Goal: Task Accomplishment & Management: Manage account settings

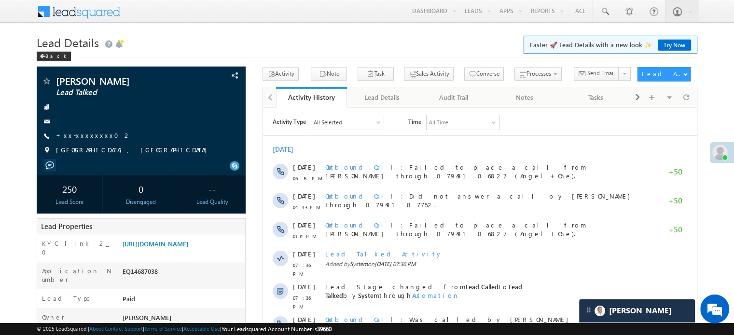
scroll to position [5138, 0]
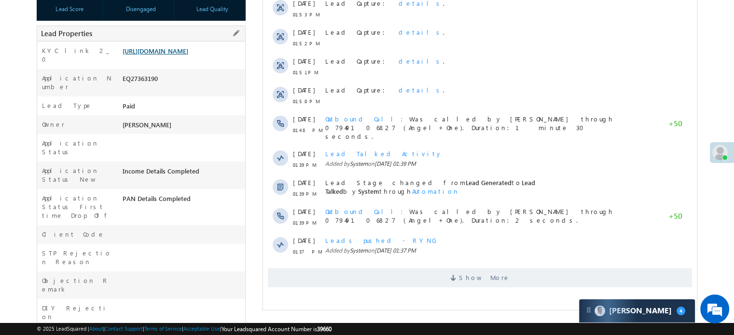
click at [162, 55] on link "[URL][DOMAIN_NAME]" at bounding box center [156, 51] width 66 height 8
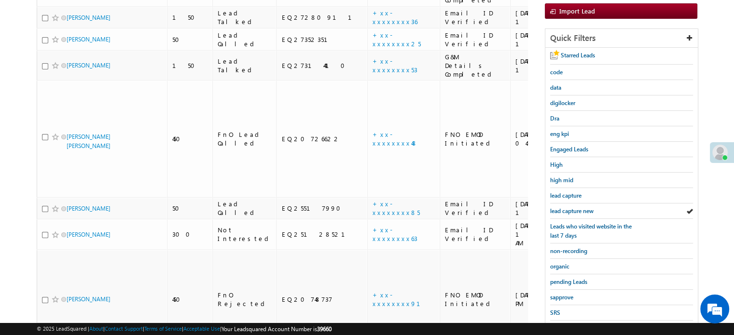
scroll to position [207, 0]
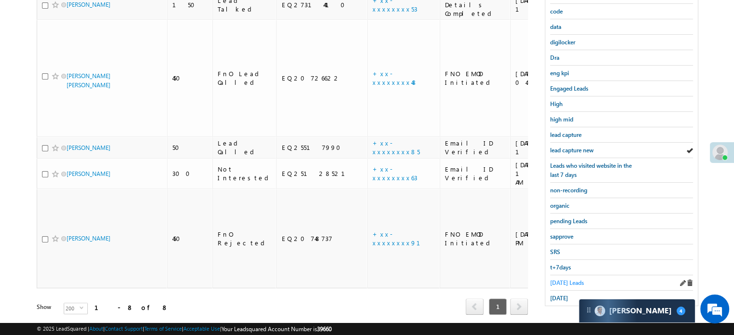
click at [563, 279] on span "[DATE] Leads" at bounding box center [567, 282] width 34 height 7
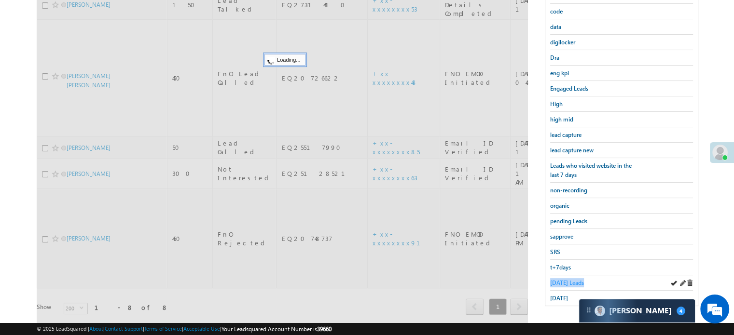
click at [562, 279] on span "Today's Leads" at bounding box center [567, 282] width 34 height 7
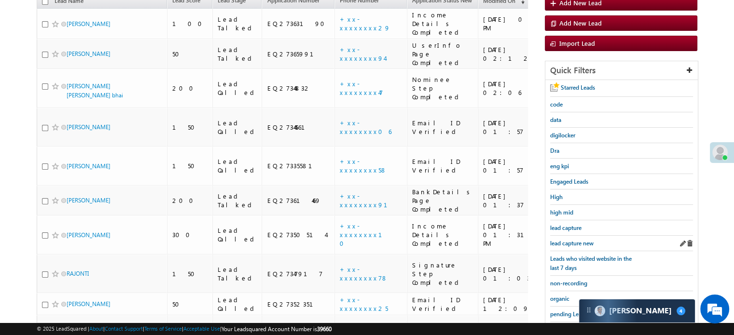
scroll to position [110, 0]
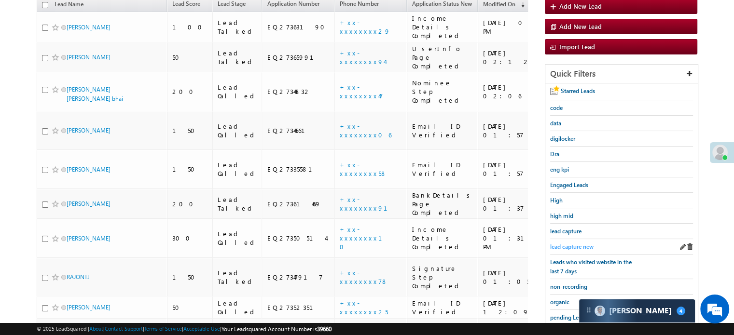
click at [567, 243] on span "lead capture new" at bounding box center [571, 246] width 43 height 7
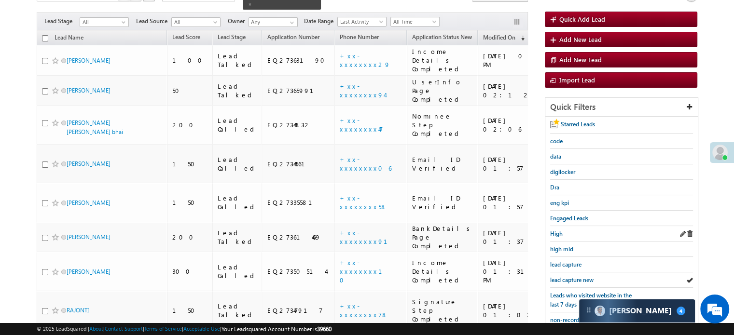
scroll to position [159, 0]
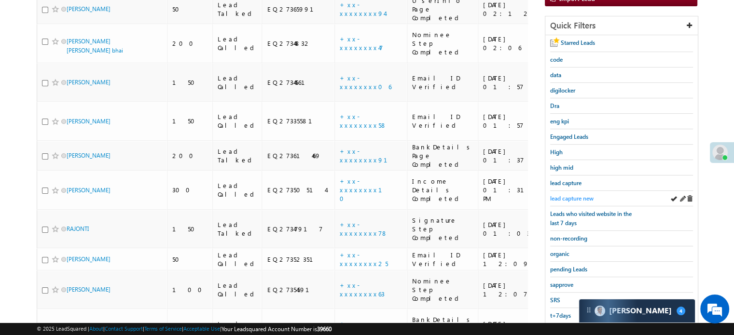
click at [573, 196] on span "lead capture new" at bounding box center [571, 198] width 43 height 7
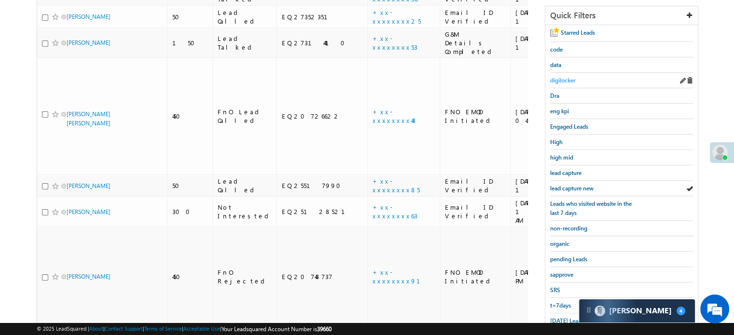
scroll to position [207, 0]
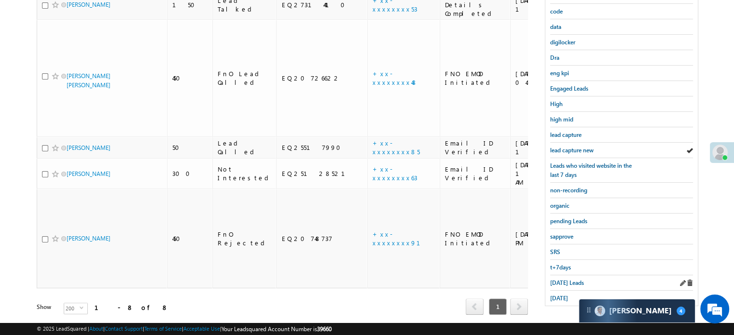
click at [563, 283] on div "[DATE] Leads" at bounding box center [621, 282] width 143 height 15
click at [563, 281] on span "Today's Leads" at bounding box center [567, 282] width 34 height 7
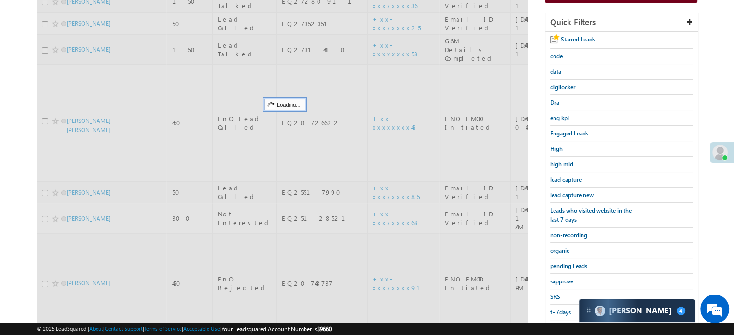
scroll to position [110, 0]
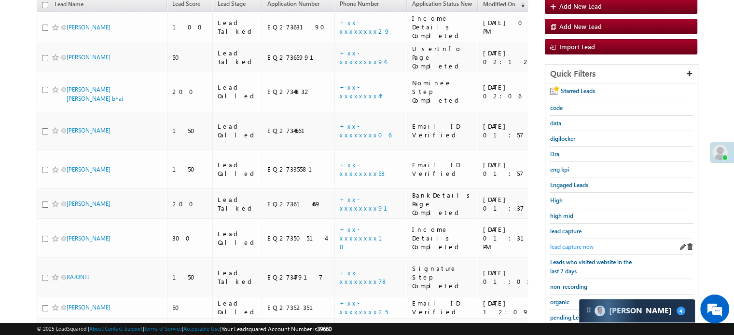
click at [570, 244] on span "lead capture new" at bounding box center [571, 246] width 43 height 7
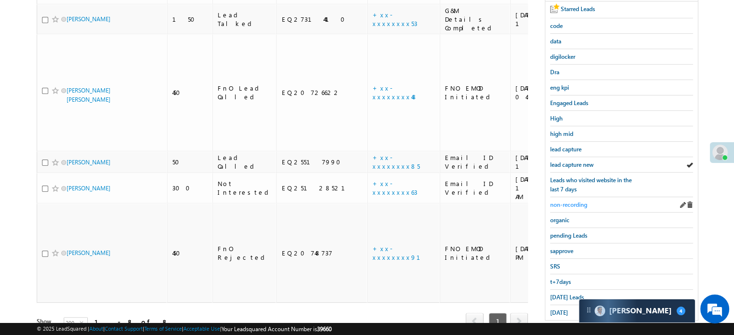
scroll to position [193, 0]
click at [571, 166] on div "lead capture new" at bounding box center [621, 164] width 143 height 15
click at [571, 163] on span "lead capture new" at bounding box center [571, 164] width 43 height 7
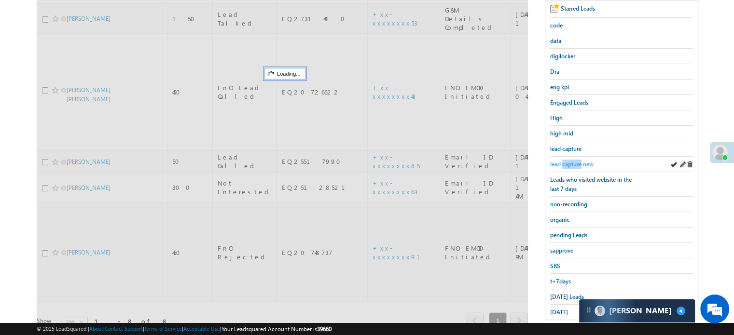
click at [571, 163] on span "lead capture new" at bounding box center [571, 164] width 43 height 7
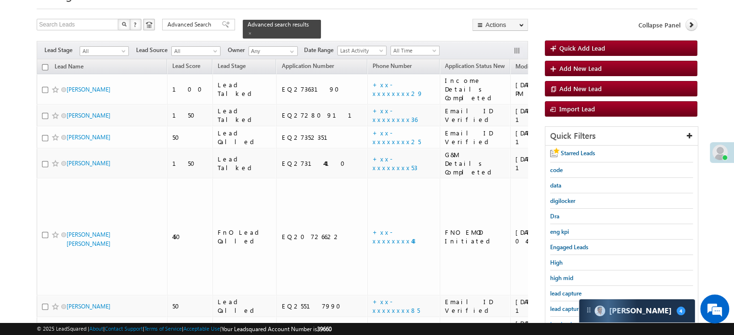
scroll to position [96, 0]
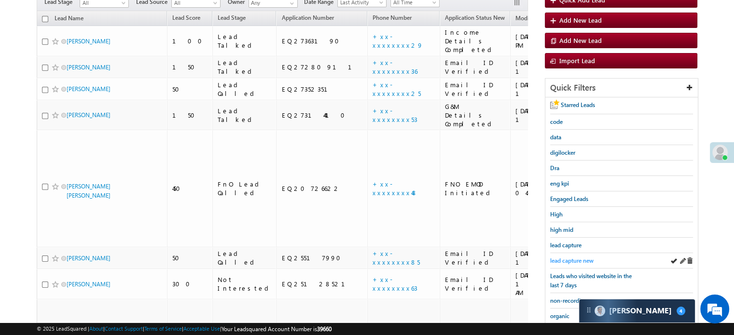
click at [569, 259] on span "lead capture new" at bounding box center [571, 260] width 43 height 7
click at [570, 257] on span "lead capture new" at bounding box center [571, 260] width 43 height 7
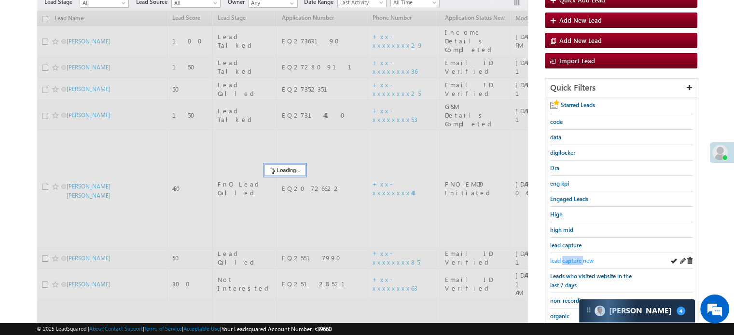
click at [570, 257] on span "lead capture new" at bounding box center [571, 260] width 43 height 7
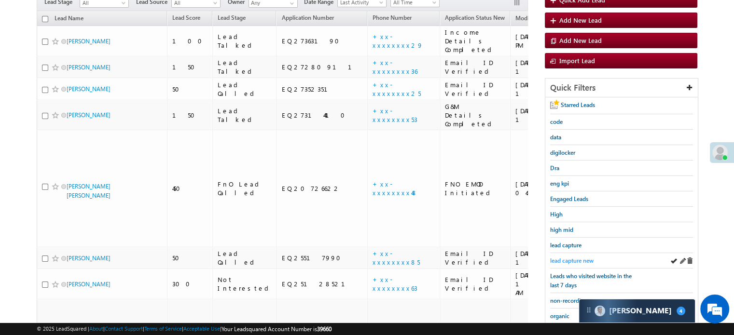
click at [570, 257] on span "lead capture new" at bounding box center [571, 260] width 43 height 7
click at [563, 257] on span "lead capture new" at bounding box center [571, 260] width 43 height 7
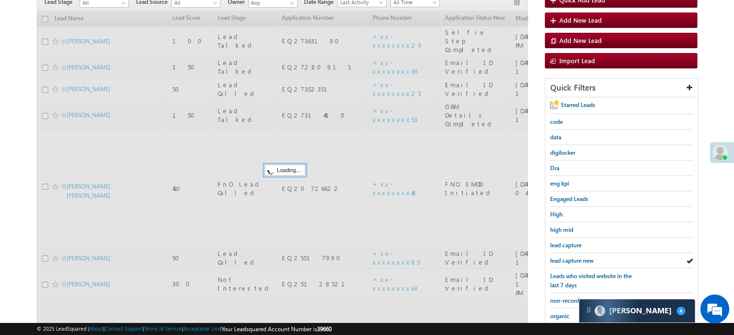
click at [565, 257] on span "lead capture new" at bounding box center [571, 260] width 43 height 7
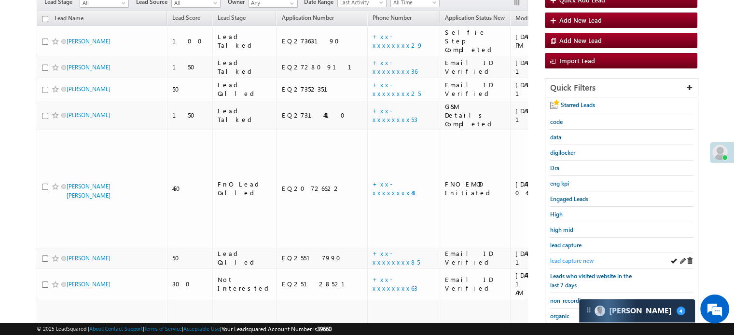
click at [565, 257] on span "lead capture new" at bounding box center [571, 260] width 43 height 7
click at [570, 261] on span "lead capture new" at bounding box center [571, 260] width 43 height 7
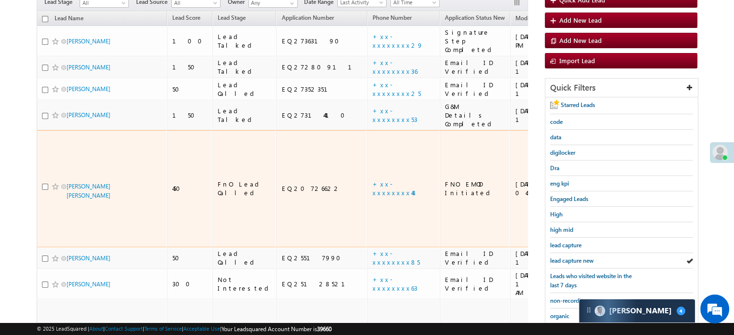
scroll to position [193, 0]
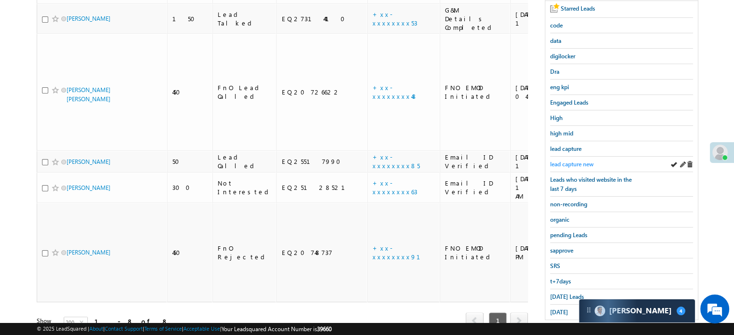
click at [575, 161] on span "lead capture new" at bounding box center [571, 164] width 43 height 7
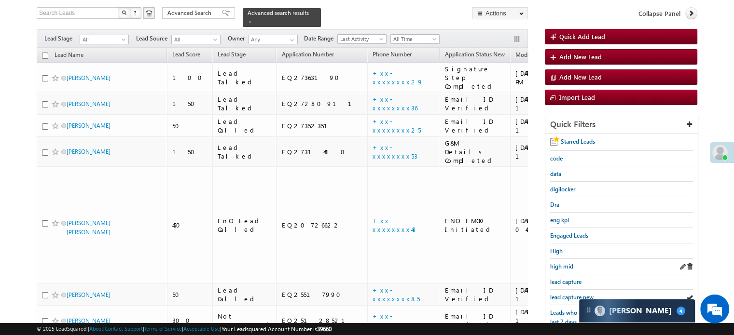
scroll to position [145, 0]
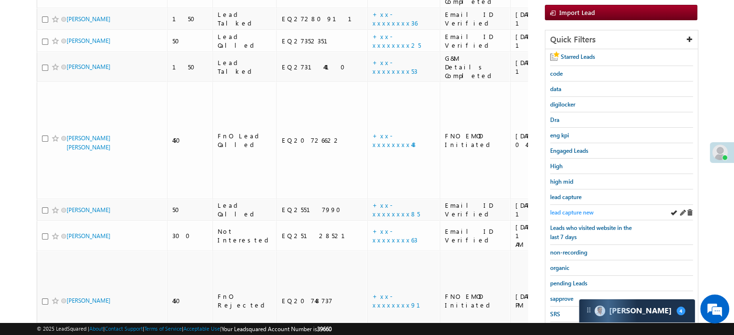
click at [566, 214] on span "lead capture new" at bounding box center [571, 212] width 43 height 7
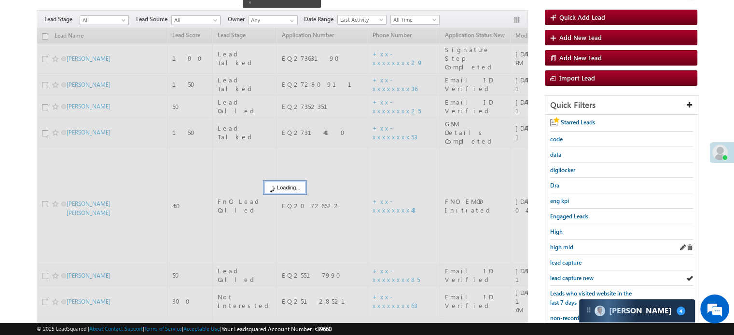
scroll to position [0, 0]
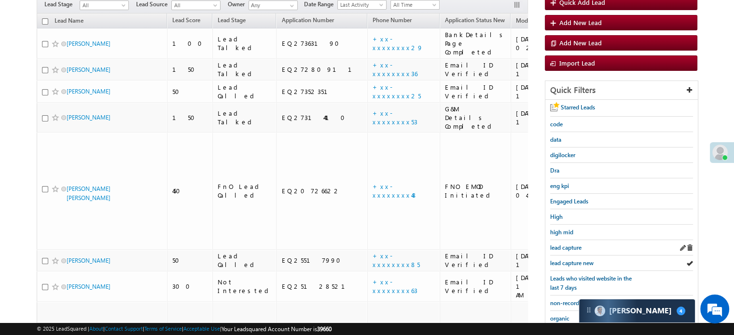
scroll to position [110, 0]
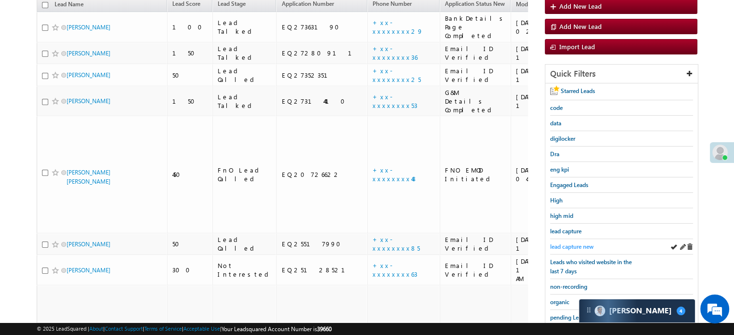
click at [570, 243] on span "lead capture new" at bounding box center [571, 246] width 43 height 7
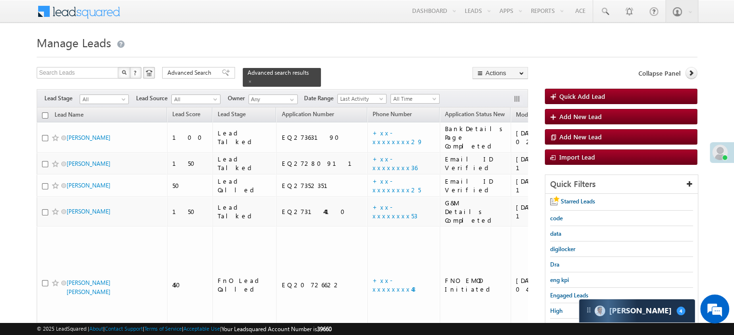
scroll to position [96, 0]
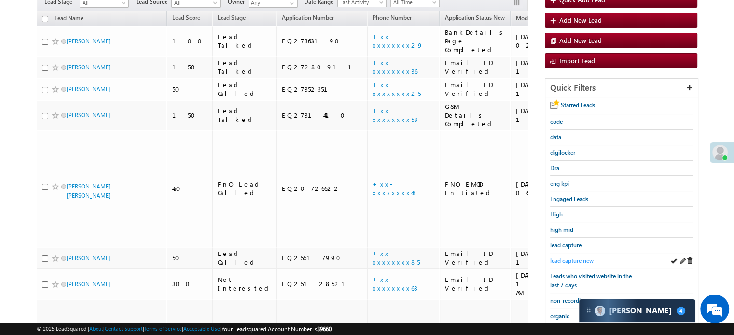
click at [576, 257] on span "lead capture new" at bounding box center [571, 260] width 43 height 7
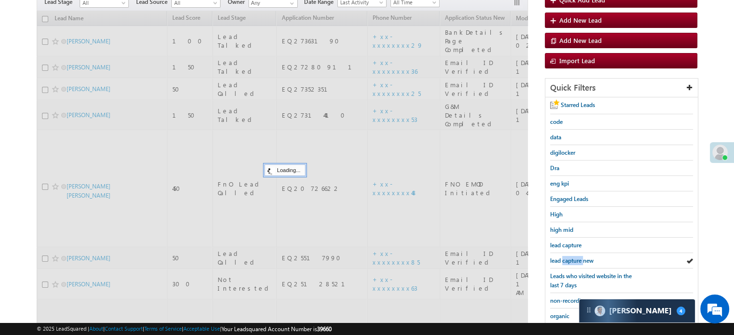
scroll to position [0, 0]
click at [576, 257] on span "lead capture new" at bounding box center [571, 260] width 43 height 7
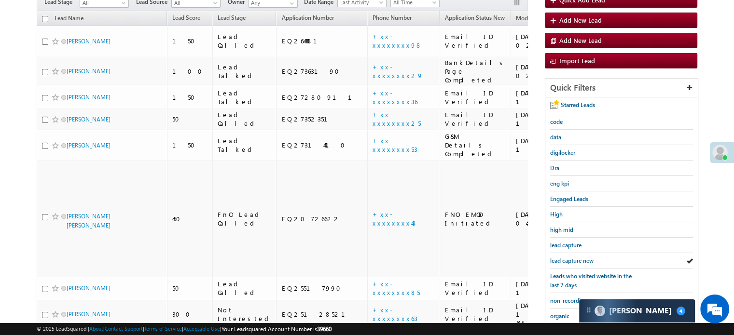
click at [576, 257] on span "lead capture new" at bounding box center [571, 260] width 43 height 7
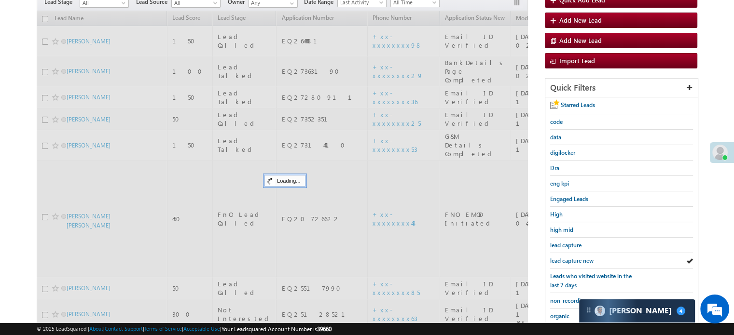
click at [576, 258] on span "lead capture new" at bounding box center [571, 260] width 43 height 7
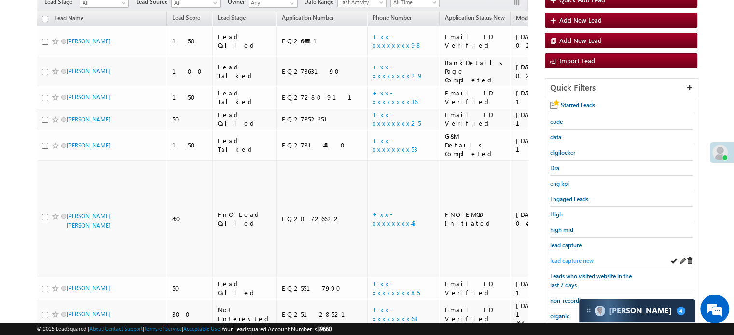
click at [562, 257] on span "lead capture new" at bounding box center [571, 260] width 43 height 7
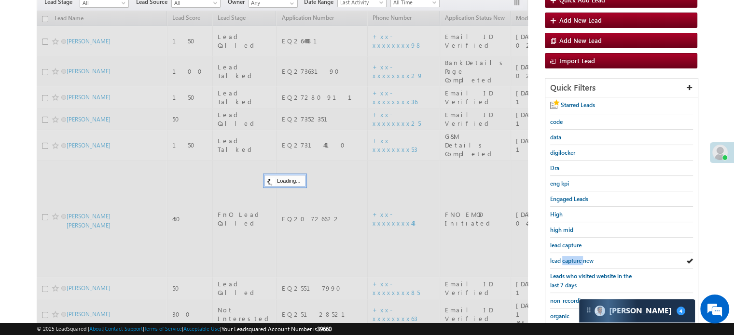
click at [562, 257] on span "lead capture new" at bounding box center [571, 260] width 43 height 7
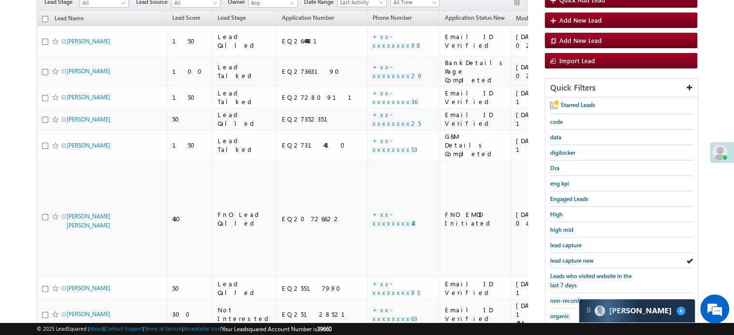
click at [562, 257] on span "lead capture new" at bounding box center [571, 260] width 43 height 7
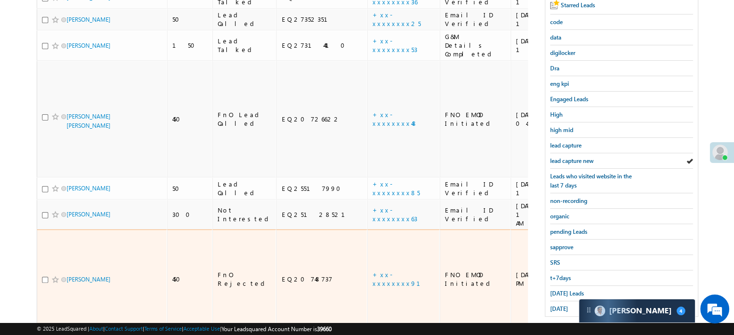
scroll to position [207, 0]
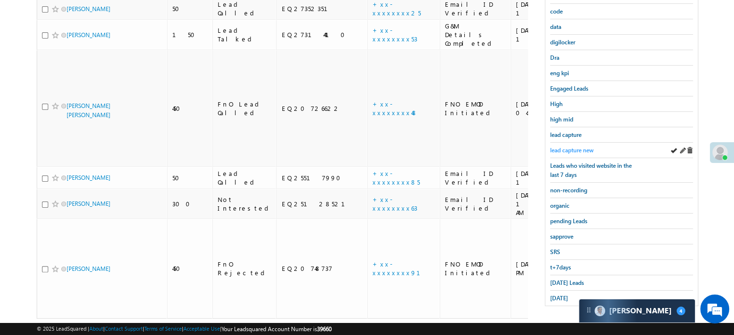
click at [569, 148] on span "lead capture new" at bounding box center [571, 150] width 43 height 7
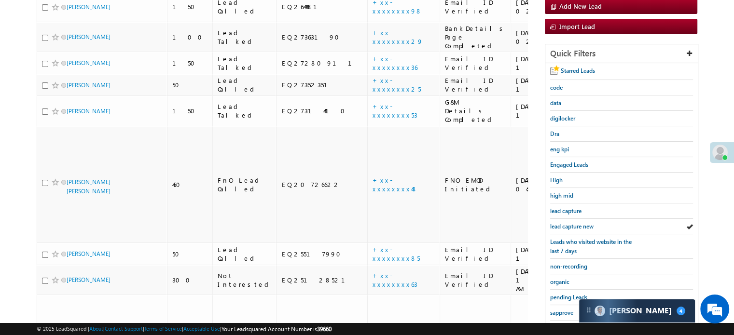
scroll to position [159, 0]
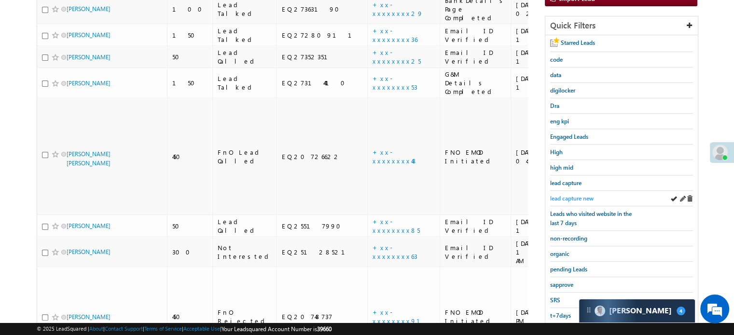
click at [574, 195] on span "lead capture new" at bounding box center [571, 198] width 43 height 7
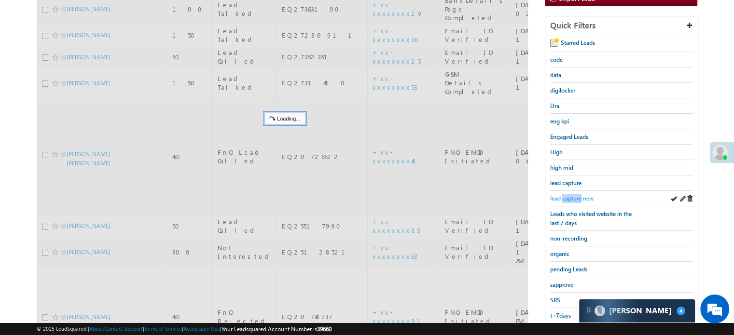
click at [573, 195] on span "lead capture new" at bounding box center [571, 198] width 43 height 7
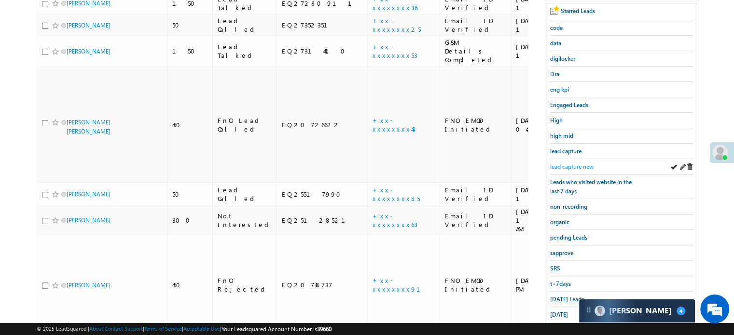
scroll to position [207, 0]
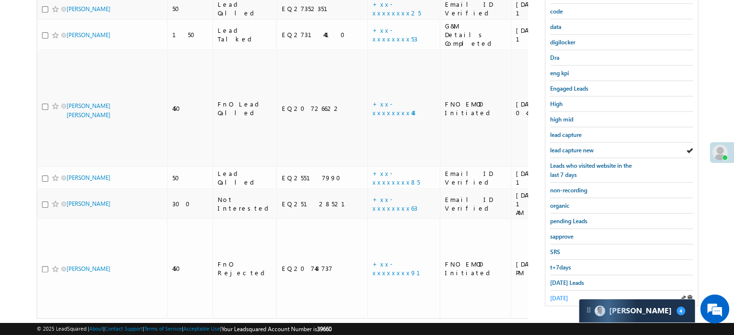
drag, startPoint x: 548, startPoint y: 287, endPoint x: 554, endPoint y: 290, distance: 6.7
click at [549, 288] on div "Starred Leads code data digilocker Dra eng kpi Engaged Leads High high mid lead…" at bounding box center [621, 146] width 152 height 319
click at [552, 291] on div "yesterday" at bounding box center [621, 298] width 143 height 15
click at [554, 295] on span "yesterday" at bounding box center [559, 298] width 18 height 7
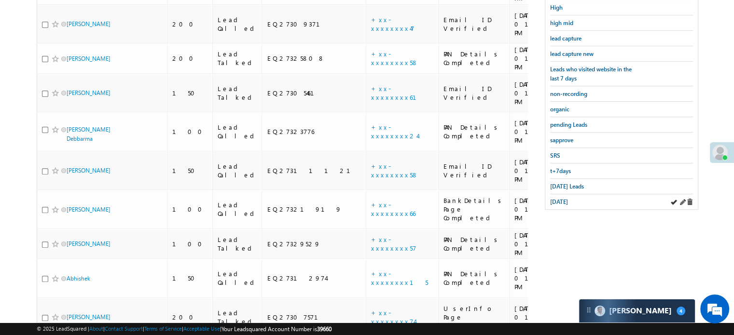
scroll to position [159, 0]
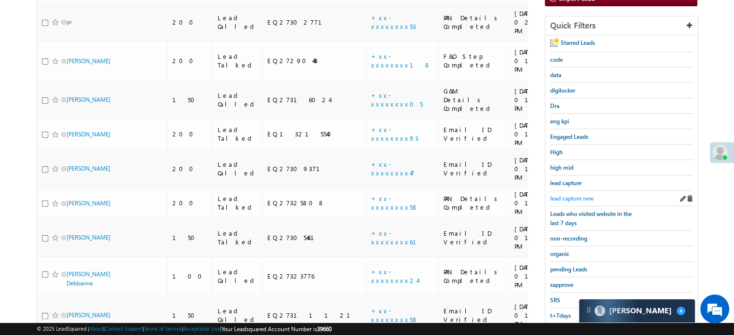
click at [573, 195] on span "lead capture new" at bounding box center [571, 198] width 43 height 7
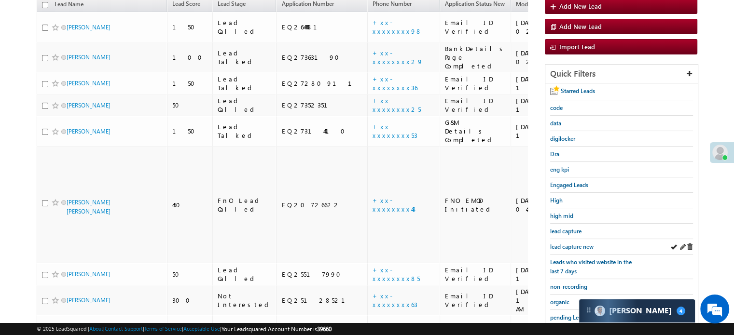
scroll to position [145, 0]
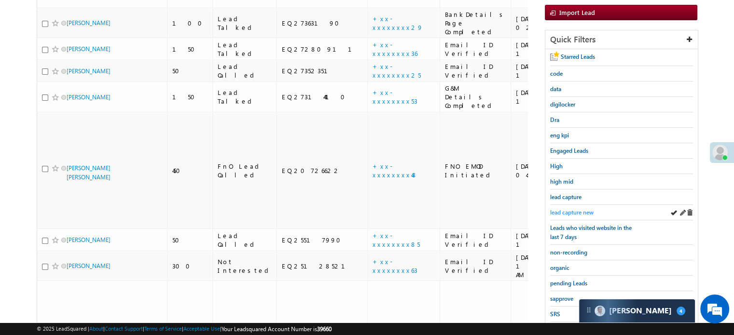
click at [575, 209] on span "lead capture new" at bounding box center [571, 212] width 43 height 7
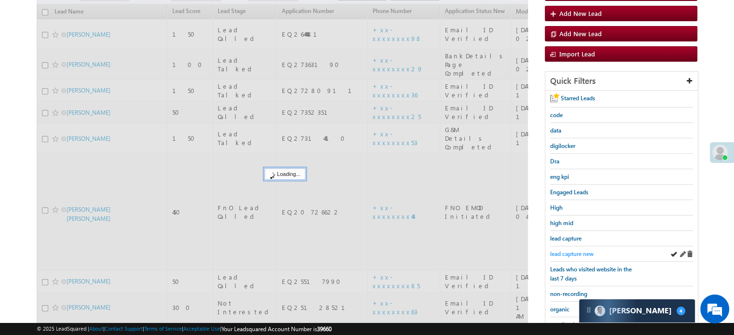
scroll to position [48, 0]
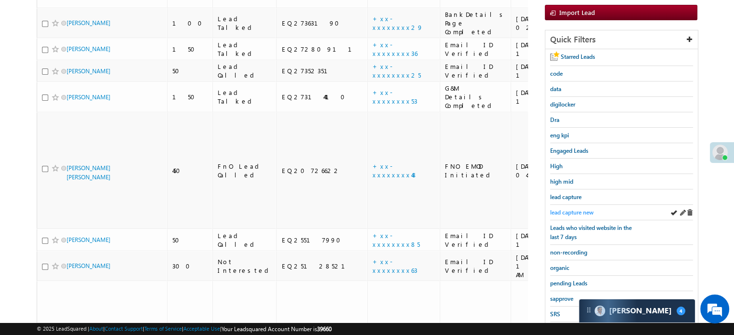
click at [571, 210] on span "lead capture new" at bounding box center [571, 212] width 43 height 7
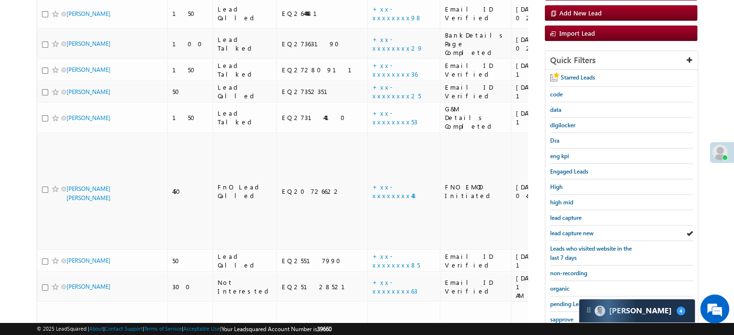
scroll to position [193, 0]
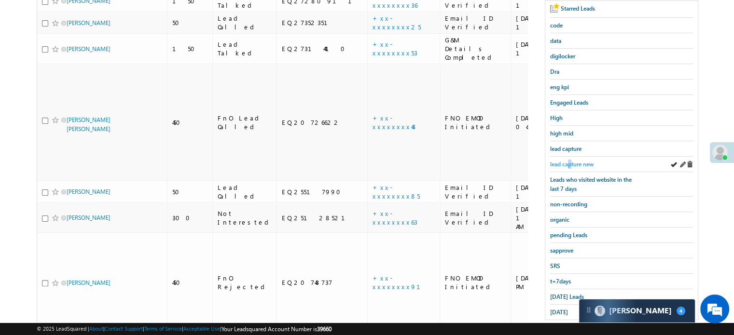
click at [569, 161] on span "lead capture new" at bounding box center [571, 164] width 43 height 7
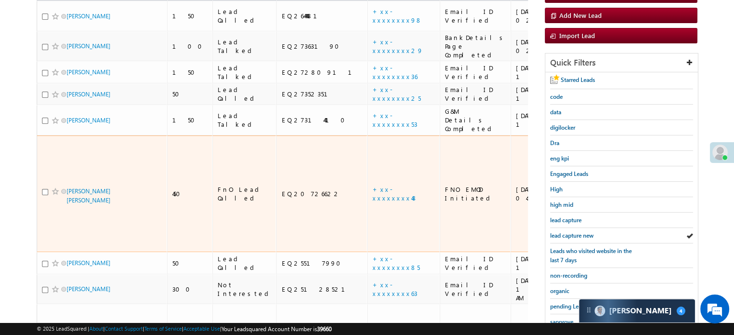
scroll to position [145, 0]
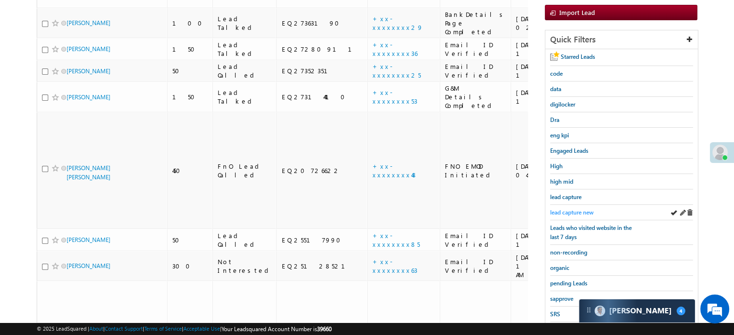
click at [572, 210] on span "lead capture new" at bounding box center [571, 212] width 43 height 7
click at [575, 210] on span "lead capture new" at bounding box center [571, 212] width 43 height 7
click at [576, 209] on span "lead capture new" at bounding box center [571, 212] width 43 height 7
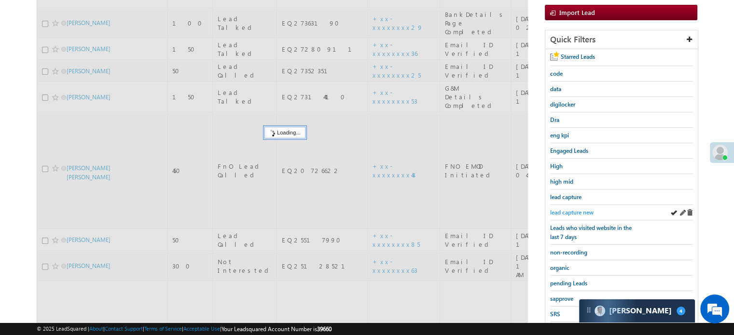
click at [576, 209] on span "lead capture new" at bounding box center [571, 212] width 43 height 7
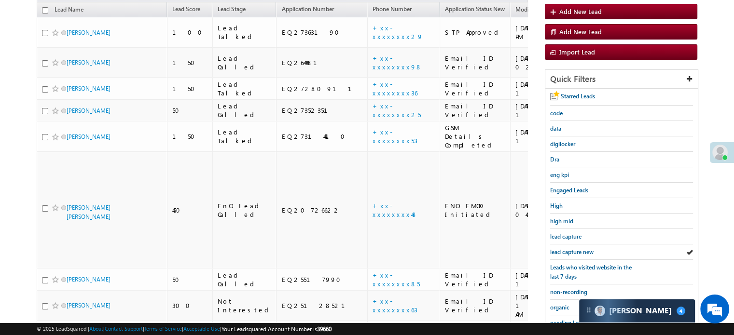
scroll to position [193, 0]
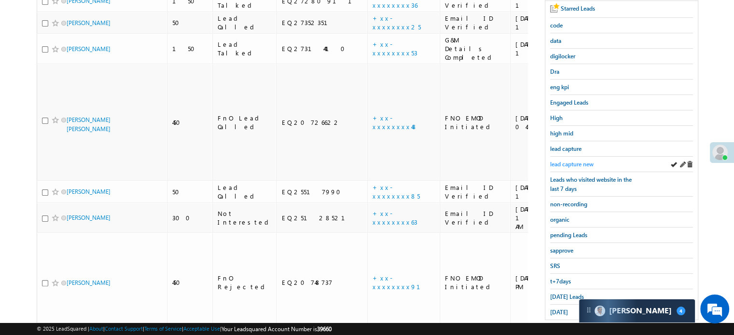
click at [564, 161] on span "lead capture new" at bounding box center [571, 164] width 43 height 7
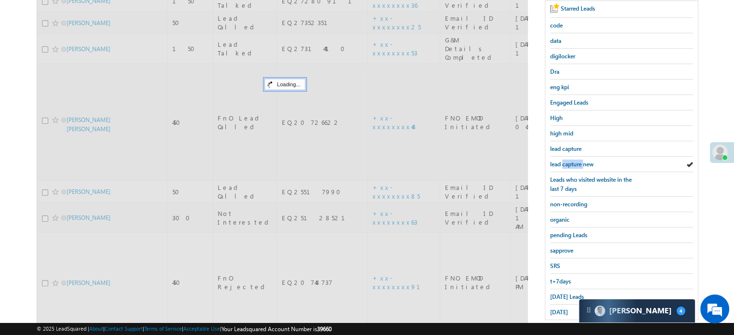
click at [564, 161] on span "lead capture new" at bounding box center [571, 164] width 43 height 7
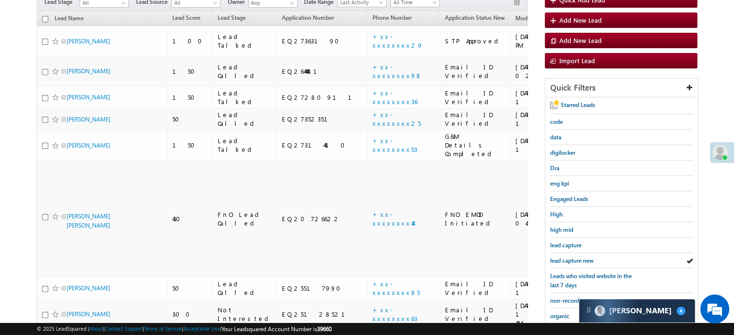
scroll to position [0, 0]
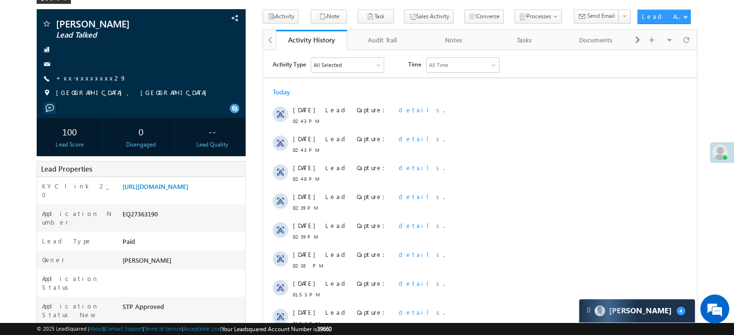
scroll to position [48, 0]
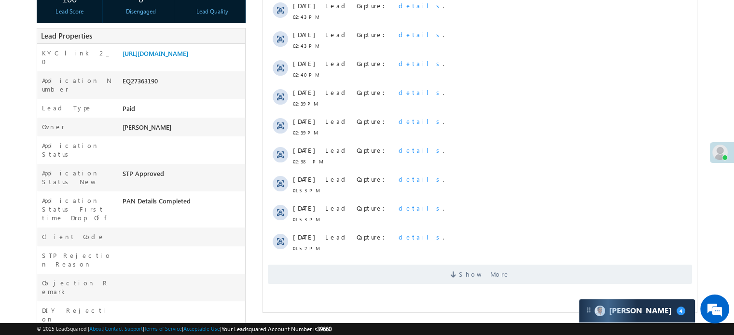
scroll to position [193, 0]
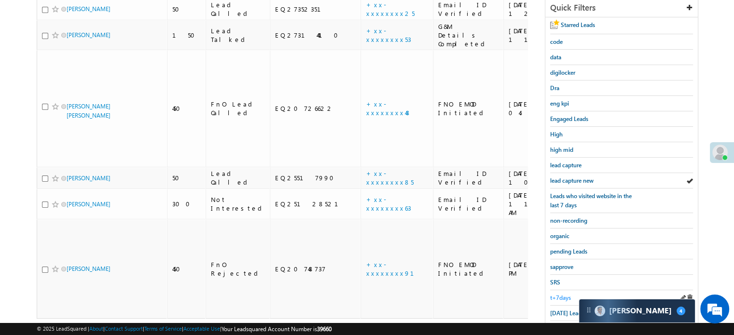
scroll to position [207, 0]
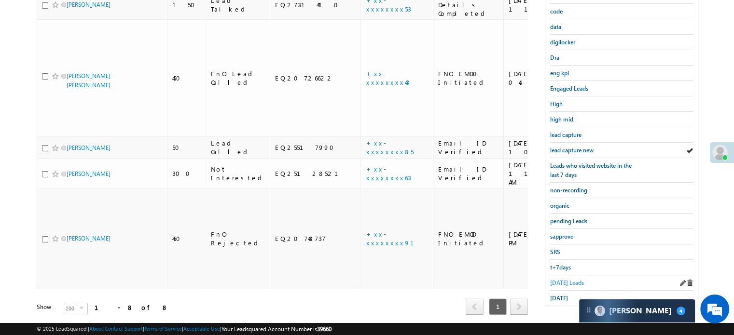
click at [563, 281] on span "[DATE] Leads" at bounding box center [567, 282] width 34 height 7
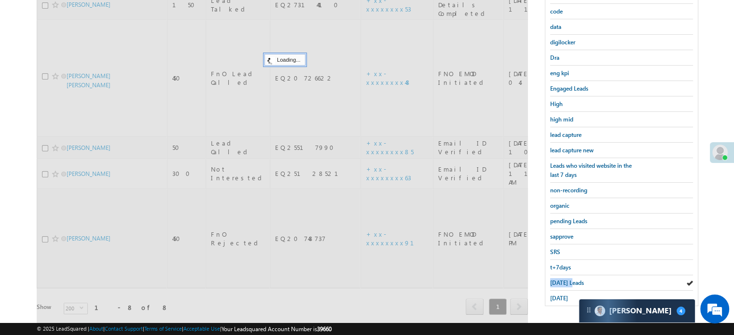
click at [563, 281] on span "Today's Leads" at bounding box center [567, 282] width 34 height 7
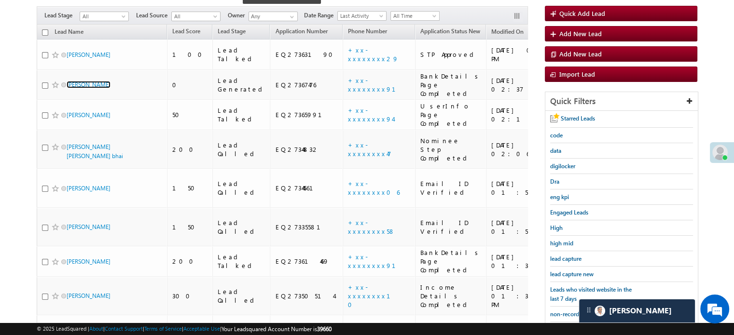
scroll to position [159, 0]
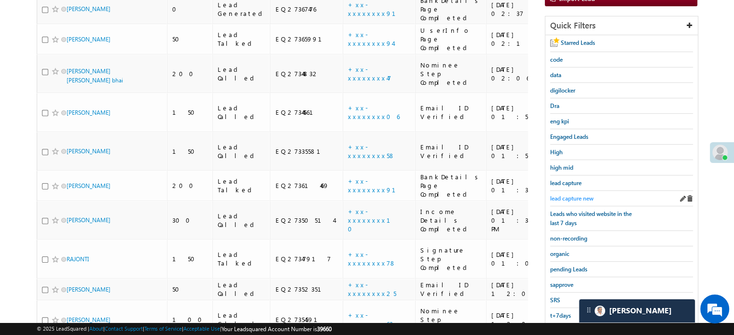
click at [563, 199] on span "lead capture new" at bounding box center [571, 198] width 43 height 7
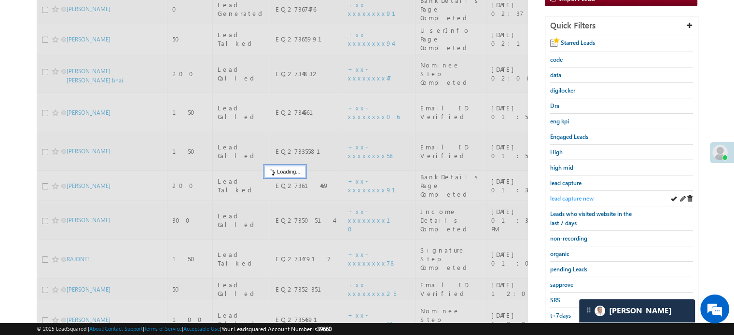
click at [580, 195] on span "lead capture new" at bounding box center [571, 198] width 43 height 7
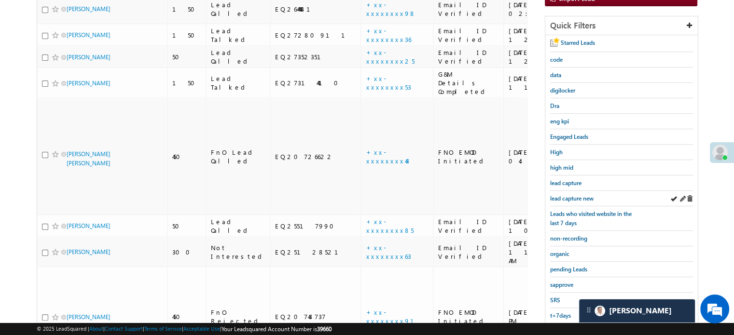
click at [555, 191] on div "lead capture new" at bounding box center [621, 198] width 143 height 15
click at [559, 195] on span "lead capture new" at bounding box center [571, 198] width 43 height 7
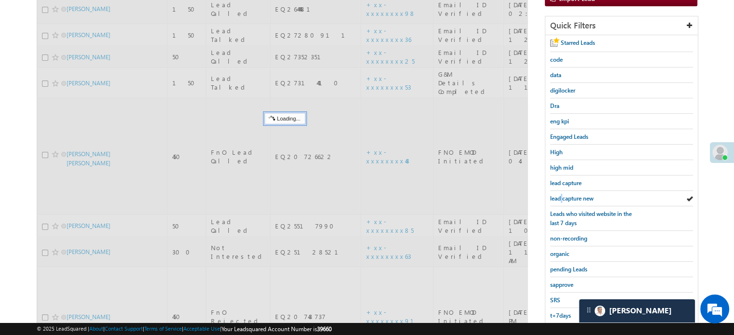
click at [559, 195] on span "lead capture new" at bounding box center [571, 198] width 43 height 7
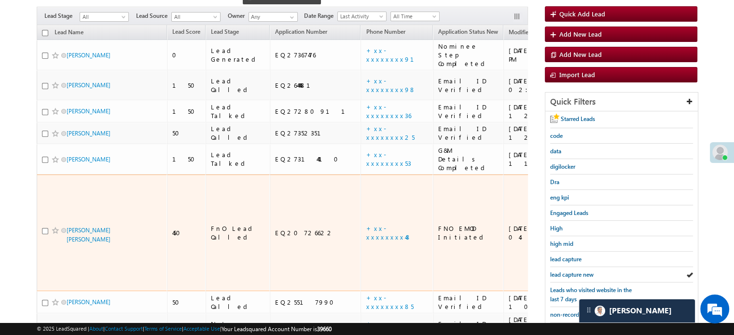
scroll to position [110, 0]
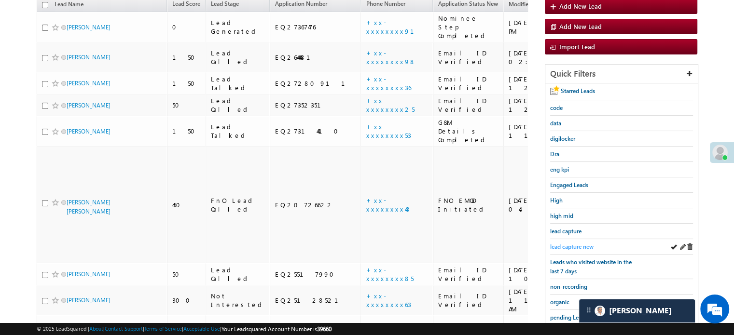
click at [569, 243] on span "lead capture new" at bounding box center [571, 246] width 43 height 7
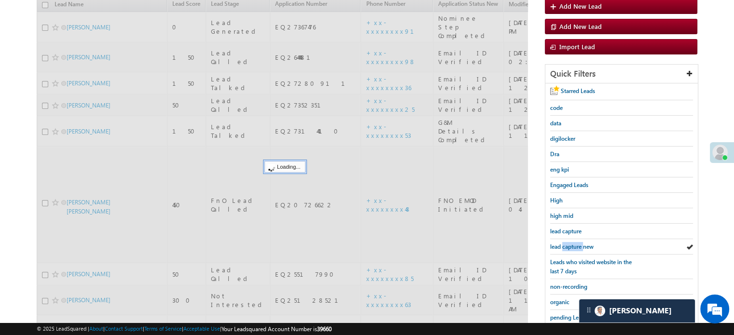
click at [569, 243] on span "lead capture new" at bounding box center [571, 246] width 43 height 7
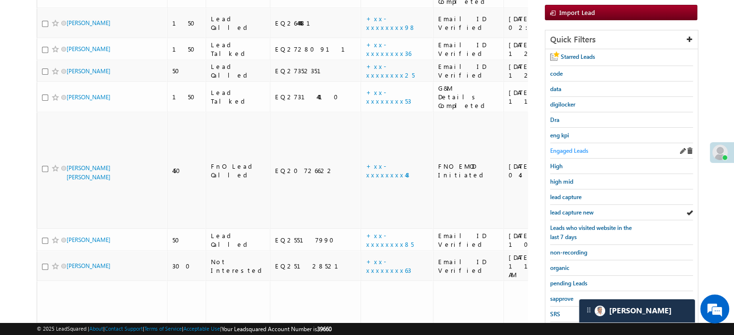
scroll to position [207, 0]
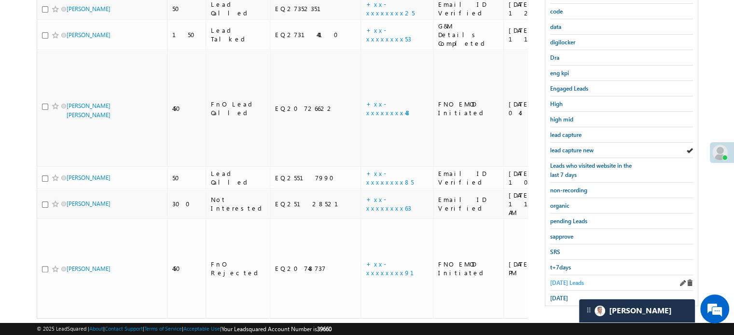
click at [562, 279] on span "Today's Leads" at bounding box center [567, 282] width 34 height 7
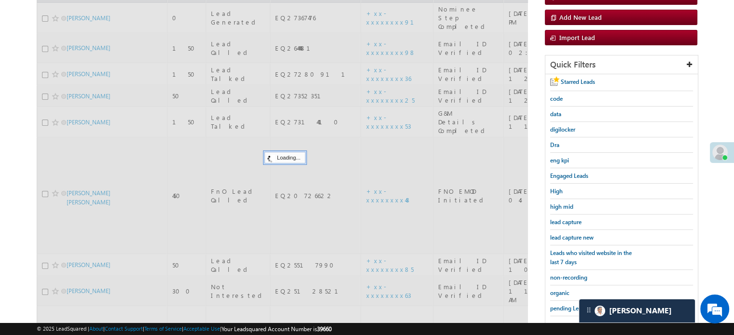
scroll to position [110, 0]
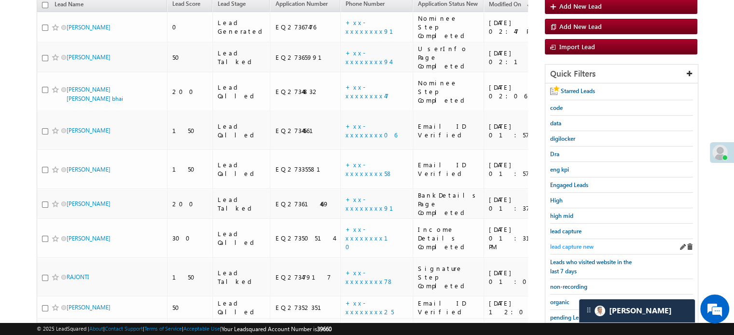
click at [566, 243] on span "lead capture new" at bounding box center [571, 246] width 43 height 7
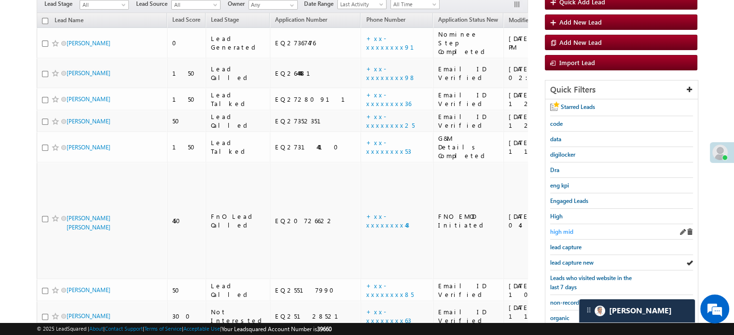
scroll to position [159, 0]
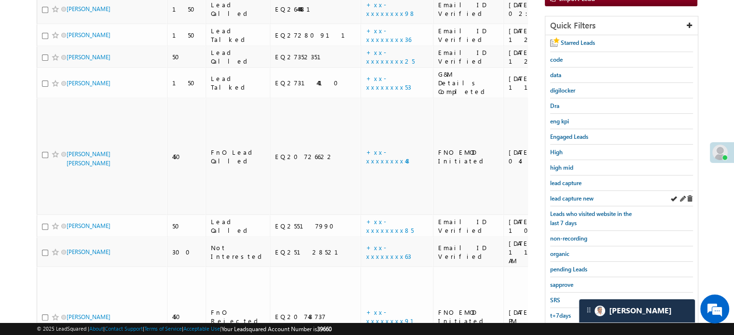
click at [564, 191] on div "lead capture new" at bounding box center [621, 198] width 143 height 15
click at [567, 196] on span "lead capture new" at bounding box center [571, 198] width 43 height 7
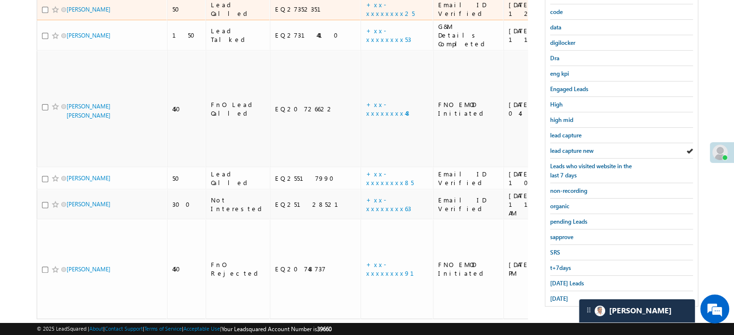
scroll to position [207, 0]
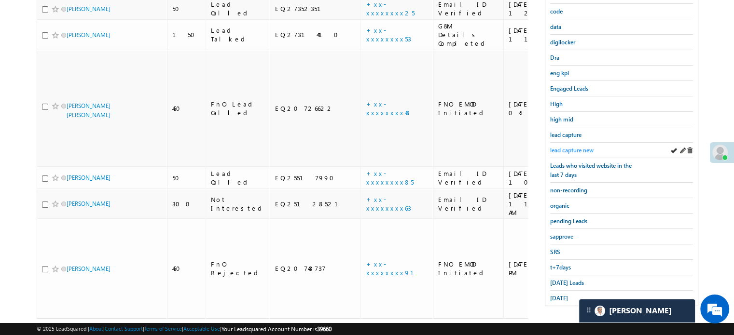
click at [569, 147] on span "lead capture new" at bounding box center [571, 150] width 43 height 7
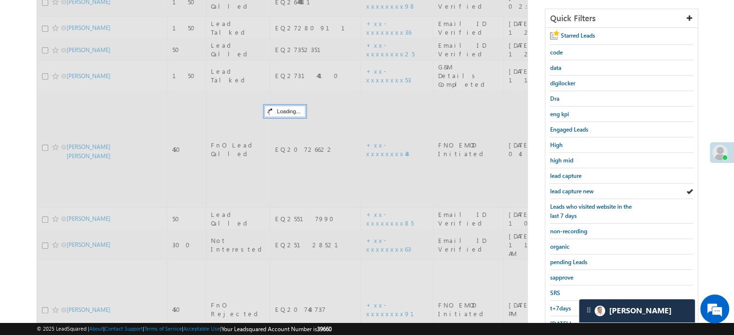
scroll to position [110, 0]
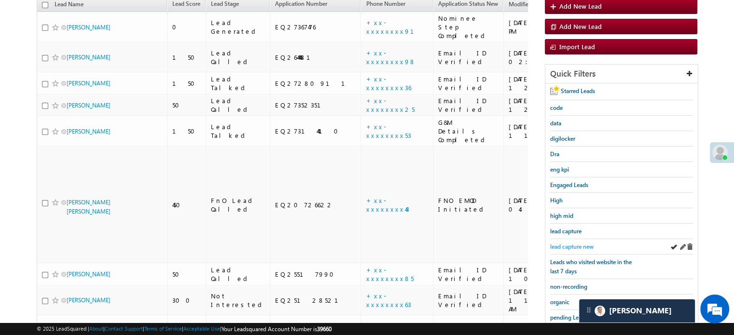
click at [574, 246] on span "lead capture new" at bounding box center [571, 246] width 43 height 7
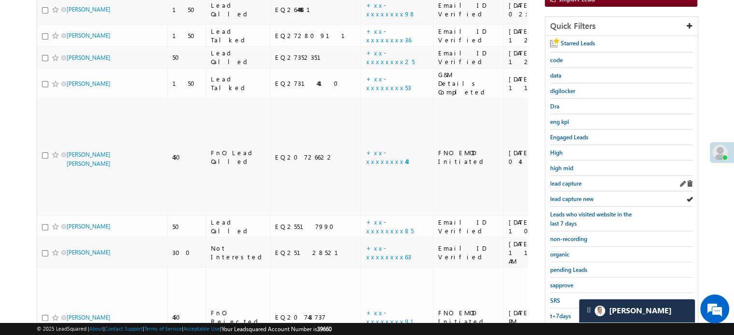
scroll to position [159, 0]
click at [575, 195] on span "lead capture new" at bounding box center [571, 198] width 43 height 7
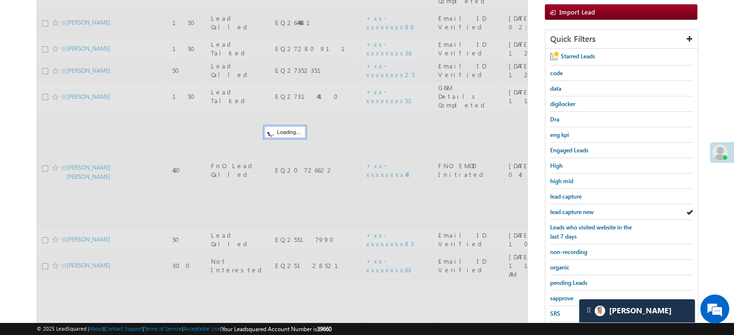
scroll to position [207, 0]
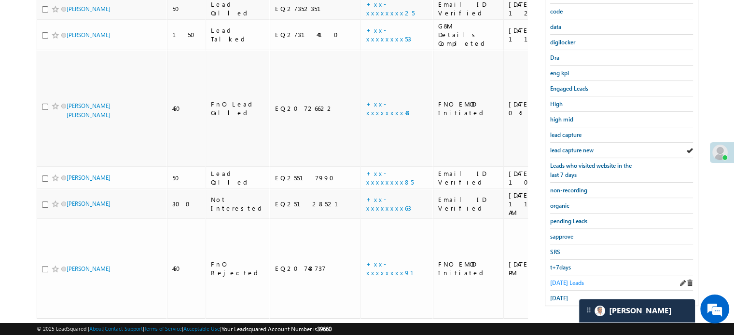
click at [573, 281] on span "Today's Leads" at bounding box center [567, 282] width 34 height 7
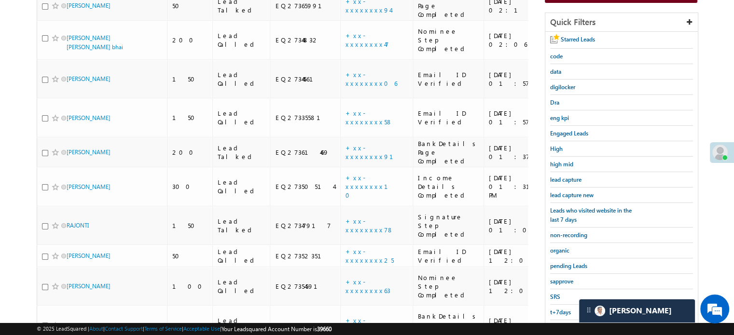
scroll to position [62, 0]
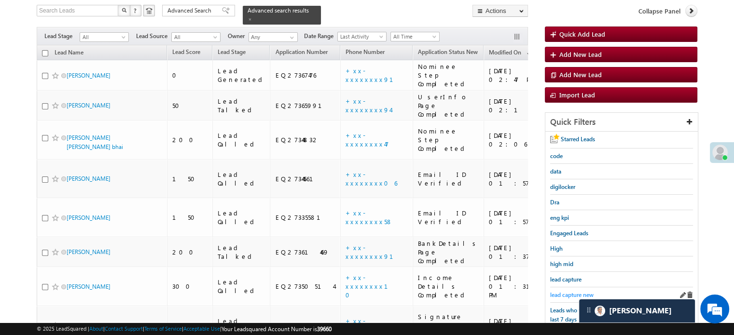
click at [558, 291] on span "lead capture new" at bounding box center [571, 294] width 43 height 7
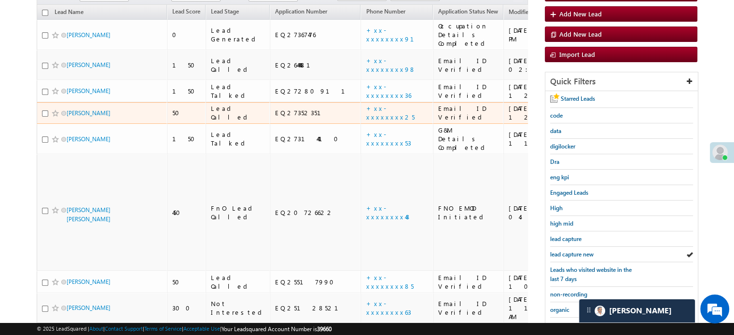
scroll to position [207, 0]
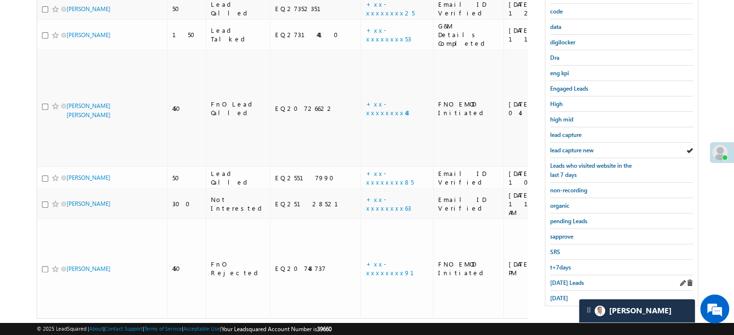
click at [567, 285] on div "Today's Leads" at bounding box center [621, 282] width 143 height 15
click at [567, 282] on span "Today's Leads" at bounding box center [567, 282] width 34 height 7
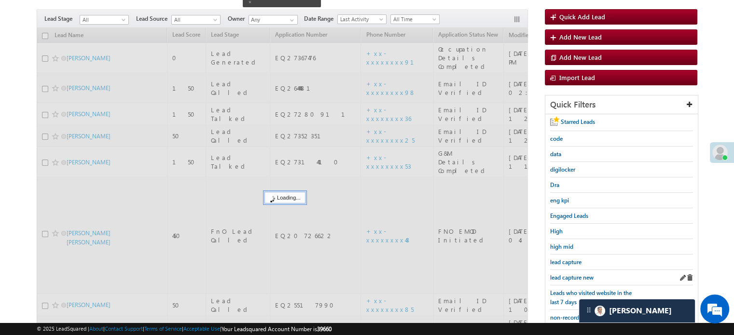
scroll to position [62, 0]
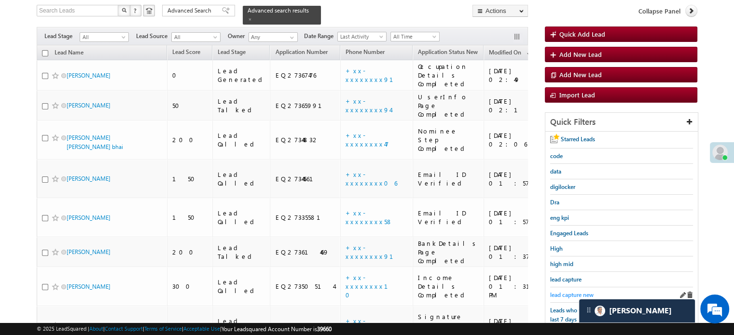
click at [565, 291] on span "lead capture new" at bounding box center [571, 294] width 43 height 7
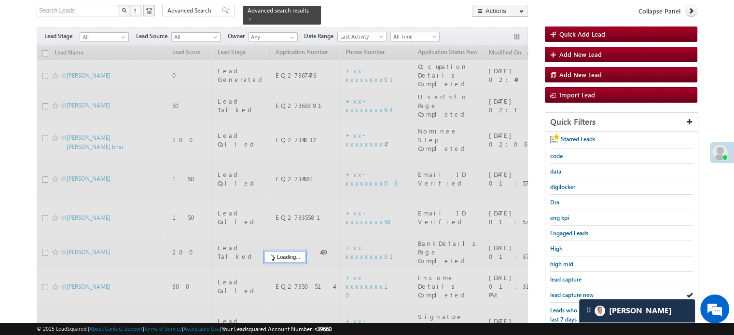
click at [567, 291] on span "lead capture new" at bounding box center [571, 294] width 43 height 7
click at [567, 292] on span "lead capture new" at bounding box center [571, 294] width 43 height 7
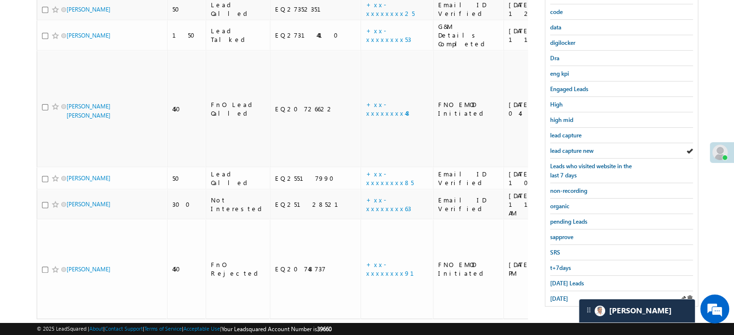
scroll to position [207, 0]
click at [553, 280] on span "Today's Leads" at bounding box center [567, 282] width 34 height 7
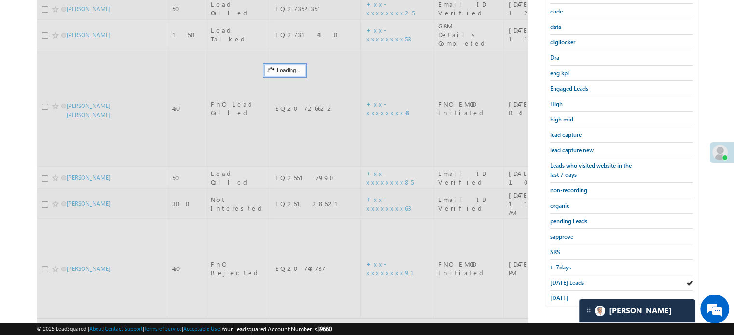
scroll to position [62, 0]
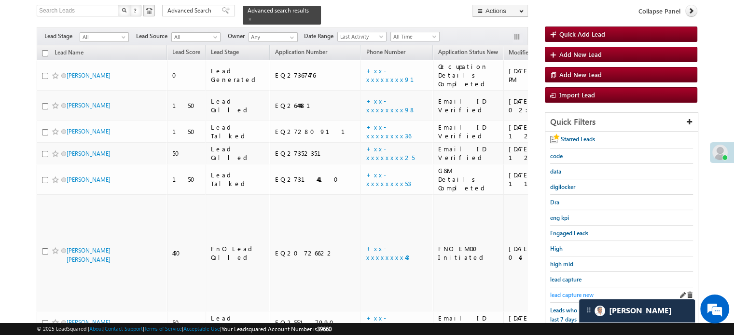
click at [574, 291] on span "lead capture new" at bounding box center [571, 294] width 43 height 7
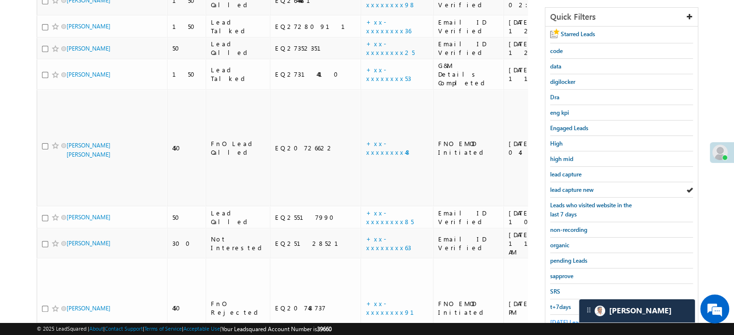
click at [554, 319] on span "Today's Leads" at bounding box center [567, 322] width 34 height 7
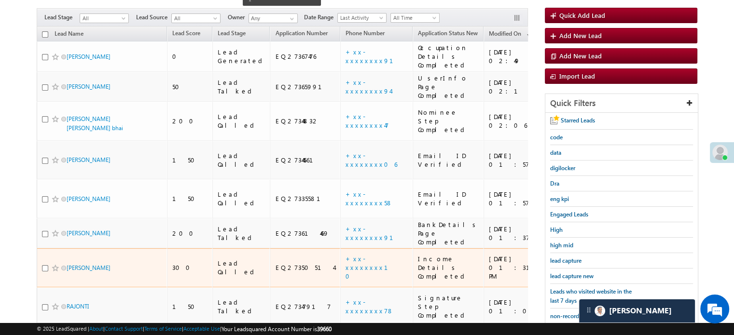
scroll to position [0, 0]
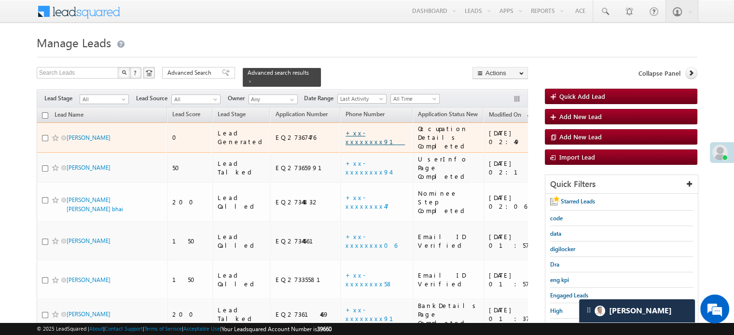
click at [345, 129] on link "+xx-xxxxxxxx91" at bounding box center [374, 137] width 59 height 17
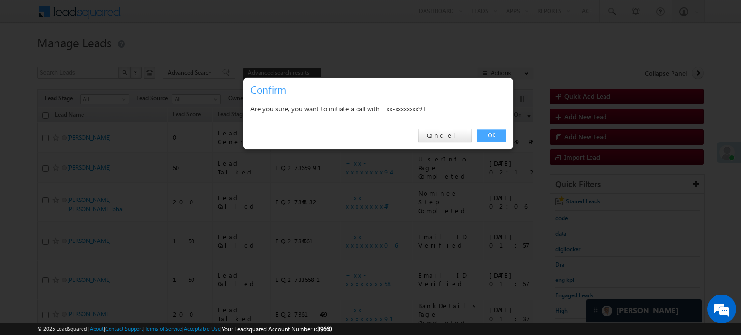
click at [504, 137] on link "OK" at bounding box center [491, 136] width 29 height 14
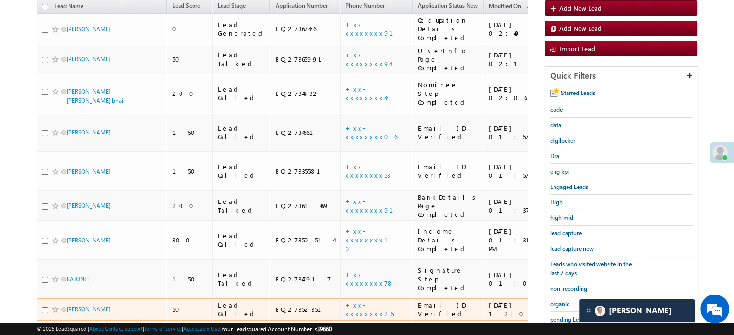
scroll to position [193, 0]
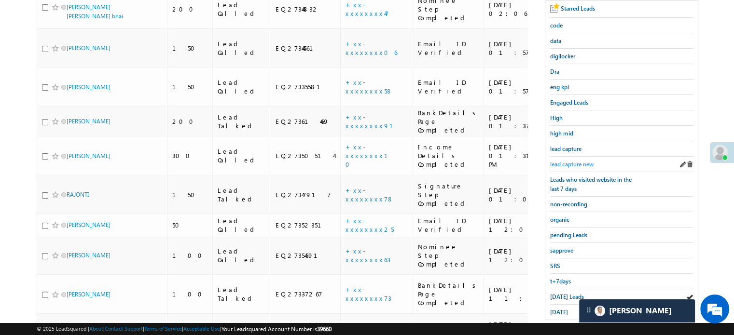
click at [571, 161] on span "lead capture new" at bounding box center [571, 164] width 43 height 7
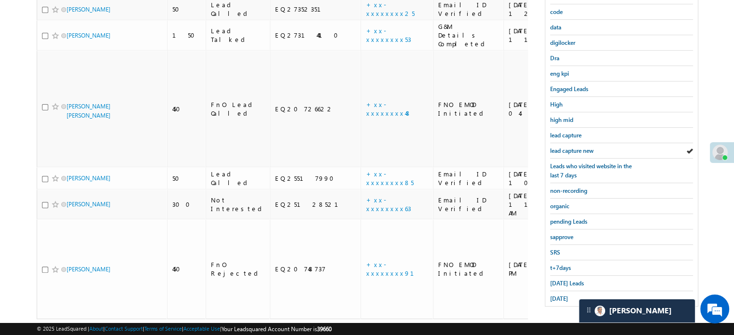
scroll to position [207, 0]
click at [563, 279] on span "Today's Leads" at bounding box center [567, 282] width 34 height 7
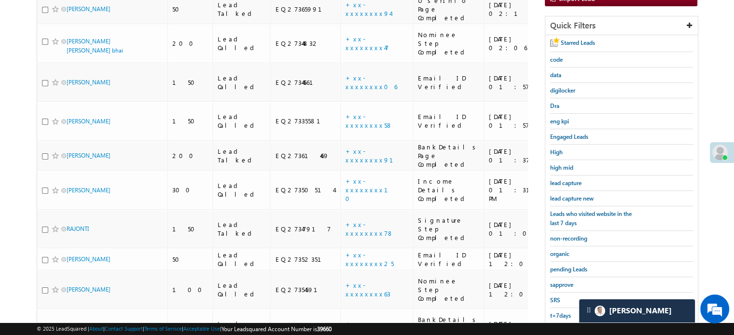
scroll to position [222, 0]
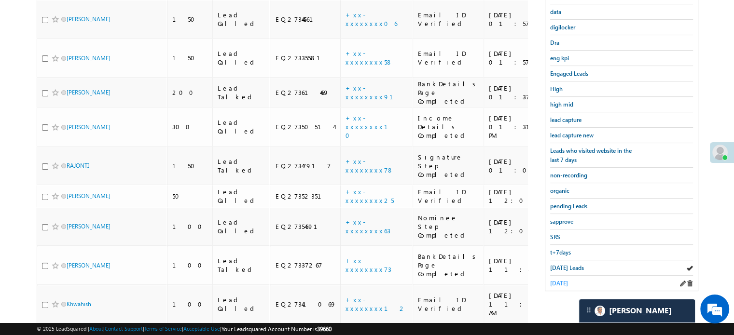
click at [564, 280] on span "yesterday" at bounding box center [559, 283] width 18 height 7
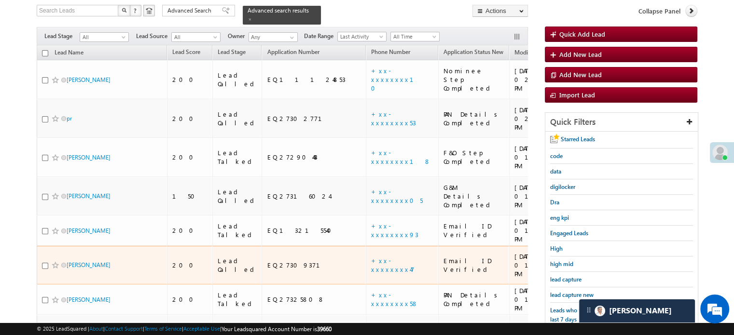
scroll to position [110, 0]
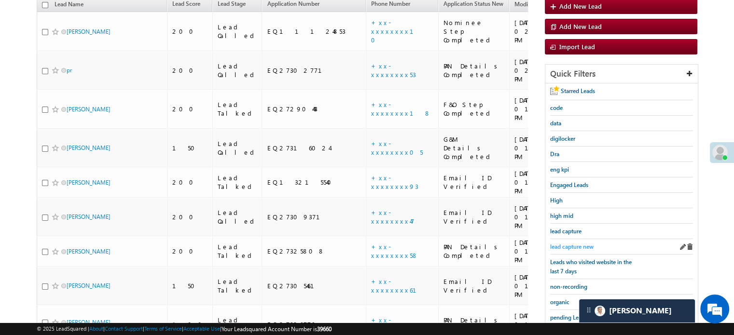
click at [561, 244] on span "lead capture new" at bounding box center [571, 246] width 43 height 7
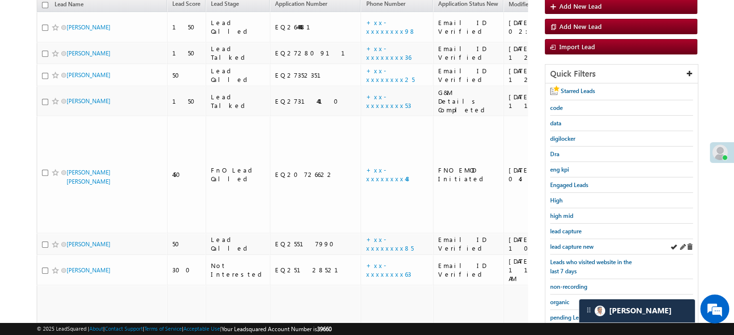
click at [571, 242] on link "lead capture new" at bounding box center [571, 246] width 43 height 9
click at [567, 233] on div "lead capture" at bounding box center [621, 231] width 143 height 15
click at [567, 243] on span "lead capture new" at bounding box center [571, 246] width 43 height 7
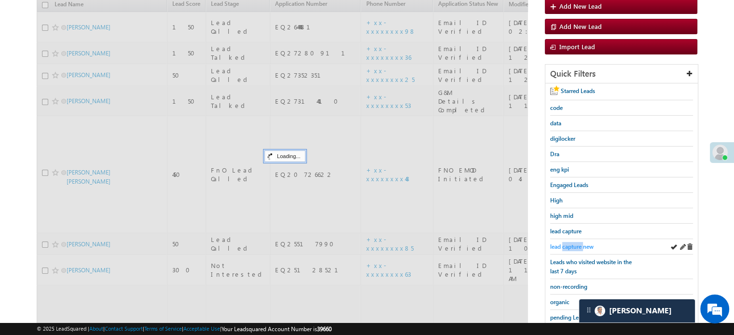
click at [567, 243] on span "lead capture new" at bounding box center [571, 246] width 43 height 7
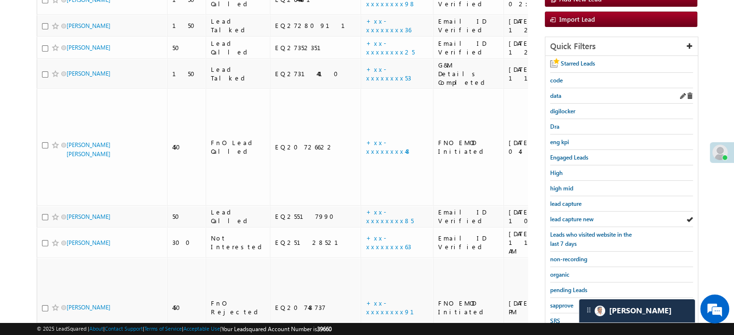
scroll to position [207, 0]
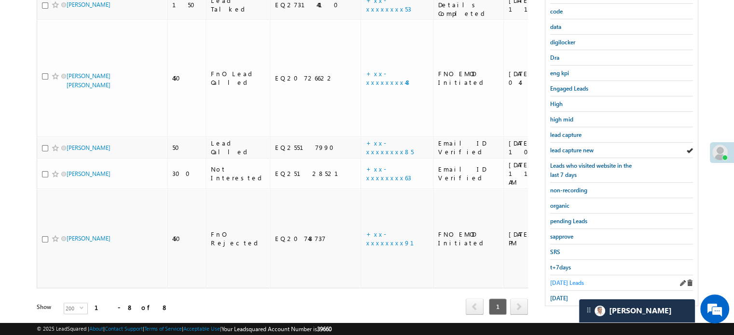
click at [565, 280] on span "Today's Leads" at bounding box center [567, 282] width 34 height 7
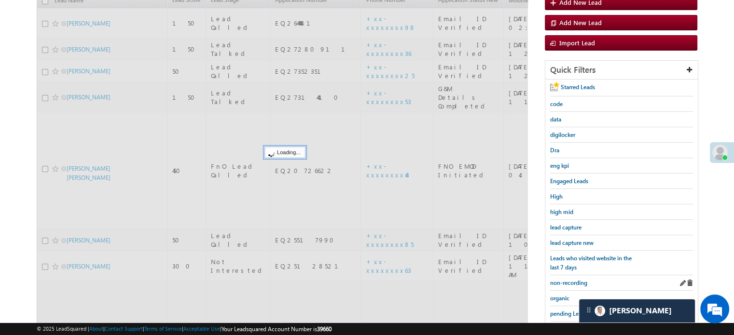
scroll to position [110, 0]
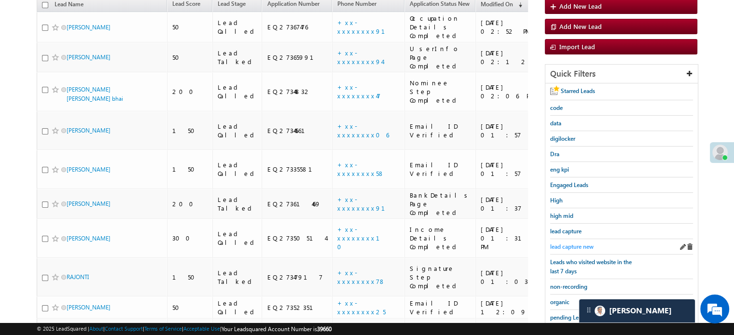
click at [570, 243] on span "lead capture new" at bounding box center [571, 246] width 43 height 7
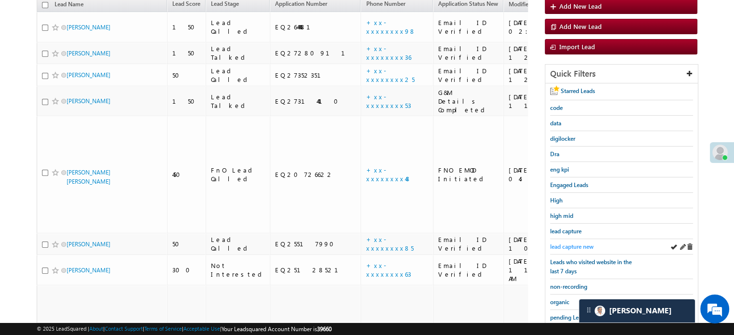
scroll to position [207, 0]
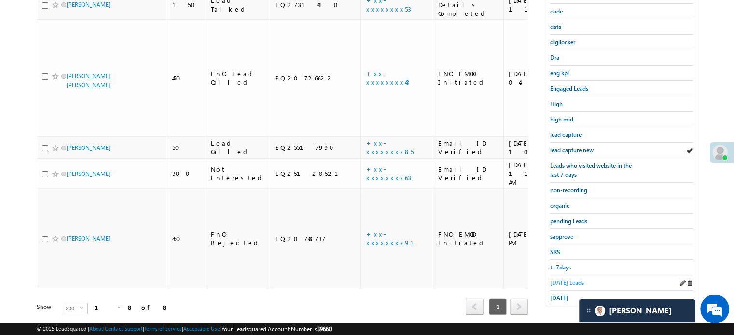
click at [562, 282] on span "Today's Leads" at bounding box center [567, 282] width 34 height 7
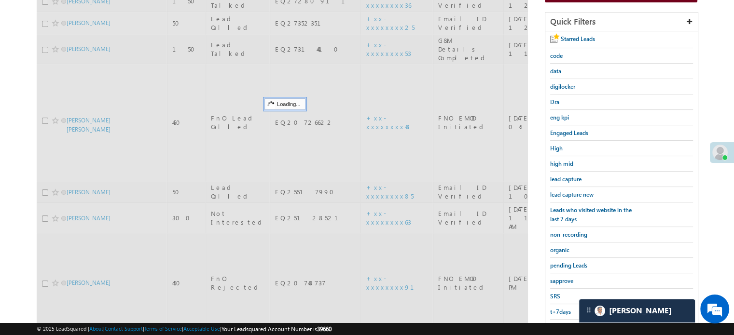
scroll to position [110, 0]
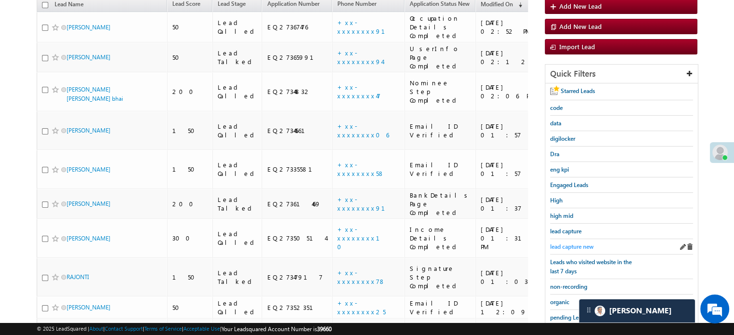
click at [571, 247] on span "lead capture new" at bounding box center [571, 246] width 43 height 7
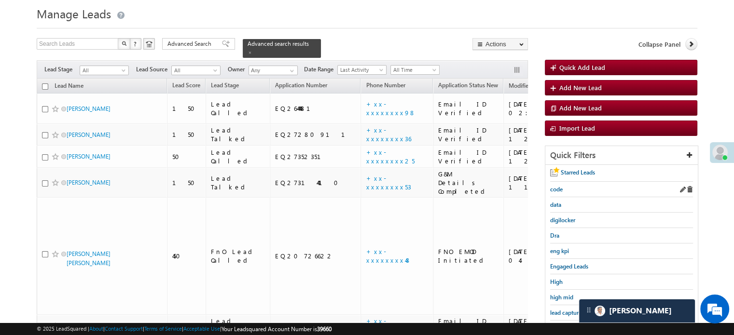
scroll to position [174, 0]
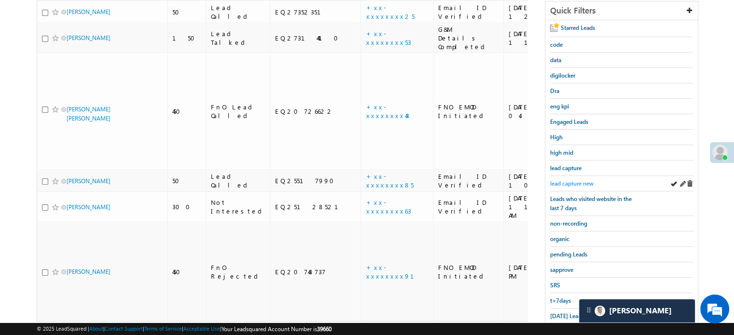
click at [575, 182] on span "lead capture new" at bounding box center [571, 183] width 43 height 7
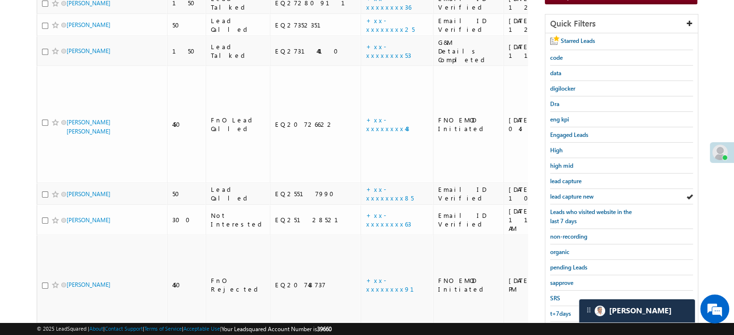
scroll to position [207, 0]
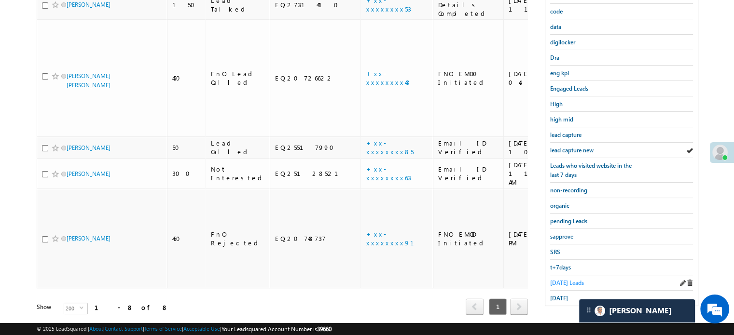
click at [565, 280] on span "[DATE] Leads" at bounding box center [567, 282] width 34 height 7
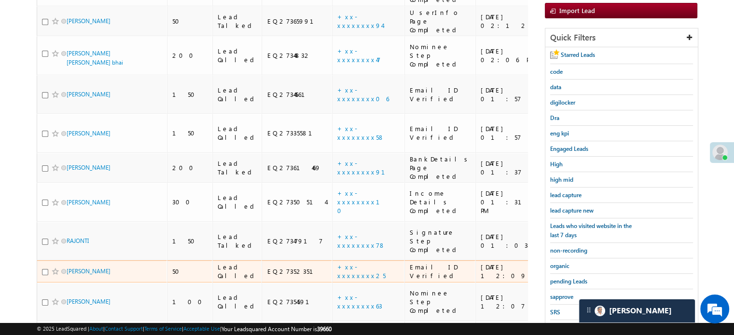
scroll to position [222, 0]
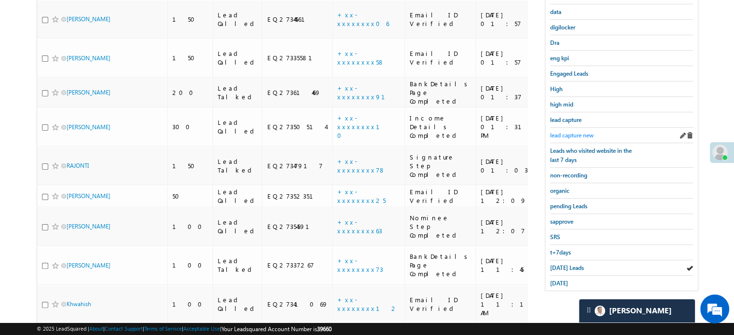
click at [569, 135] on span "lead capture new" at bounding box center [571, 135] width 43 height 7
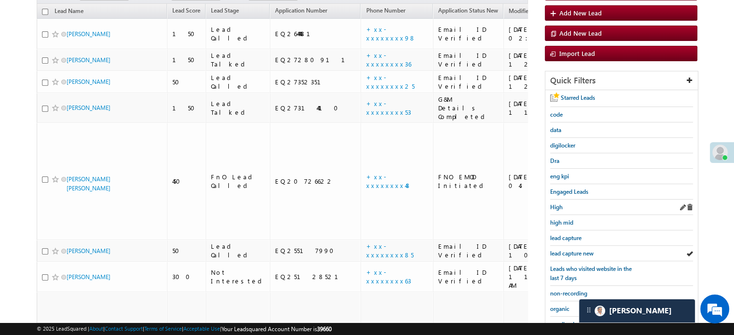
scroll to position [125, 0]
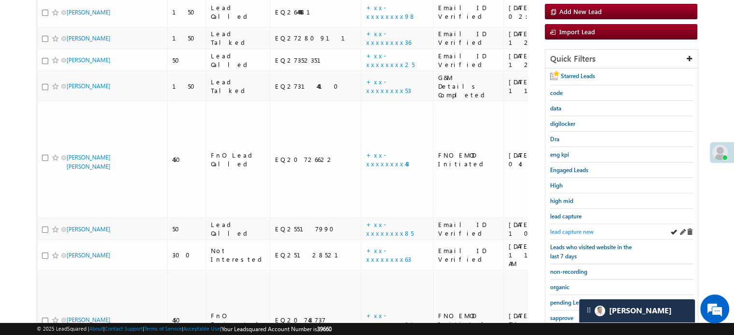
click at [573, 228] on span "lead capture new" at bounding box center [571, 231] width 43 height 7
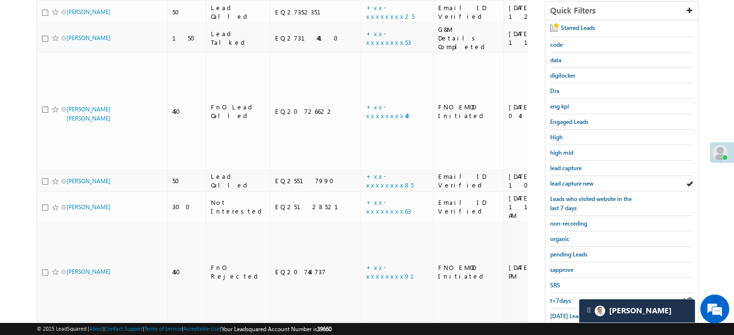
scroll to position [207, 0]
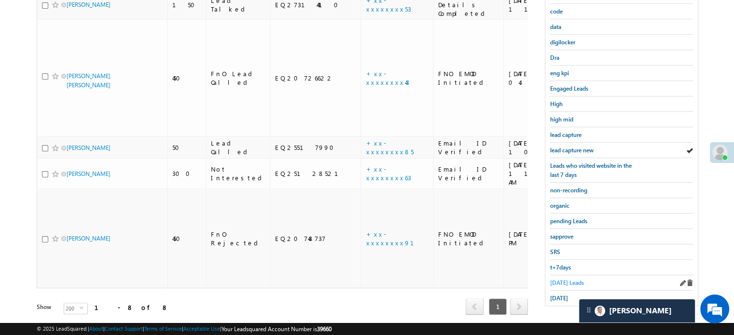
click at [560, 280] on span "[DATE] Leads" at bounding box center [567, 282] width 34 height 7
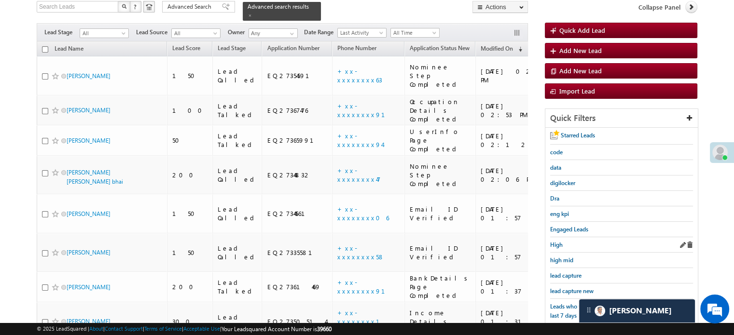
scroll to position [125, 0]
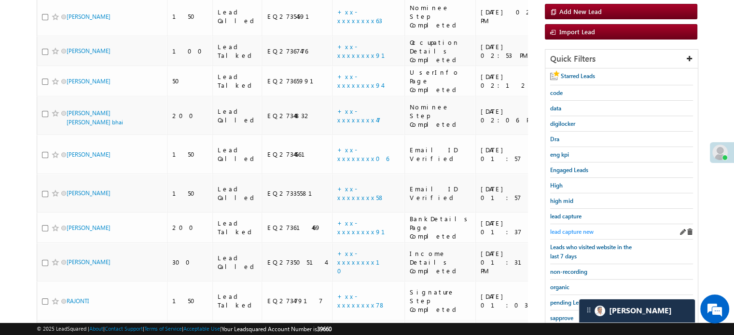
click at [571, 228] on span "lead capture new" at bounding box center [571, 231] width 43 height 7
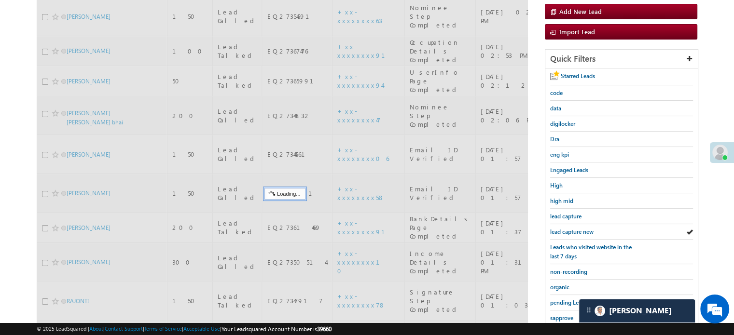
scroll to position [0, 0]
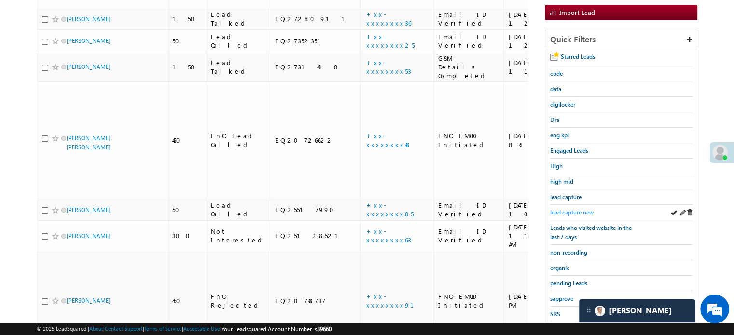
click at [560, 211] on span "lead capture new" at bounding box center [571, 212] width 43 height 7
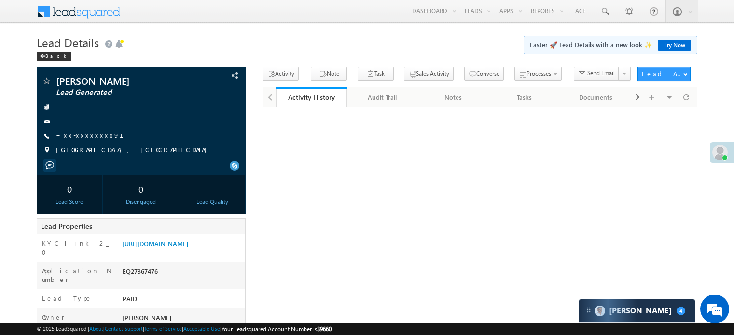
click at [176, 240] on link "[URL][DOMAIN_NAME]" at bounding box center [156, 244] width 66 height 8
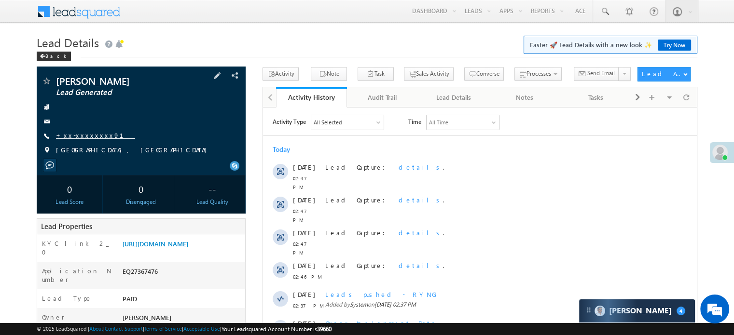
click at [72, 136] on link "+xx-xxxxxxxx91" at bounding box center [95, 135] width 79 height 8
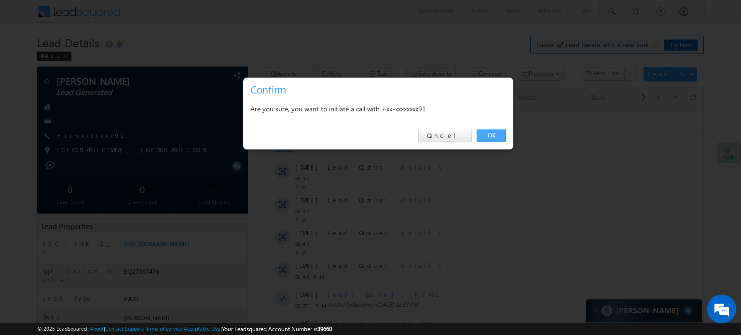
click at [488, 130] on link "OK" at bounding box center [491, 136] width 29 height 14
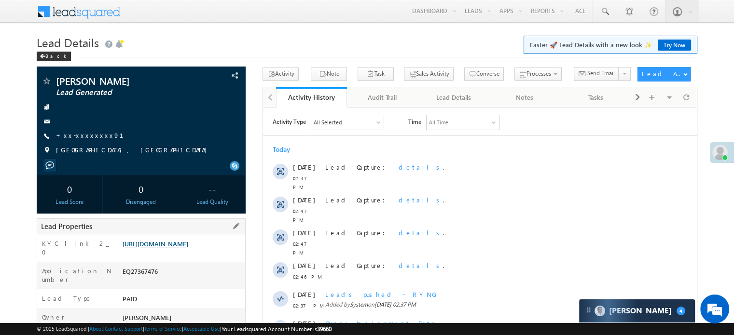
click at [137, 248] on link "[URL][DOMAIN_NAME]" at bounding box center [156, 244] width 66 height 8
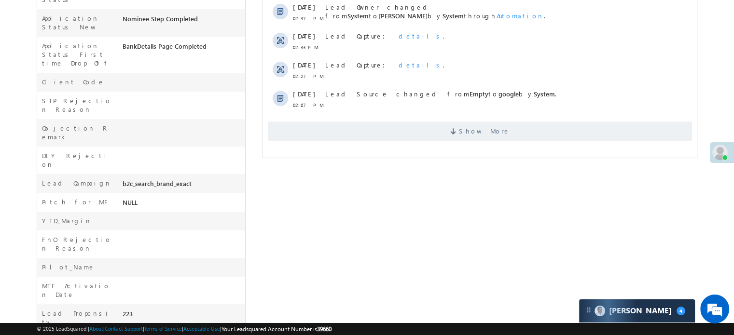
scroll to position [386, 0]
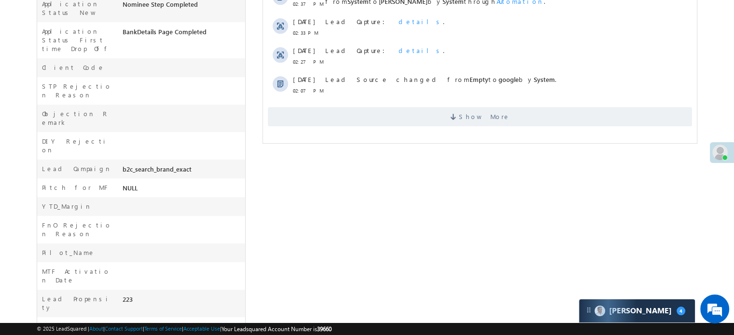
click at [318, 146] on div "[PERSON_NAME] Lead Generated --" at bounding box center [367, 52] width 660 height 691
click at [336, 107] on span "Show More" at bounding box center [480, 116] width 424 height 19
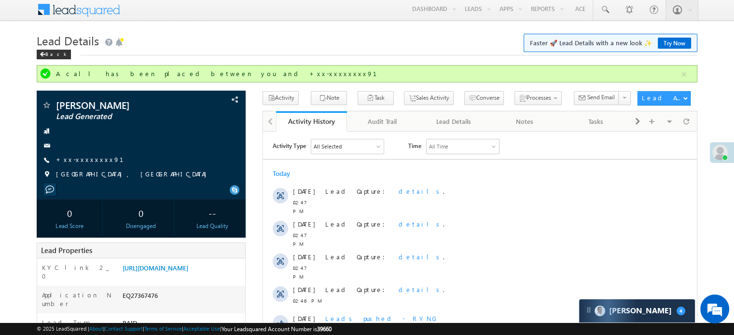
scroll to position [0, 0]
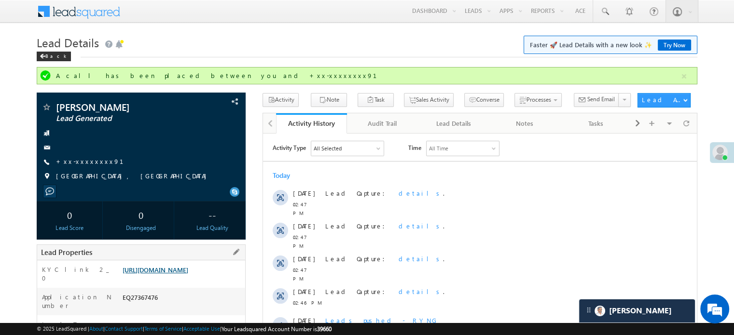
click at [188, 270] on link "[URL][DOMAIN_NAME]" at bounding box center [156, 270] width 66 height 8
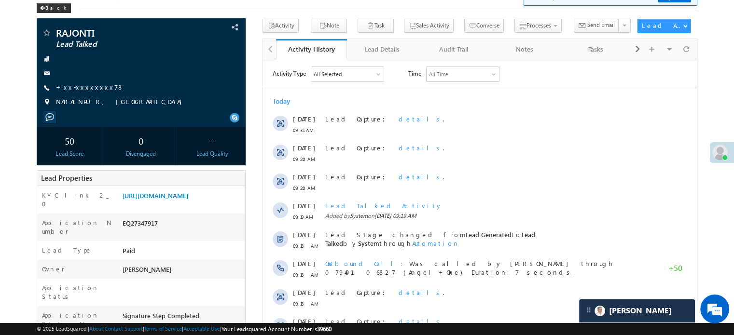
scroll to position [5138, 0]
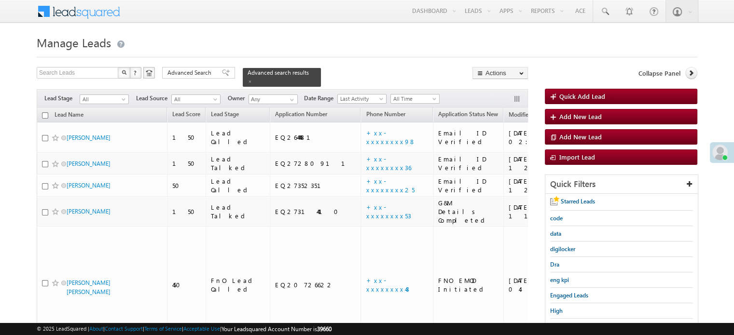
scroll to position [96, 0]
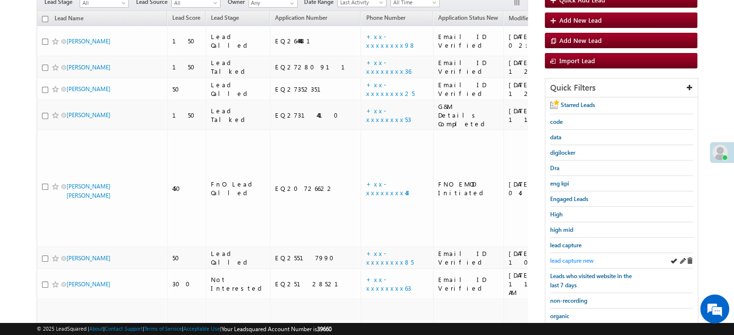
click at [564, 256] on link "lead capture new" at bounding box center [571, 260] width 43 height 9
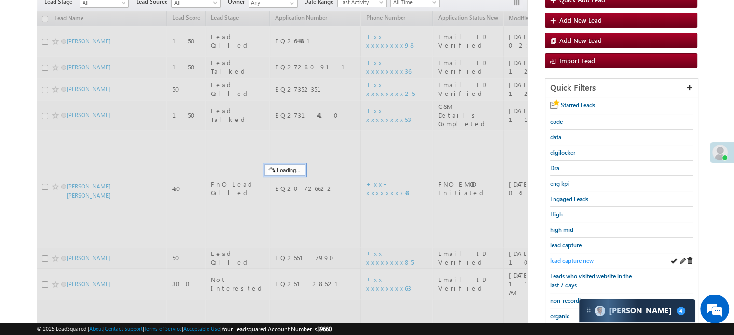
click at [565, 257] on span "lead capture new" at bounding box center [571, 260] width 43 height 7
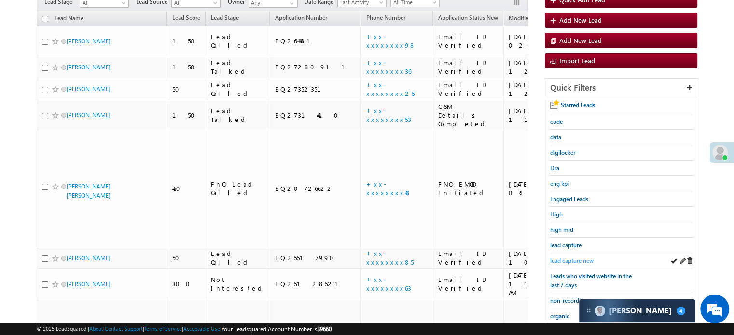
click at [574, 257] on span "lead capture new" at bounding box center [571, 260] width 43 height 7
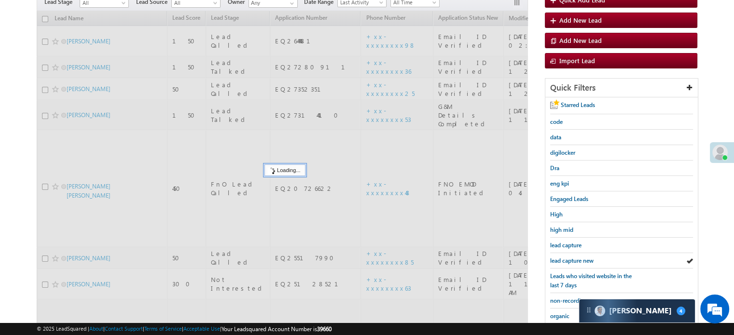
click at [573, 258] on span "lead capture new" at bounding box center [571, 260] width 43 height 7
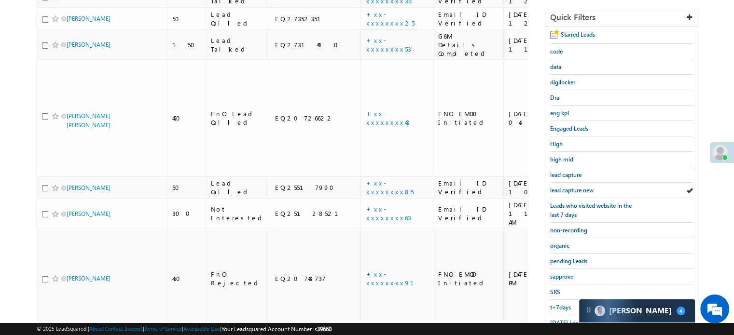
scroll to position [207, 0]
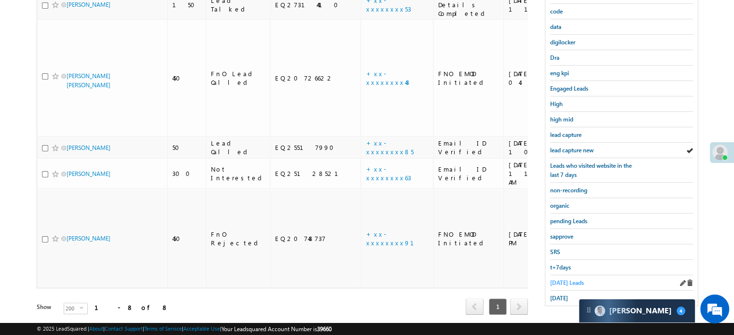
click at [562, 280] on span "Today's Leads" at bounding box center [567, 282] width 34 height 7
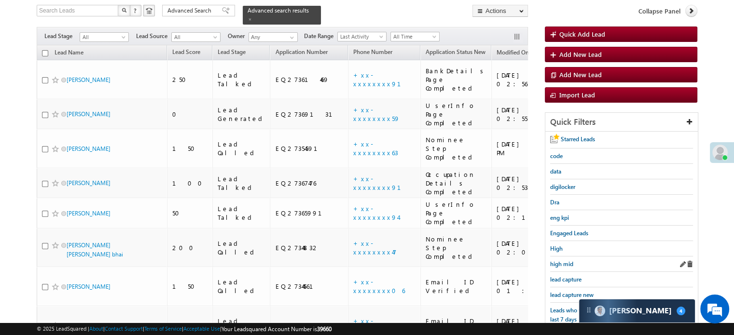
scroll to position [110, 0]
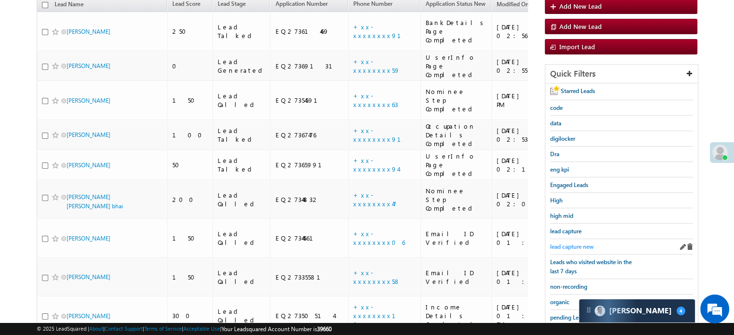
click at [577, 245] on span "lead capture new" at bounding box center [571, 246] width 43 height 7
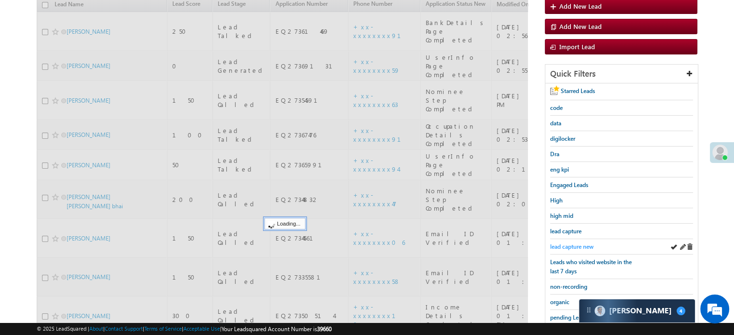
click at [577, 244] on span "lead capture new" at bounding box center [571, 246] width 43 height 7
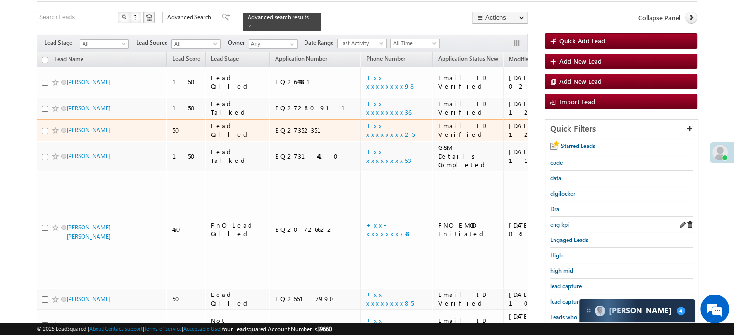
scroll to position [96, 0]
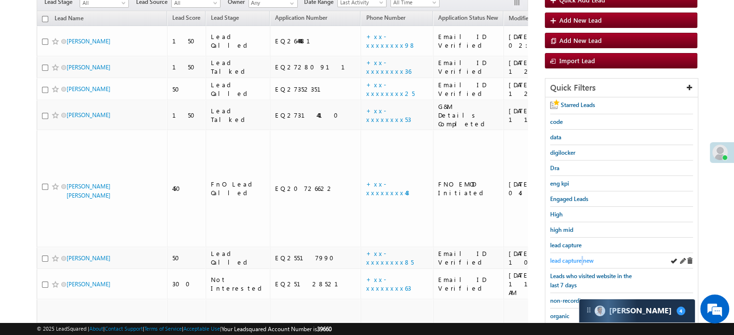
click at [583, 260] on span "lead capture new" at bounding box center [571, 260] width 43 height 7
click at [572, 260] on span "lead capture new" at bounding box center [571, 260] width 43 height 7
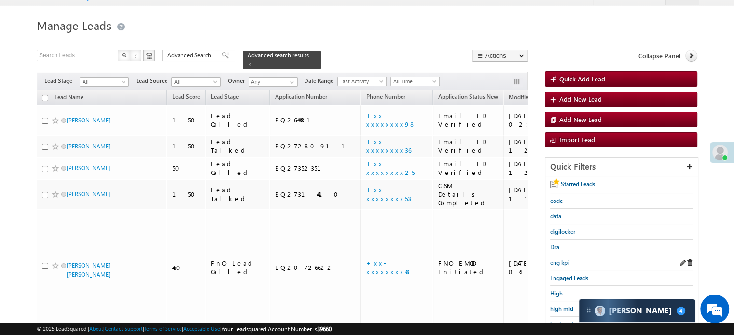
scroll to position [48, 0]
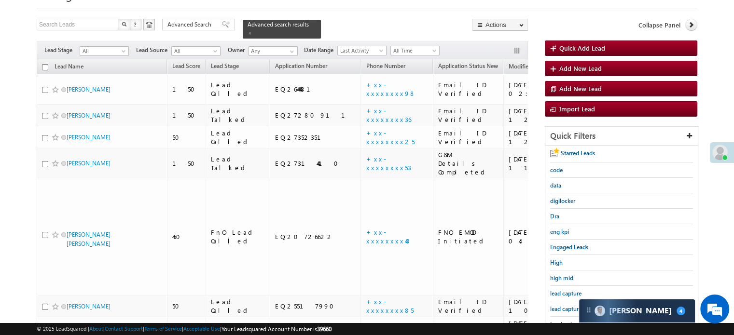
click at [568, 302] on div "lead capture new" at bounding box center [621, 309] width 143 height 15
click at [568, 304] on link "lead capture new" at bounding box center [571, 308] width 43 height 9
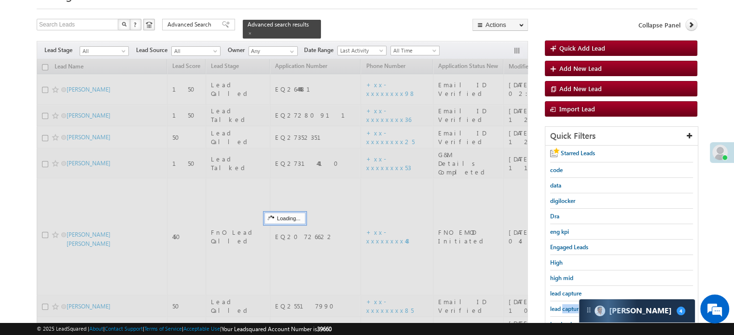
click at [568, 305] on span "lead capture new" at bounding box center [571, 308] width 43 height 7
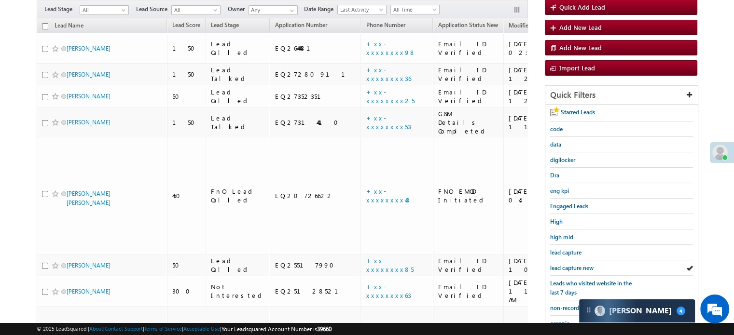
scroll to position [207, 0]
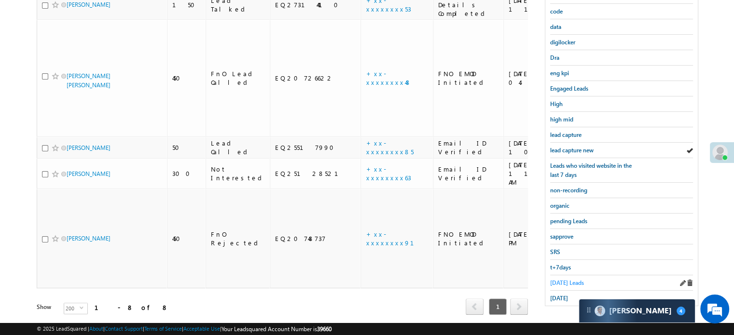
click at [568, 279] on span "Today's Leads" at bounding box center [567, 282] width 34 height 7
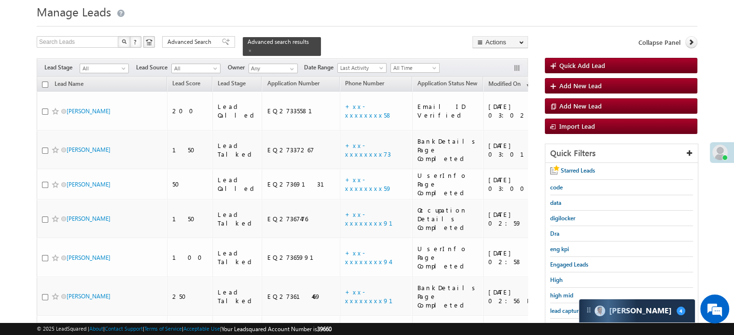
scroll to position [48, 0]
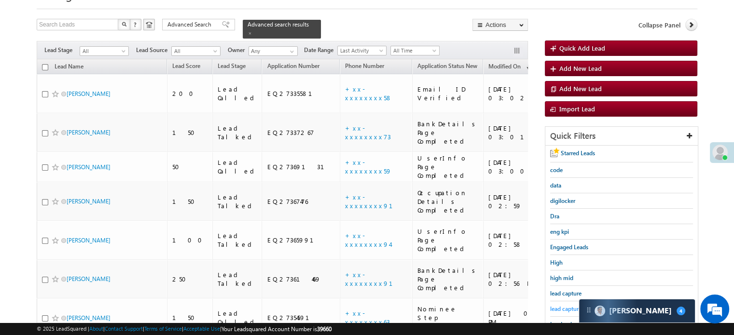
click at [569, 305] on span "lead capture new" at bounding box center [571, 308] width 43 height 7
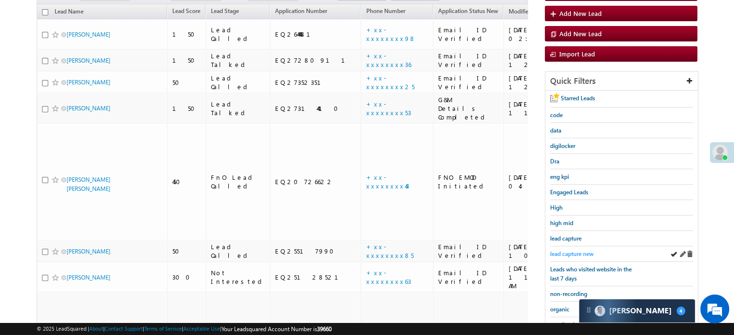
scroll to position [145, 0]
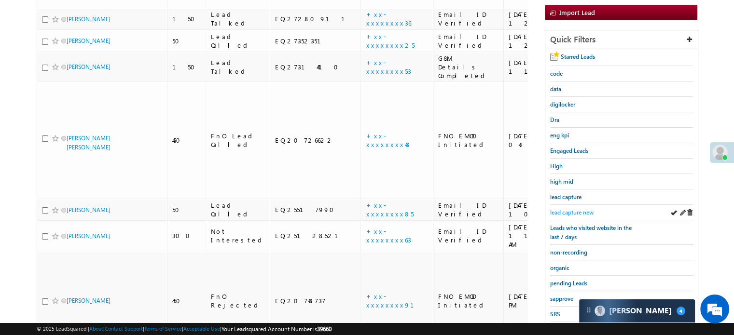
click at [563, 211] on span "lead capture new" at bounding box center [571, 212] width 43 height 7
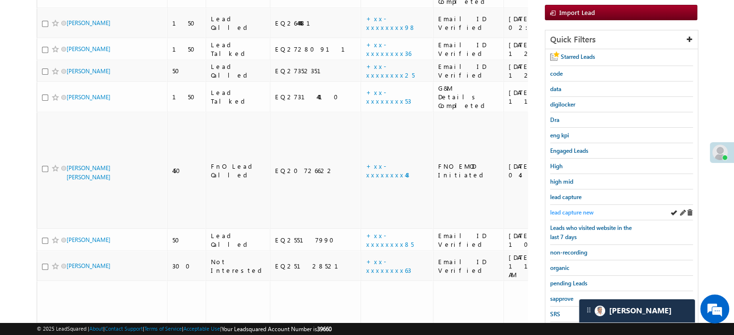
click at [577, 209] on span "lead capture new" at bounding box center [571, 212] width 43 height 7
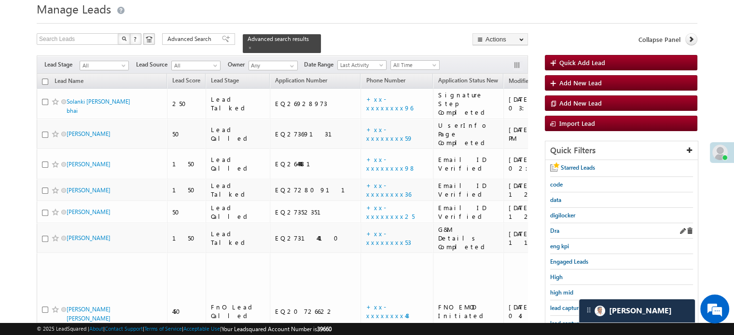
scroll to position [48, 0]
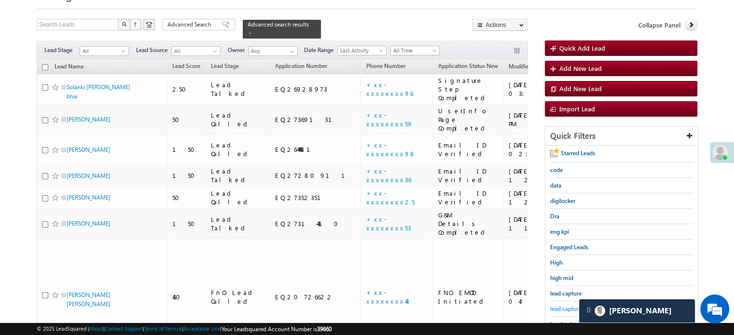
click at [565, 305] on span "lead capture new" at bounding box center [571, 308] width 43 height 7
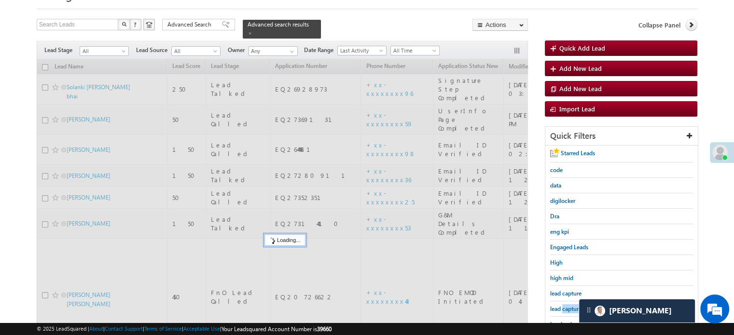
click at [565, 305] on span "lead capture new" at bounding box center [571, 308] width 43 height 7
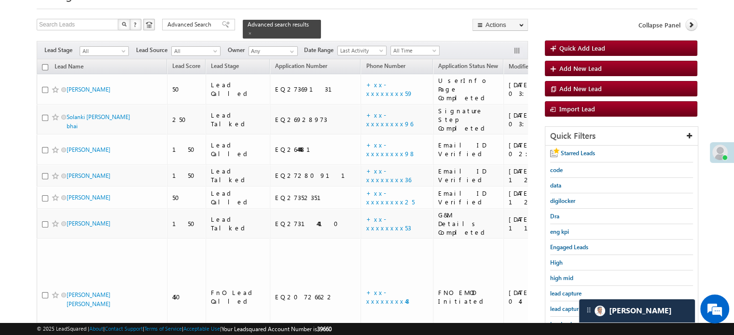
click at [565, 305] on span "lead capture new" at bounding box center [571, 308] width 43 height 7
click at [571, 305] on span "lead capture new" at bounding box center [571, 308] width 43 height 7
click at [560, 306] on span "lead capture new" at bounding box center [571, 308] width 43 height 7
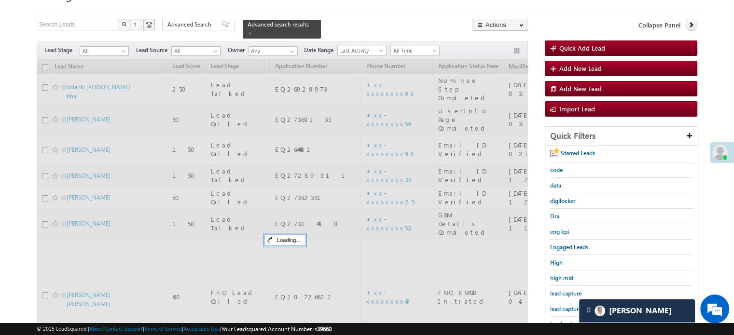
scroll to position [51, 0]
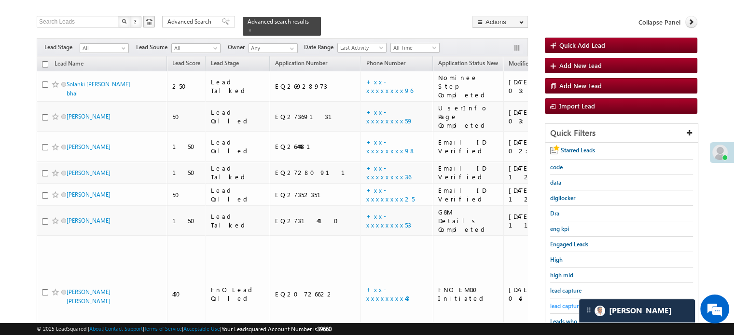
click at [577, 221] on div "Dra" at bounding box center [621, 213] width 143 height 15
click at [576, 302] on span "lead capture new" at bounding box center [571, 305] width 43 height 7
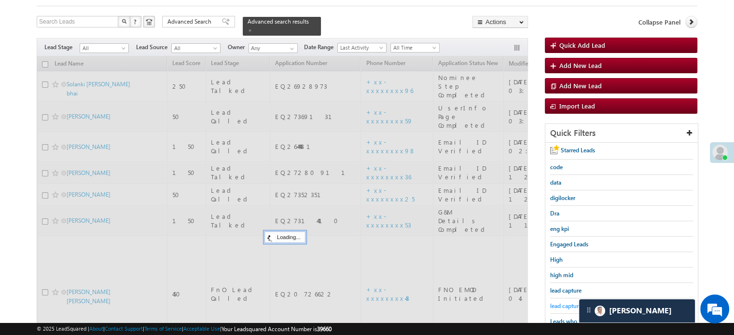
click at [564, 302] on span "lead capture new" at bounding box center [571, 305] width 43 height 7
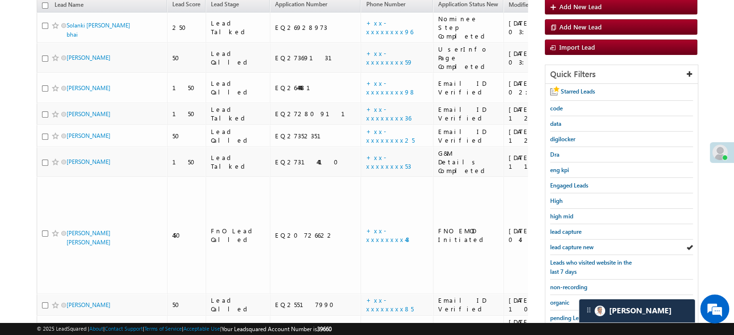
scroll to position [110, 0]
click at [554, 245] on span "lead capture new" at bounding box center [571, 246] width 43 height 7
click at [555, 245] on span "lead capture new" at bounding box center [571, 246] width 43 height 7
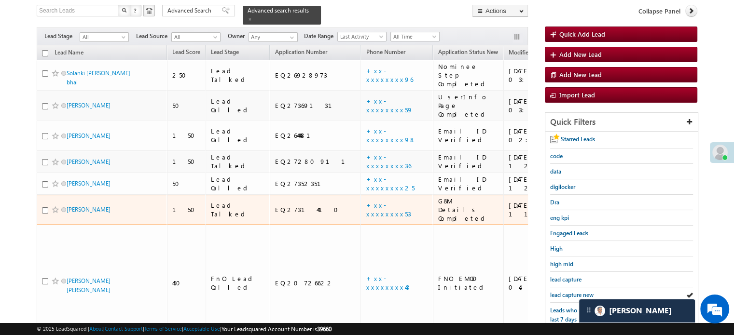
scroll to position [159, 0]
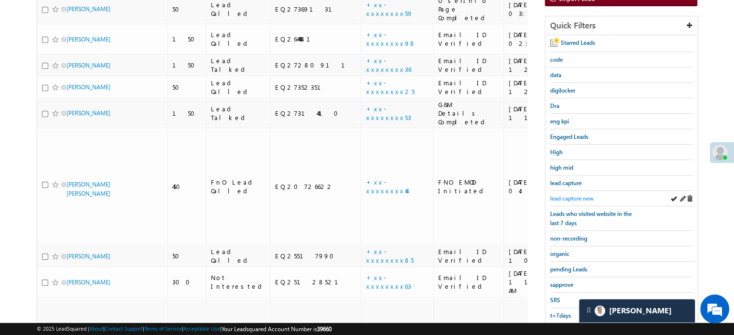
click at [566, 195] on span "lead capture new" at bounding box center [571, 198] width 43 height 7
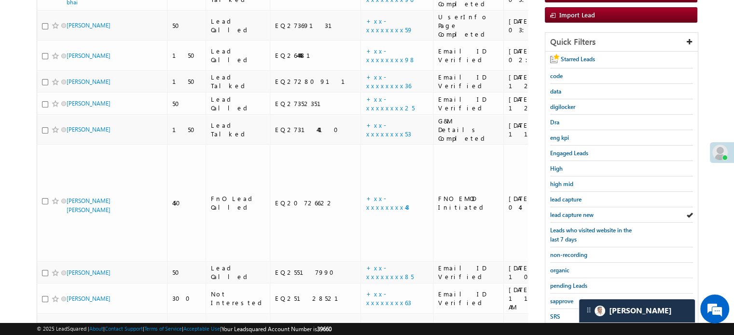
scroll to position [207, 0]
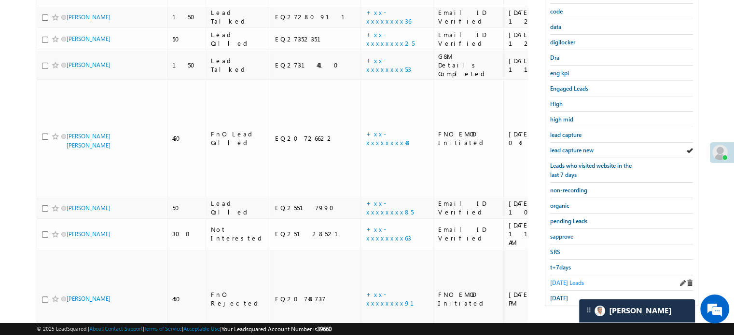
click at [554, 279] on span "Today's Leads" at bounding box center [567, 282] width 34 height 7
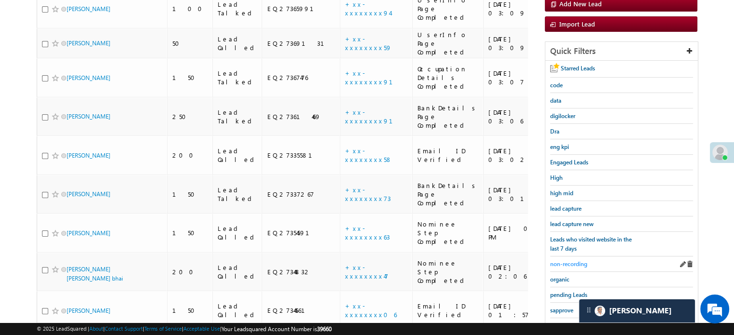
scroll to position [145, 0]
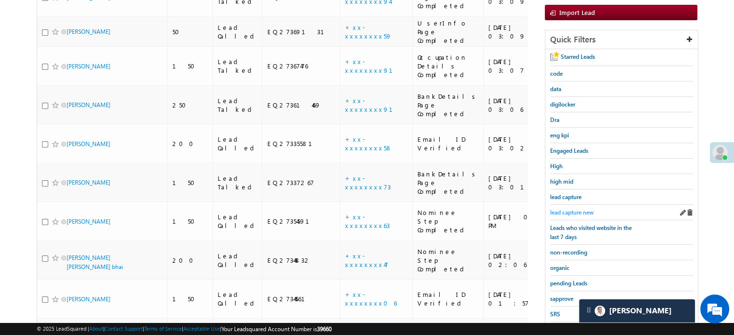
click at [571, 211] on span "lead capture new" at bounding box center [571, 212] width 43 height 7
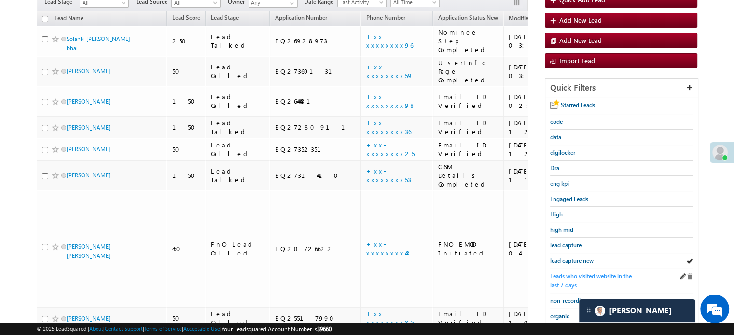
scroll to position [193, 0]
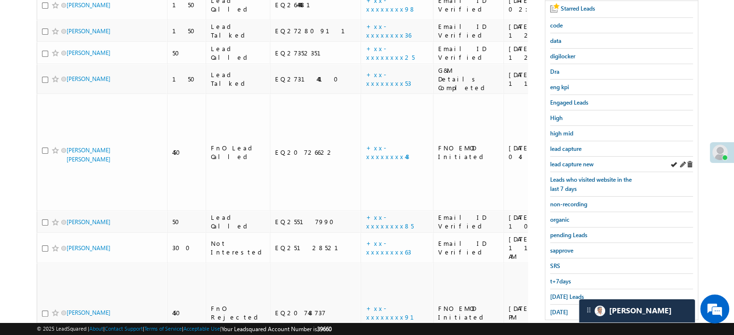
click at [574, 157] on div "lead capture new" at bounding box center [621, 164] width 143 height 15
click at [574, 161] on span "lead capture new" at bounding box center [571, 164] width 43 height 7
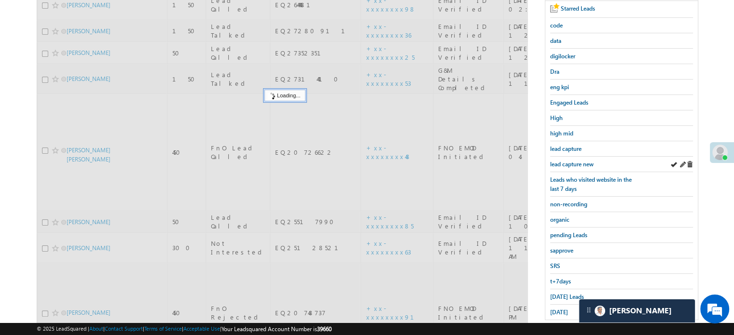
click at [570, 166] on div "lead capture new" at bounding box center [621, 164] width 143 height 15
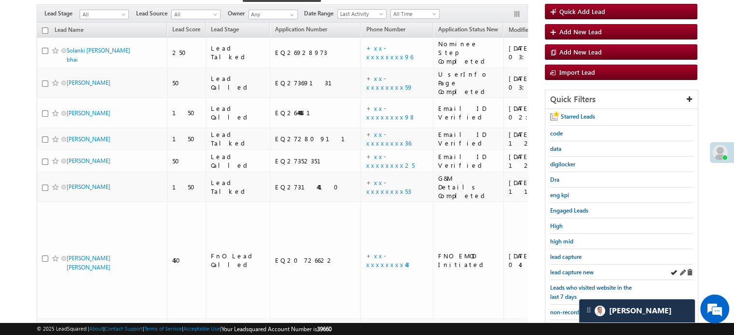
scroll to position [48, 0]
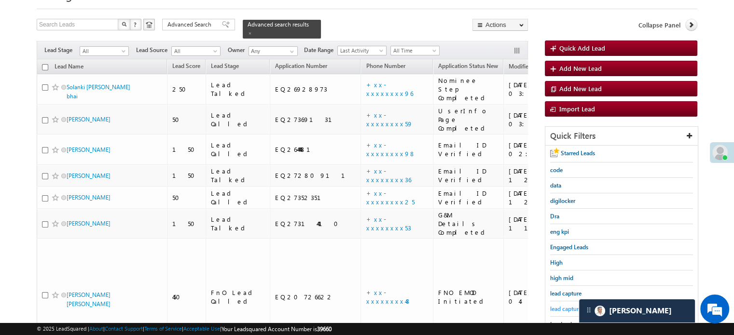
click at [552, 305] on span "lead capture new" at bounding box center [571, 308] width 43 height 7
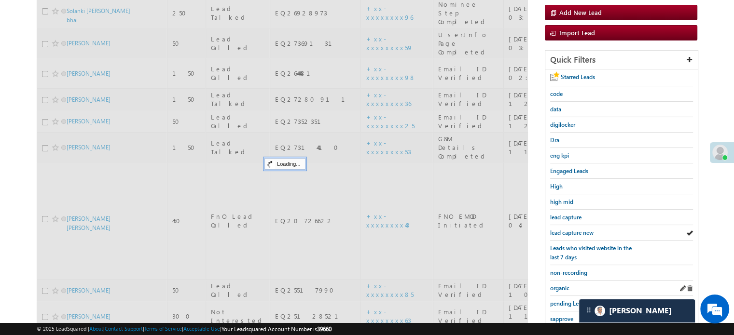
scroll to position [207, 0]
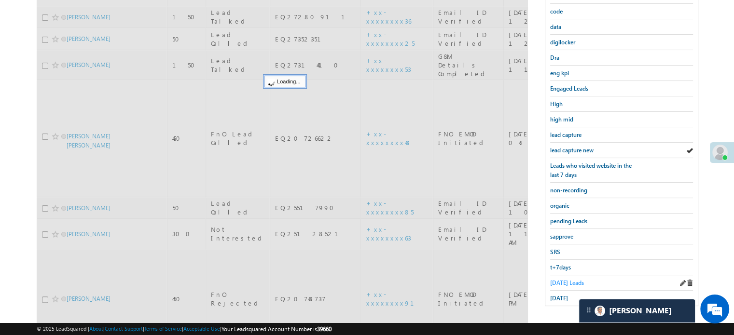
click at [558, 279] on span "Today's Leads" at bounding box center [567, 282] width 34 height 7
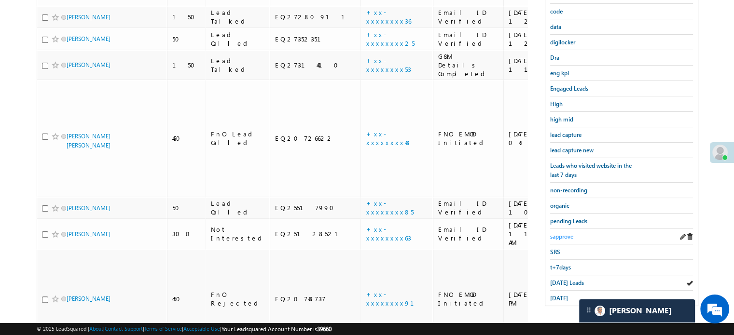
scroll to position [62, 0]
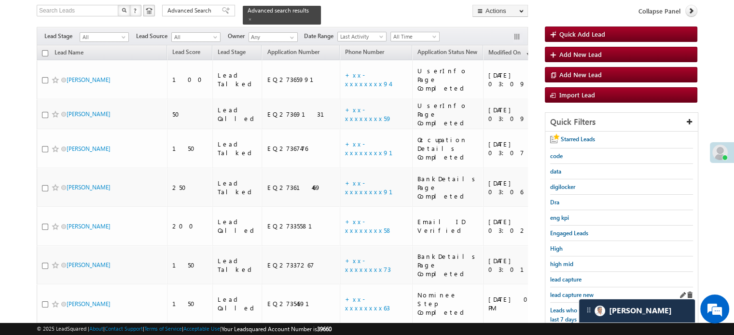
click at [562, 299] on div "lead capture new" at bounding box center [621, 295] width 143 height 15
click at [563, 288] on div "lead capture new" at bounding box center [621, 295] width 143 height 15
click at [562, 291] on span "lead capture new" at bounding box center [571, 294] width 43 height 7
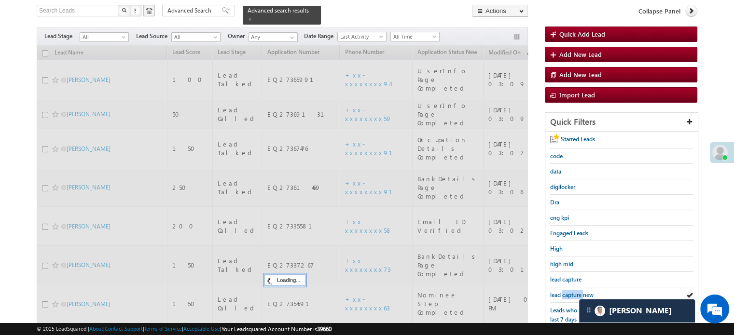
click at [562, 291] on span "lead capture new" at bounding box center [571, 294] width 43 height 7
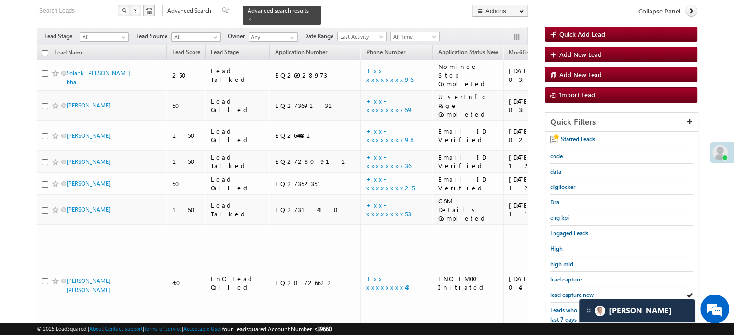
scroll to position [207, 0]
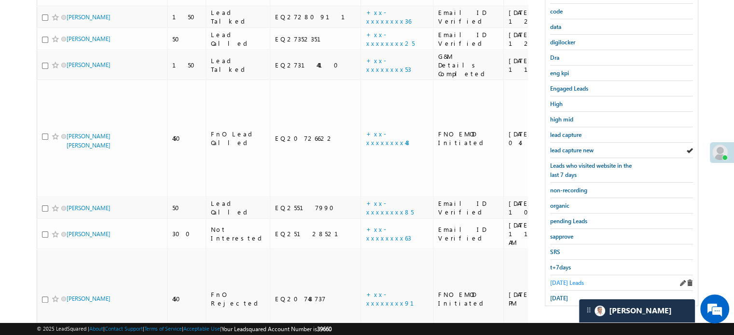
click at [563, 279] on span "Today's Leads" at bounding box center [567, 282] width 34 height 7
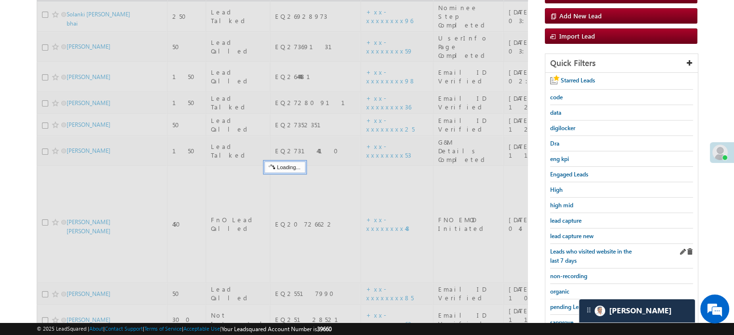
scroll to position [110, 0]
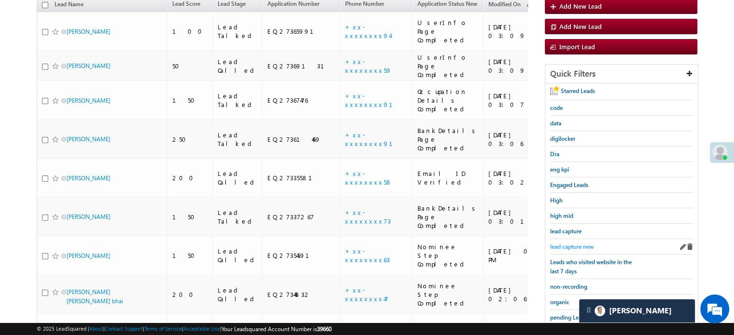
click at [577, 243] on span "lead capture new" at bounding box center [571, 246] width 43 height 7
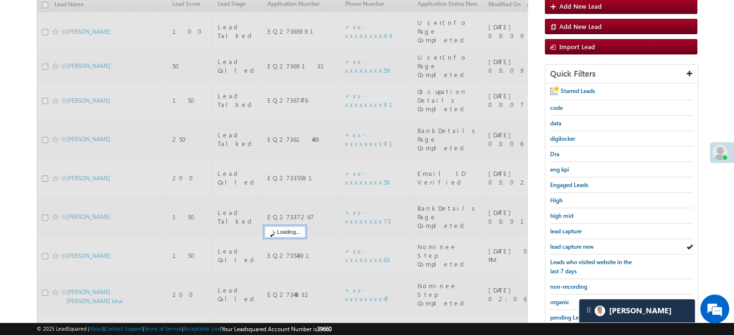
scroll to position [268, 0]
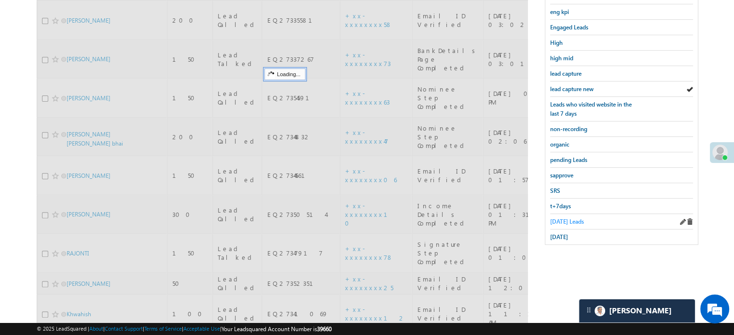
click at [554, 218] on span "Today's Leads" at bounding box center [567, 221] width 34 height 7
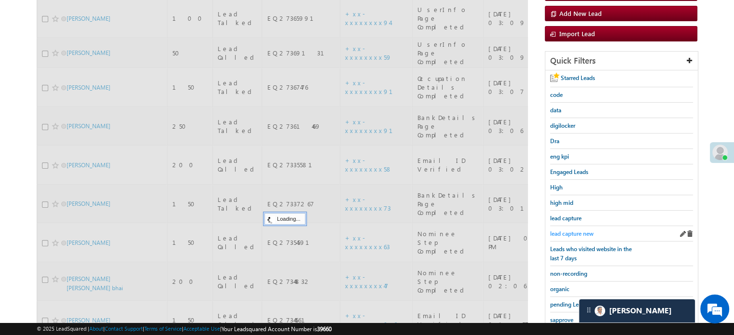
click at [566, 230] on span "lead capture new" at bounding box center [571, 233] width 43 height 7
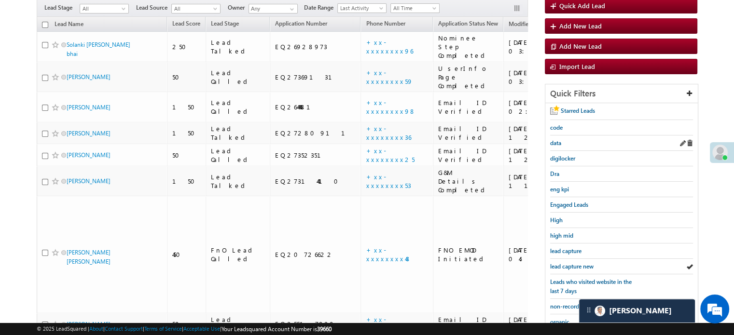
scroll to position [96, 0]
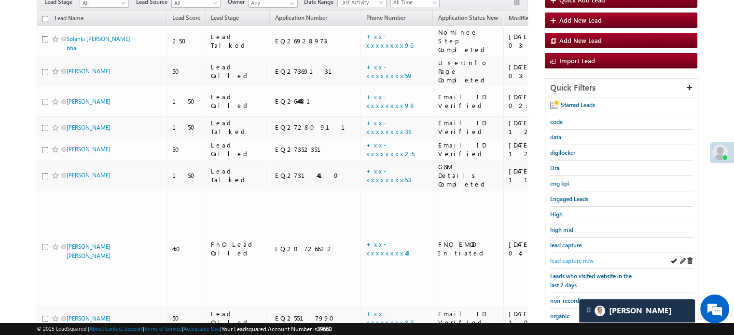
click at [573, 256] on link "lead capture new" at bounding box center [571, 260] width 43 height 9
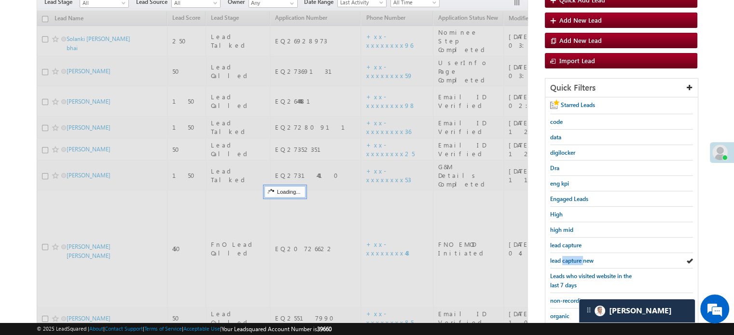
click at [573, 257] on span "lead capture new" at bounding box center [571, 260] width 43 height 7
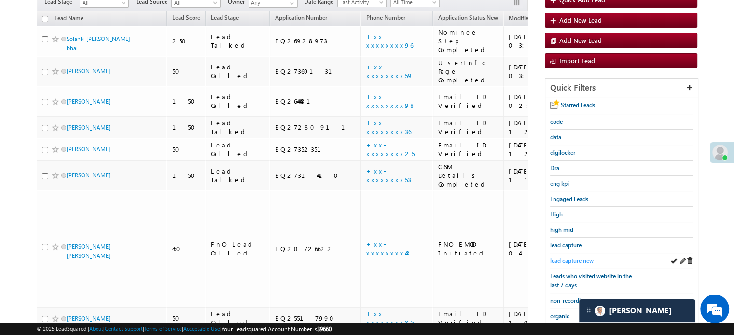
click at [563, 256] on link "lead capture new" at bounding box center [571, 260] width 43 height 9
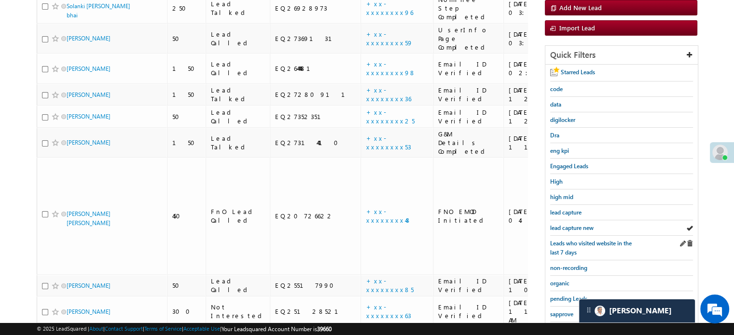
scroll to position [145, 0]
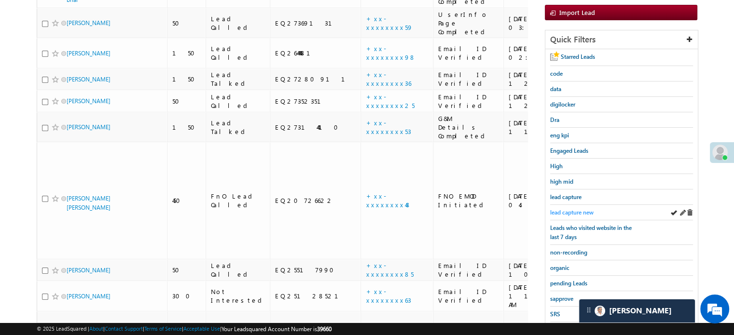
click at [571, 209] on span "lead capture new" at bounding box center [571, 212] width 43 height 7
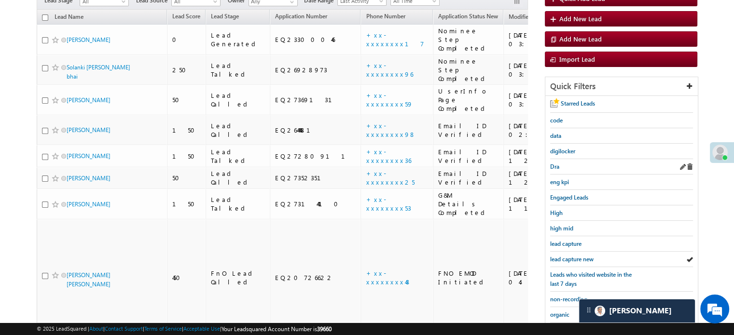
scroll to position [96, 0]
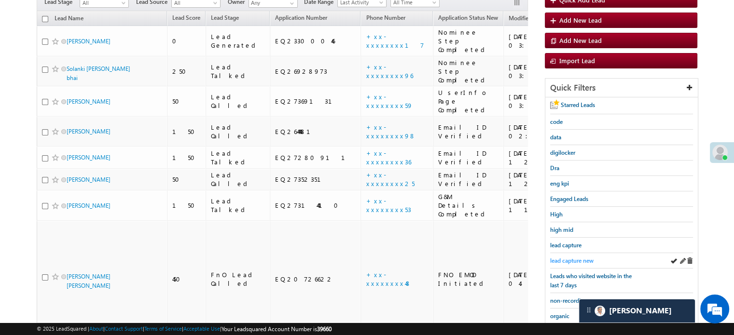
click at [559, 260] on span "lead capture new" at bounding box center [571, 260] width 43 height 7
click at [571, 257] on span "lead capture new" at bounding box center [571, 260] width 43 height 7
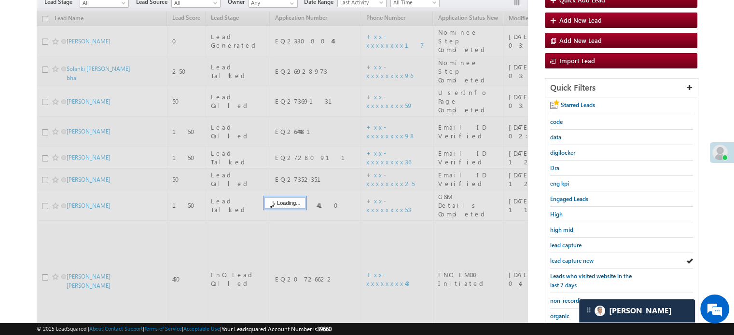
click at [572, 257] on span "lead capture new" at bounding box center [571, 260] width 43 height 7
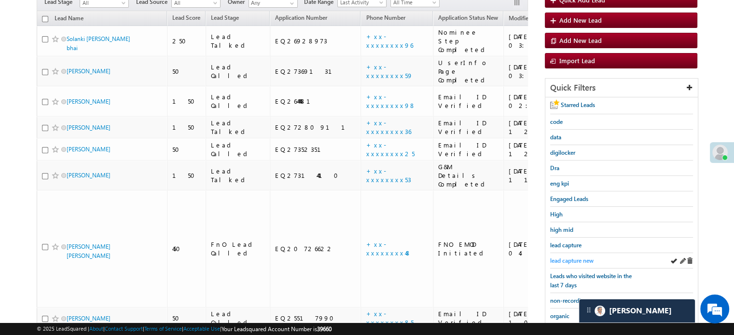
click at [572, 257] on span "lead capture new" at bounding box center [571, 260] width 43 height 7
click at [565, 258] on span "lead capture new" at bounding box center [571, 260] width 43 height 7
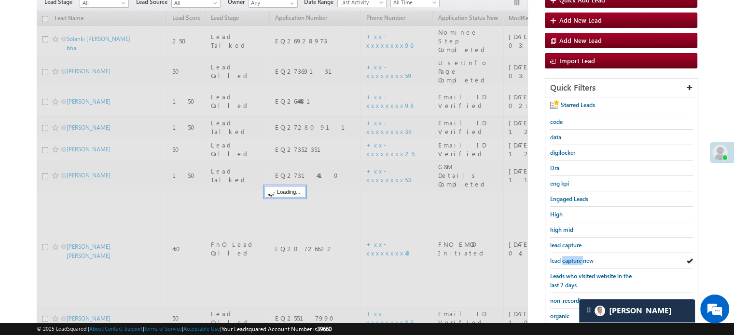
click at [565, 258] on span "lead capture new" at bounding box center [571, 260] width 43 height 7
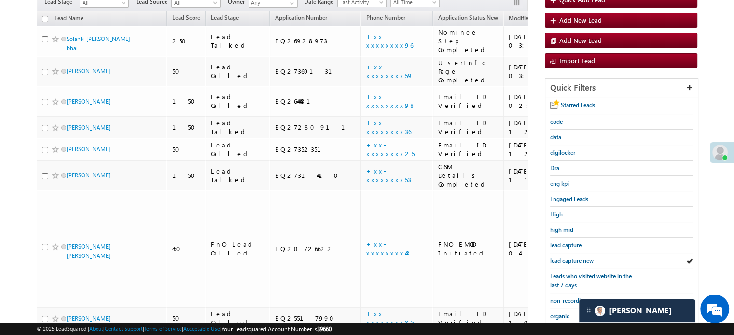
click at [565, 258] on span "lead capture new" at bounding box center [571, 260] width 43 height 7
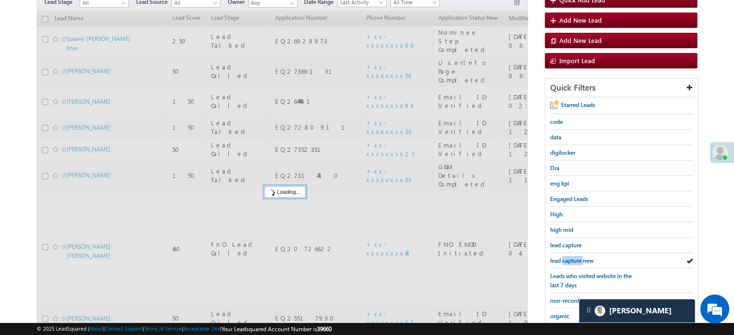
click at [565, 258] on span "lead capture new" at bounding box center [571, 260] width 43 height 7
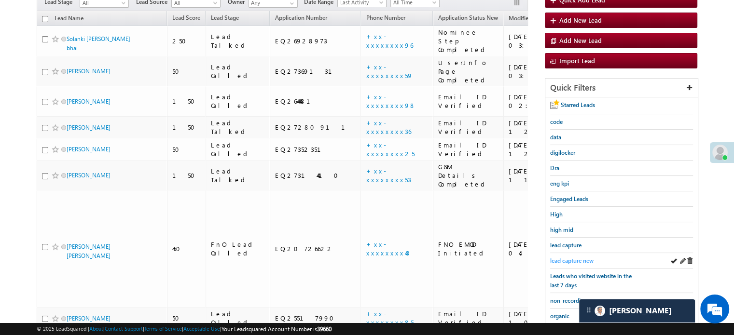
scroll to position [207, 0]
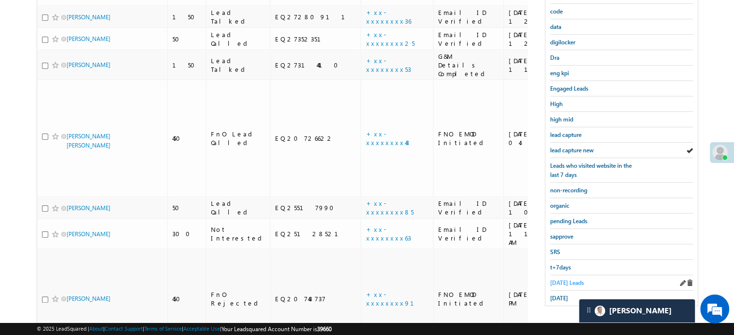
click at [558, 279] on span "Today's Leads" at bounding box center [567, 282] width 34 height 7
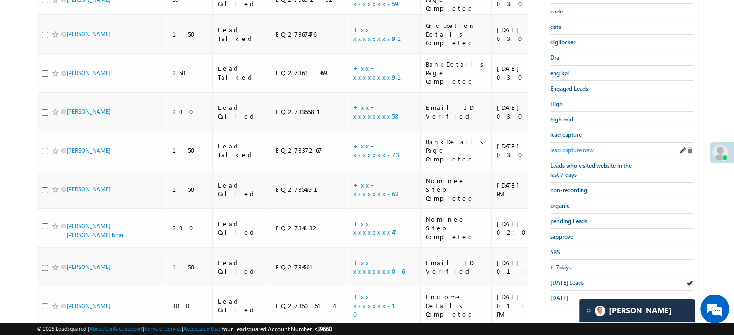
click at [582, 150] on span "lead capture new" at bounding box center [571, 150] width 43 height 7
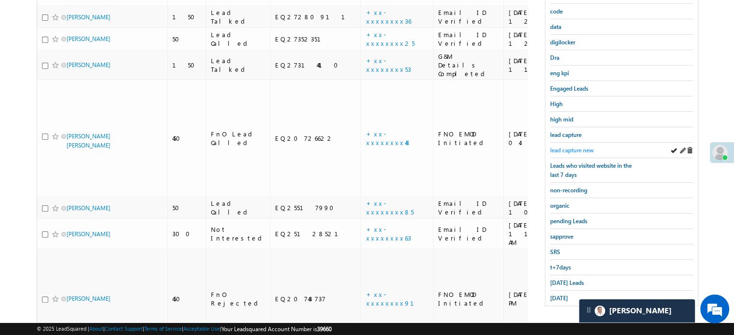
click at [569, 150] on span "lead capture new" at bounding box center [571, 150] width 43 height 7
click at [567, 279] on span "Today's Leads" at bounding box center [567, 282] width 34 height 7
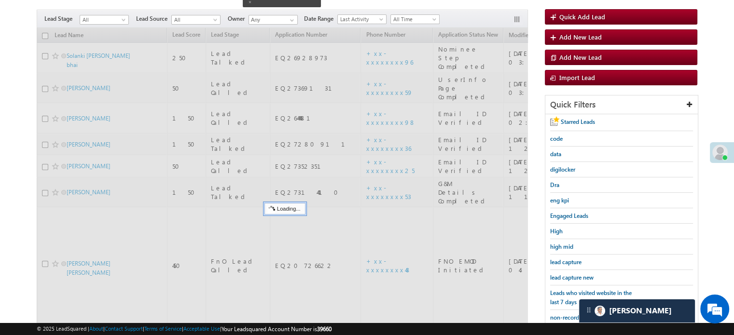
scroll to position [62, 0]
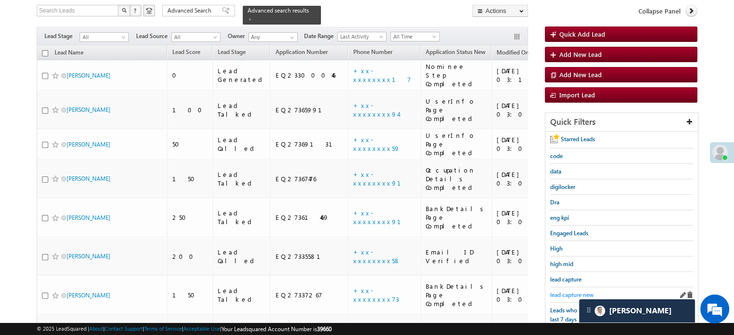
click at [564, 291] on span "lead capture new" at bounding box center [571, 294] width 43 height 7
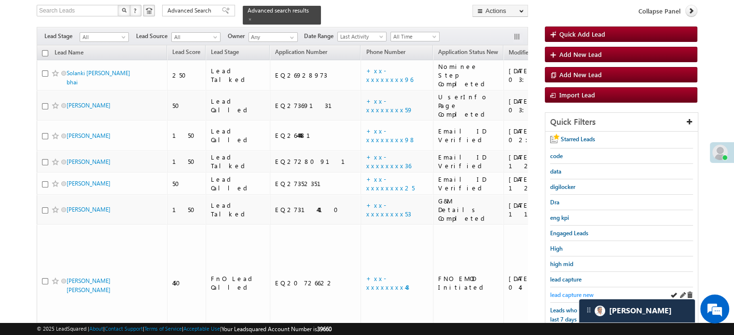
click at [554, 291] on span "lead capture new" at bounding box center [571, 294] width 43 height 7
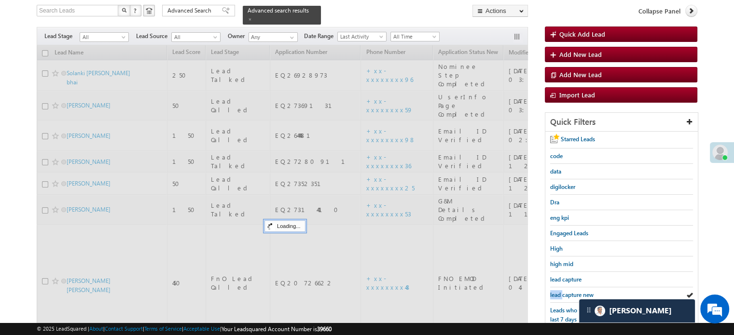
click at [554, 291] on span "lead capture new" at bounding box center [571, 294] width 43 height 7
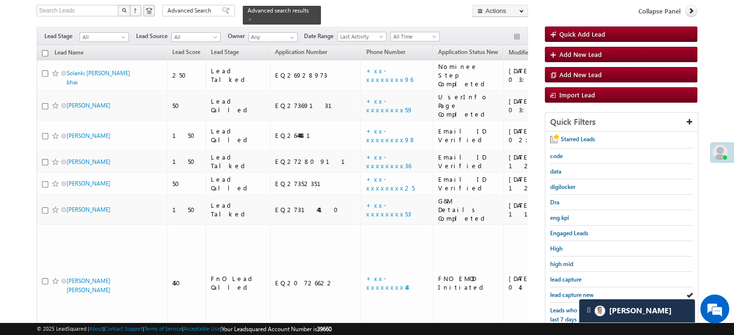
click at [554, 291] on span "lead capture new" at bounding box center [571, 294] width 43 height 7
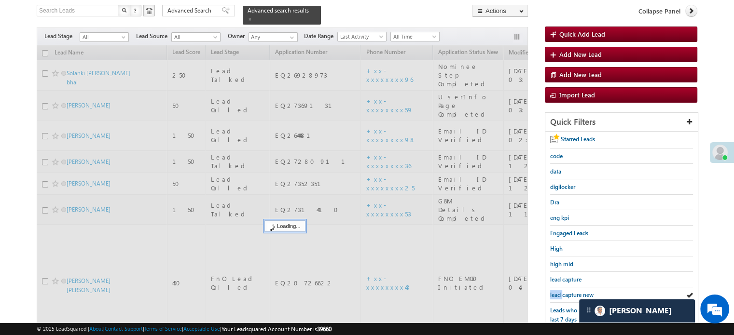
click at [554, 291] on span "lead capture new" at bounding box center [571, 294] width 43 height 7
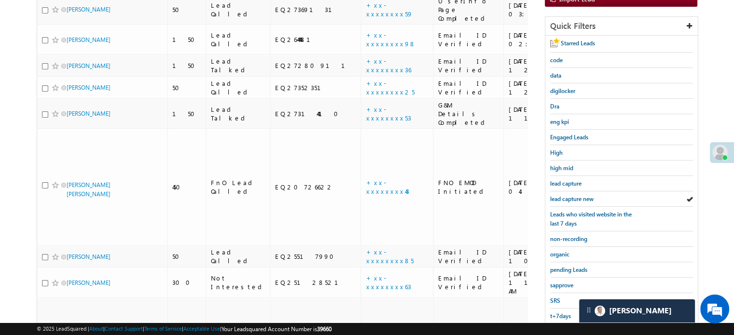
scroll to position [207, 0]
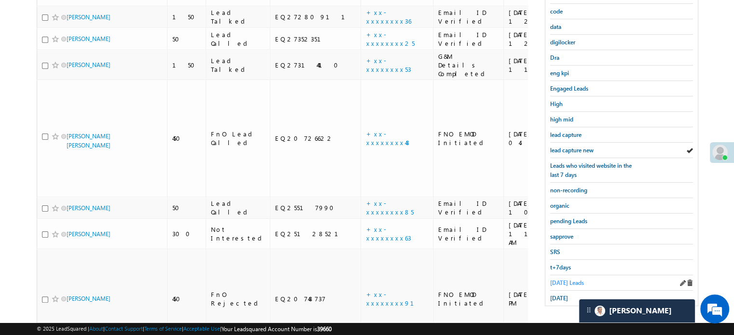
click at [550, 279] on span "Today's Leads" at bounding box center [567, 282] width 34 height 7
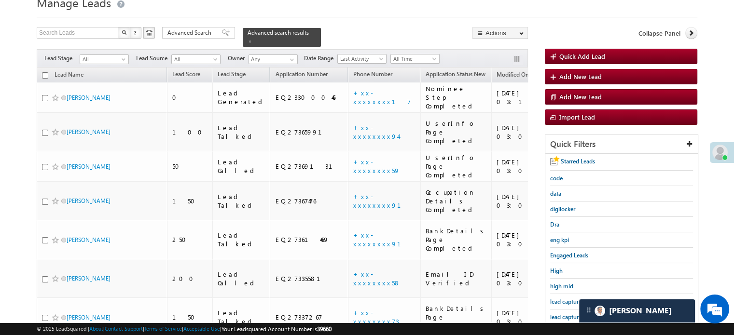
scroll to position [62, 0]
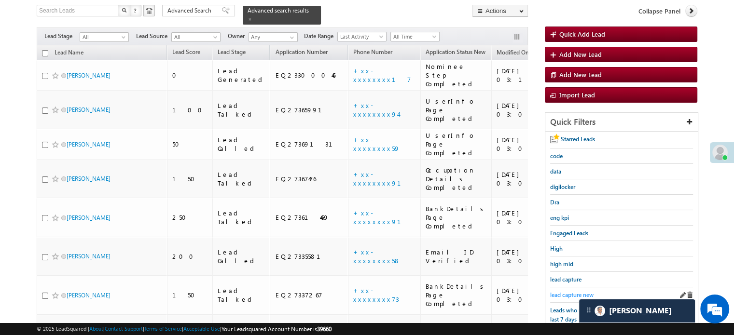
click at [578, 294] on span "lead capture new" at bounding box center [571, 294] width 43 height 7
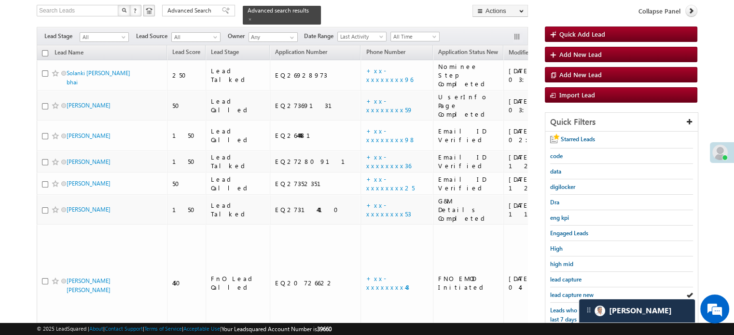
click at [578, 294] on span "lead capture new" at bounding box center [571, 294] width 43 height 7
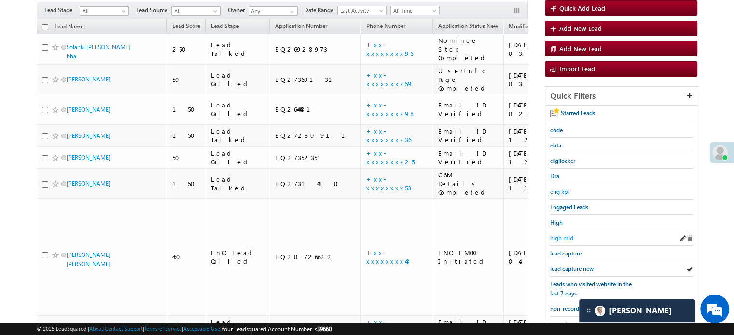
scroll to position [159, 0]
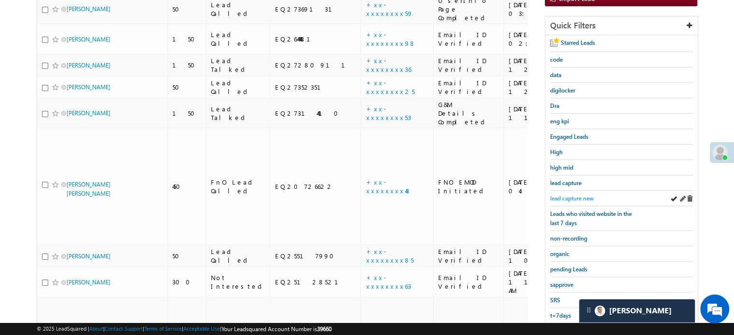
click at [573, 194] on link "lead capture new" at bounding box center [571, 198] width 43 height 9
click at [575, 195] on span "lead capture new" at bounding box center [571, 198] width 43 height 7
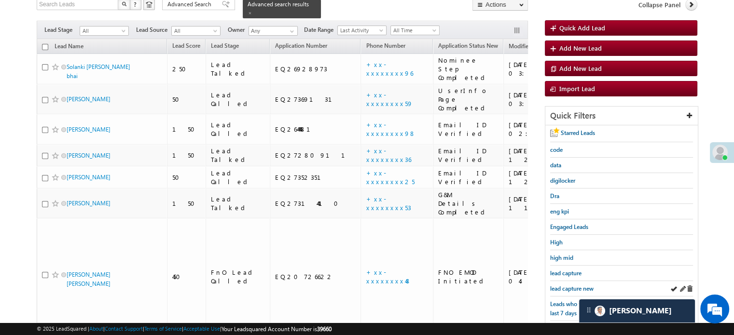
scroll to position [110, 0]
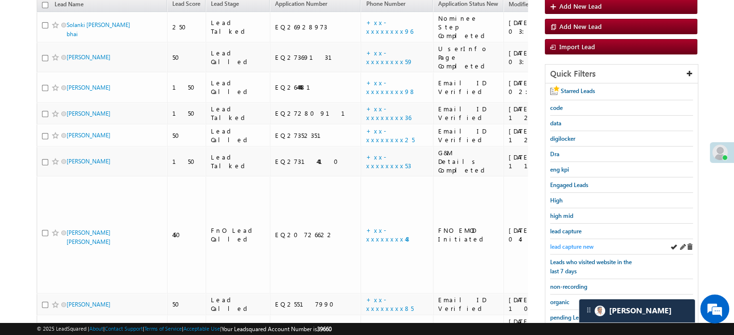
click at [571, 243] on span "lead capture new" at bounding box center [571, 246] width 43 height 7
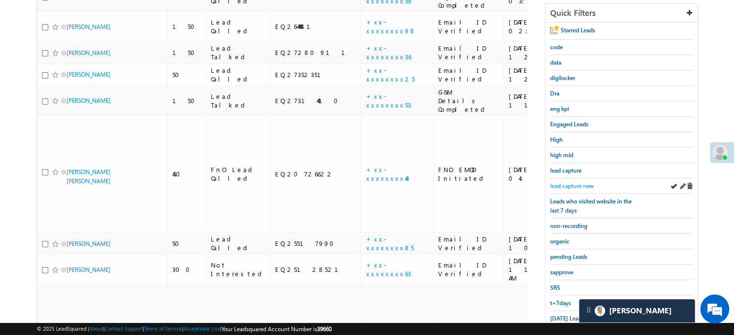
scroll to position [207, 0]
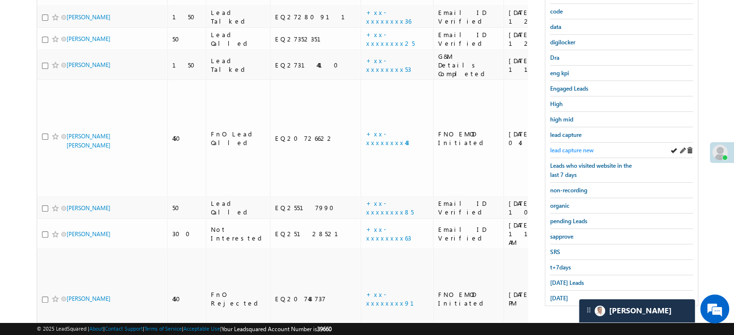
click at [570, 147] on span "lead capture new" at bounding box center [571, 150] width 43 height 7
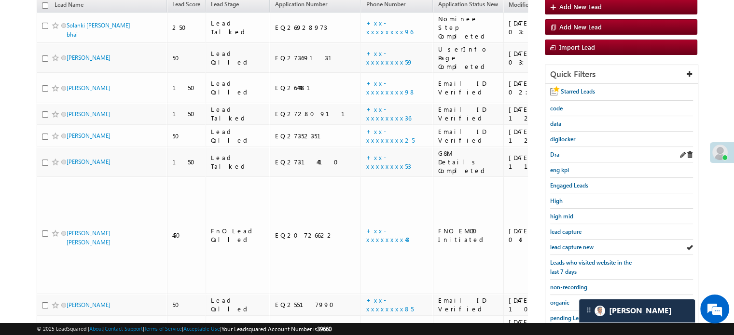
scroll to position [110, 0]
click at [573, 244] on span "lead capture new" at bounding box center [571, 246] width 43 height 7
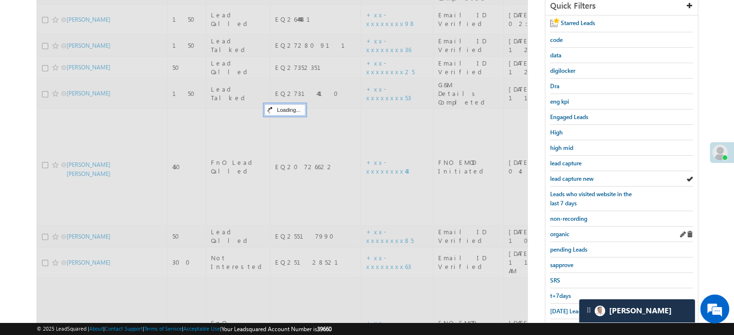
scroll to position [207, 0]
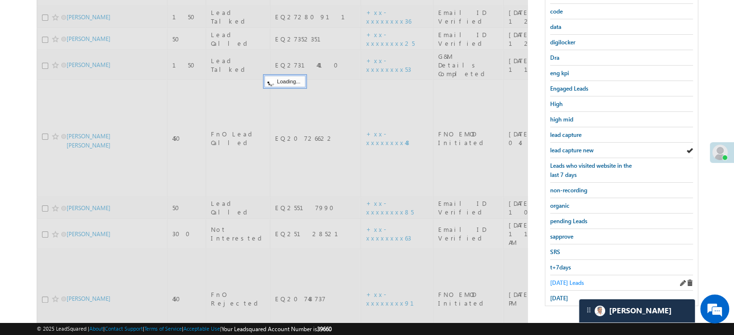
click at [554, 279] on span "Today's Leads" at bounding box center [567, 282] width 34 height 7
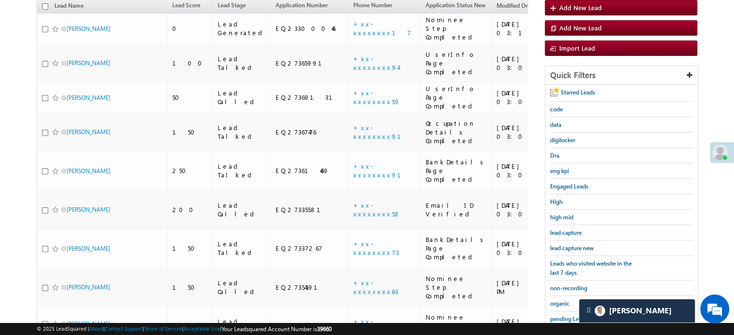
scroll to position [110, 0]
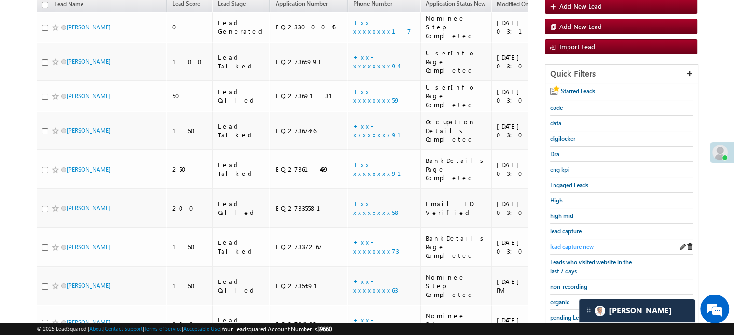
click at [575, 243] on span "lead capture new" at bounding box center [571, 246] width 43 height 7
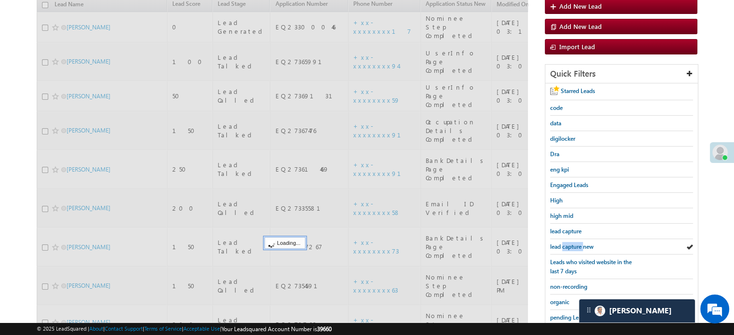
click at [575, 243] on span "lead capture new" at bounding box center [571, 246] width 43 height 7
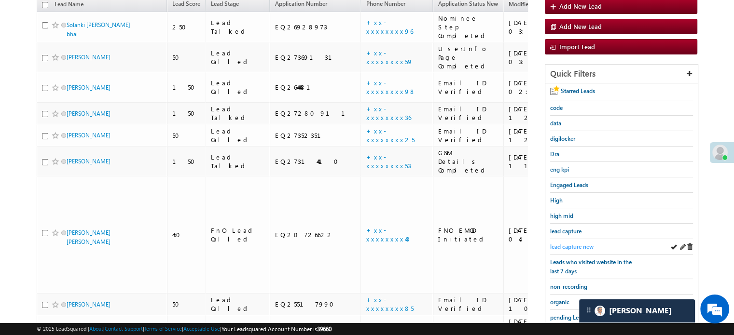
click at [572, 243] on span "lead capture new" at bounding box center [571, 246] width 43 height 7
click at [560, 245] on span "lead capture new" at bounding box center [571, 246] width 43 height 7
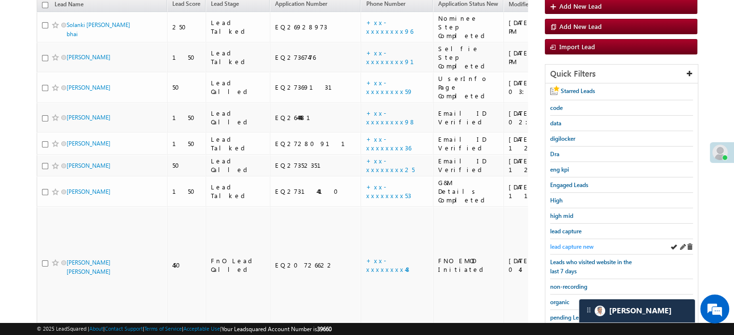
click at [576, 243] on span "lead capture new" at bounding box center [571, 246] width 43 height 7
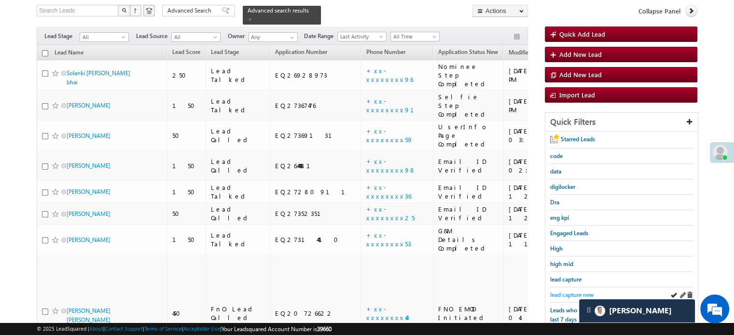
drag, startPoint x: 560, startPoint y: 300, endPoint x: 568, endPoint y: 293, distance: 10.6
click at [561, 297] on div "Starred Leads code data digilocker Dra eng kpi Engaged Leads High high mid lead…" at bounding box center [621, 291] width 152 height 319
click at [568, 293] on span "lead capture new" at bounding box center [571, 294] width 43 height 7
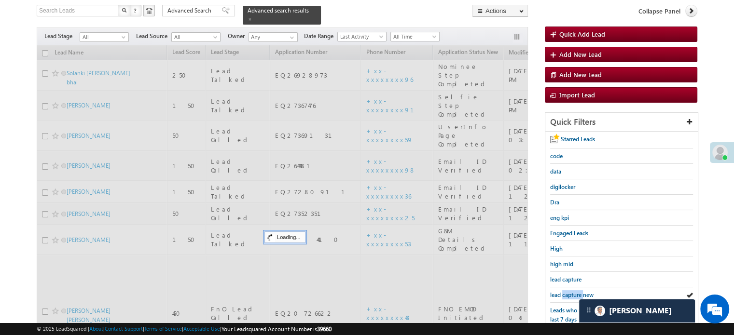
click at [568, 293] on span "lead capture new" at bounding box center [571, 294] width 43 height 7
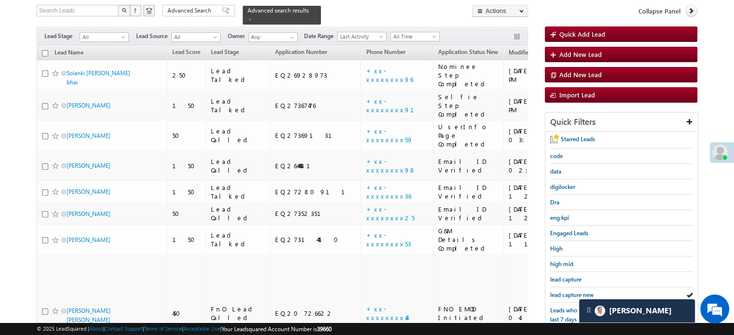
click at [568, 293] on span "lead capture new" at bounding box center [571, 294] width 43 height 7
click at [553, 293] on span "lead capture new" at bounding box center [571, 294] width 43 height 7
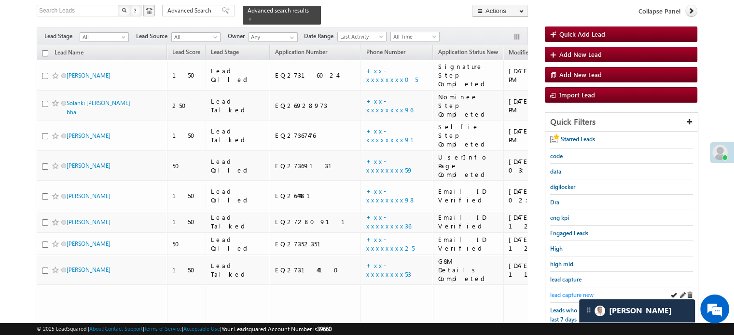
click at [553, 292] on span "lead capture new" at bounding box center [571, 294] width 43 height 7
click at [556, 292] on span "lead capture new" at bounding box center [571, 294] width 43 height 7
click at [556, 293] on span "lead capture new" at bounding box center [571, 294] width 43 height 7
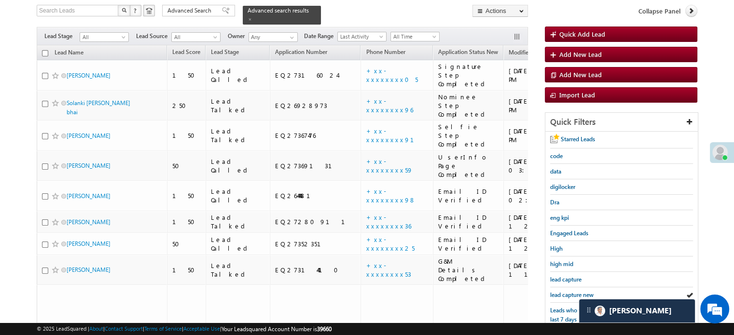
click at [556, 293] on span "lead capture new" at bounding box center [571, 294] width 43 height 7
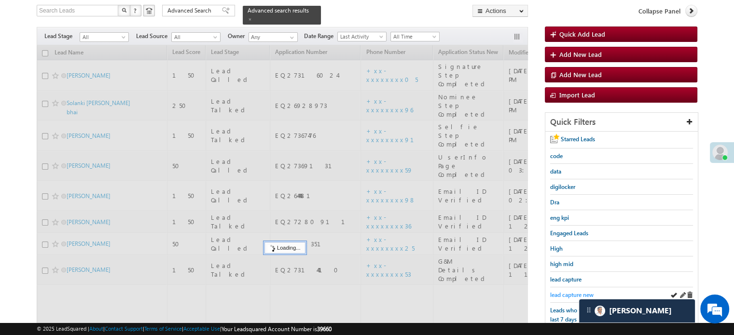
click at [556, 293] on span "lead capture new" at bounding box center [571, 294] width 43 height 7
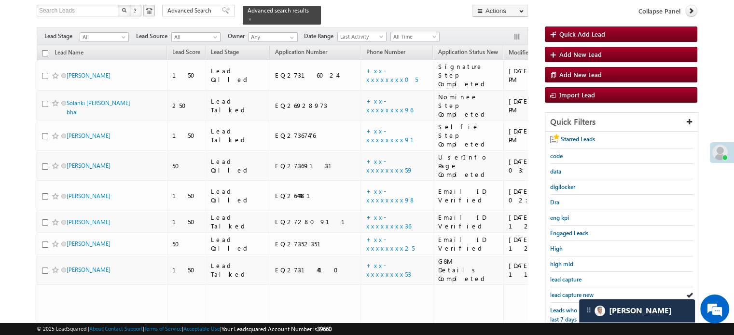
click at [556, 293] on span "lead capture new" at bounding box center [571, 294] width 43 height 7
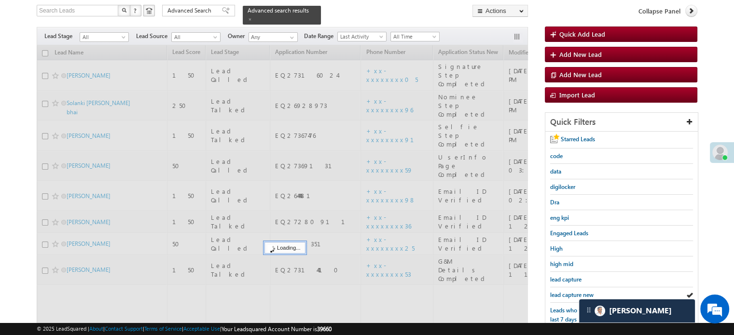
click at [556, 293] on span "lead capture new" at bounding box center [571, 294] width 43 height 7
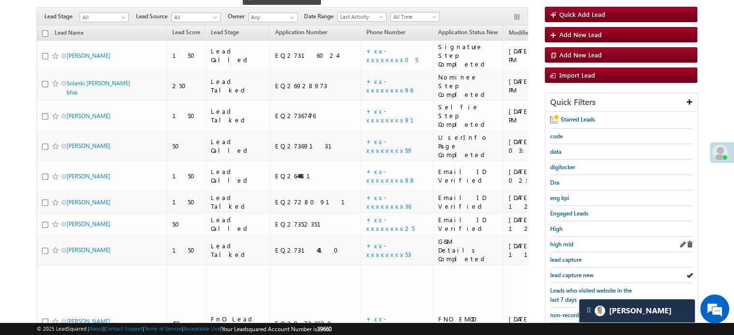
scroll to position [110, 0]
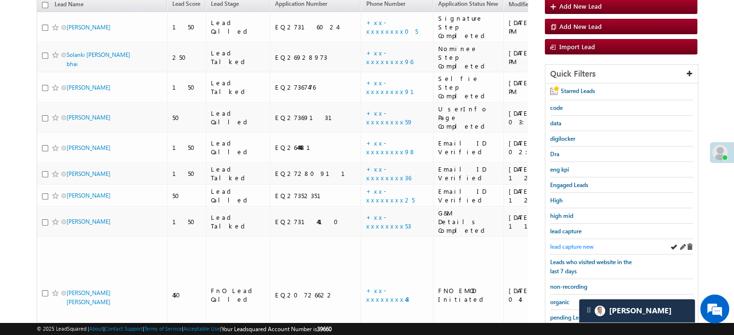
click at [565, 243] on span "lead capture new" at bounding box center [571, 246] width 43 height 7
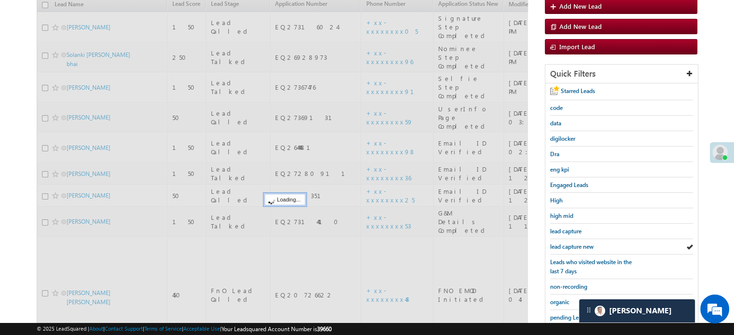
click at [565, 243] on span "lead capture new" at bounding box center [571, 246] width 43 height 7
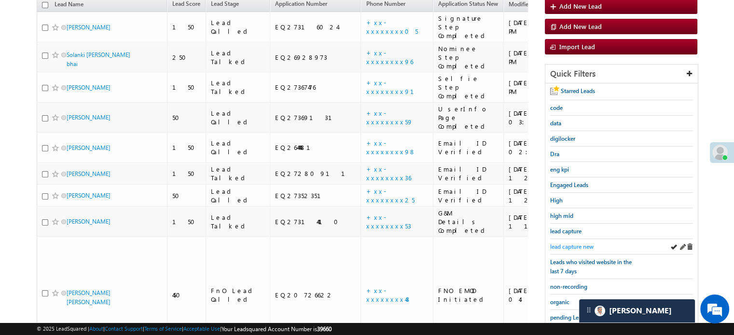
click at [568, 243] on span "lead capture new" at bounding box center [571, 246] width 43 height 7
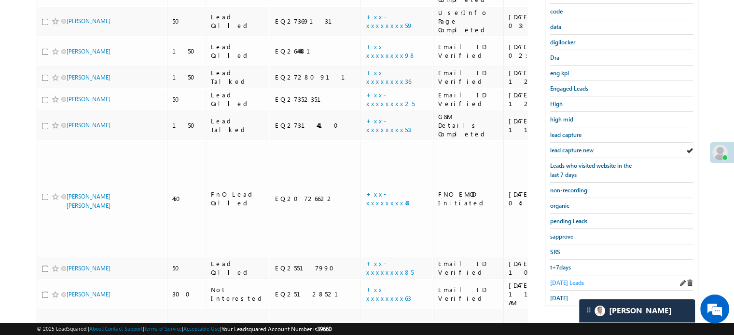
click at [559, 278] on link "Today's Leads" at bounding box center [567, 282] width 34 height 9
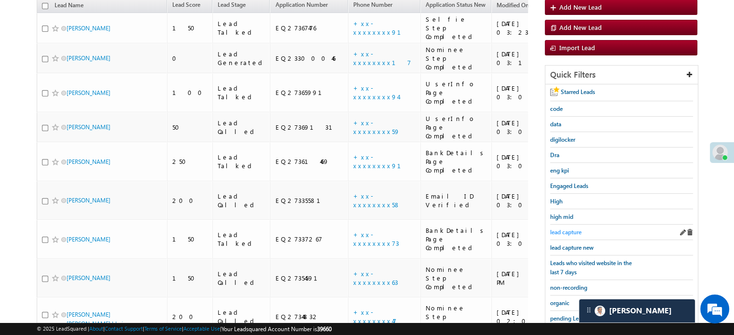
scroll to position [159, 0]
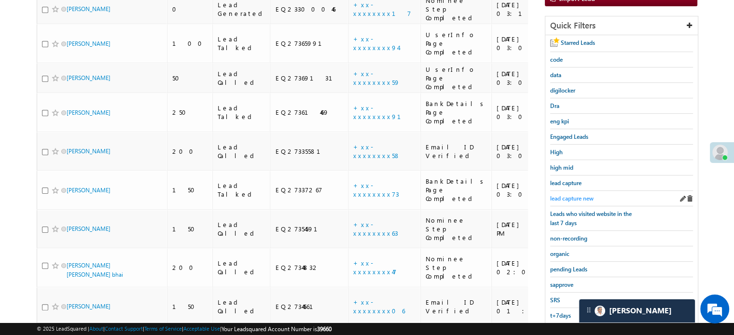
click at [563, 196] on span "lead capture new" at bounding box center [571, 198] width 43 height 7
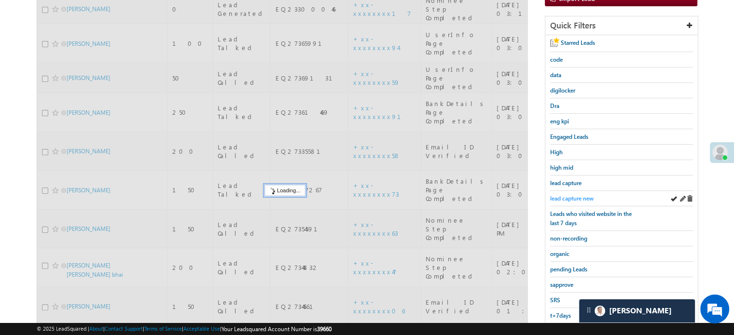
scroll to position [110, 0]
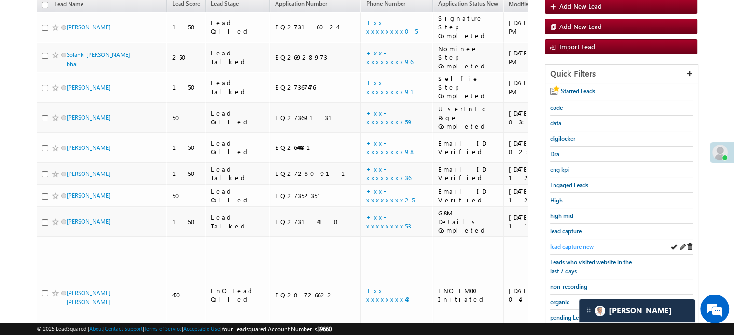
click at [562, 243] on span "lead capture new" at bounding box center [571, 246] width 43 height 7
click at [560, 245] on span "lead capture new" at bounding box center [571, 246] width 43 height 7
click at [577, 246] on span "lead capture new" at bounding box center [571, 246] width 43 height 7
click at [575, 246] on span "lead capture new" at bounding box center [571, 246] width 43 height 7
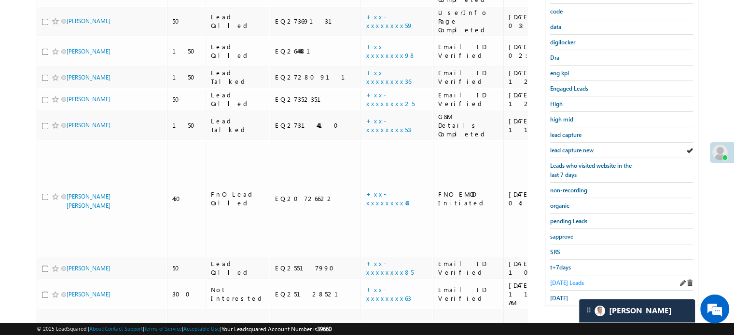
click at [560, 279] on span "Today's Leads" at bounding box center [567, 282] width 34 height 7
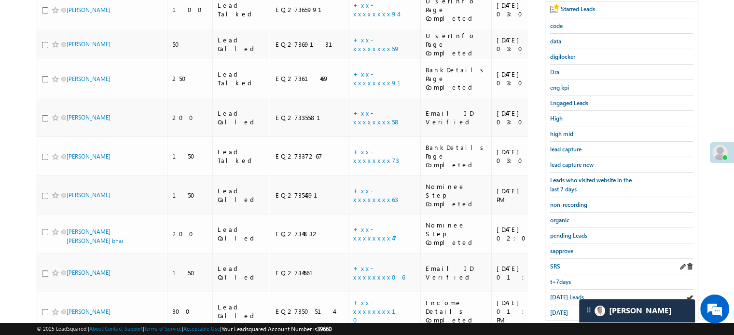
scroll to position [207, 0]
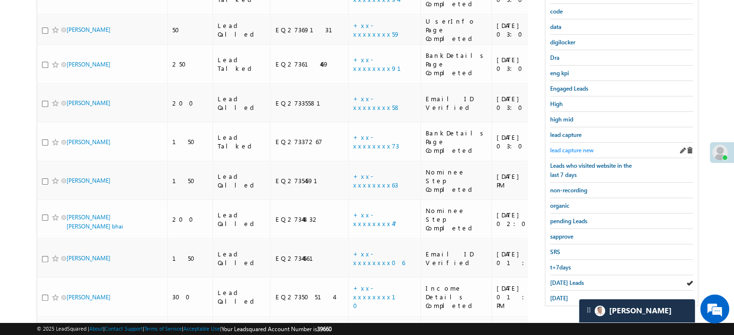
click at [574, 150] on span "lead capture new" at bounding box center [571, 150] width 43 height 7
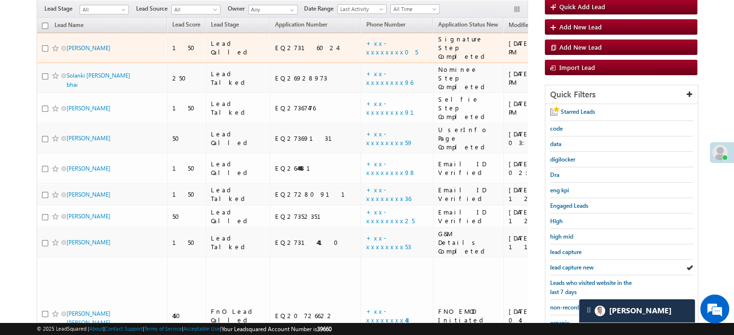
scroll to position [159, 0]
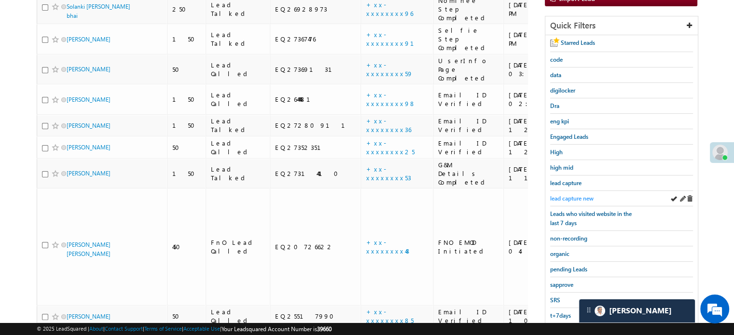
click at [559, 195] on span "lead capture new" at bounding box center [571, 198] width 43 height 7
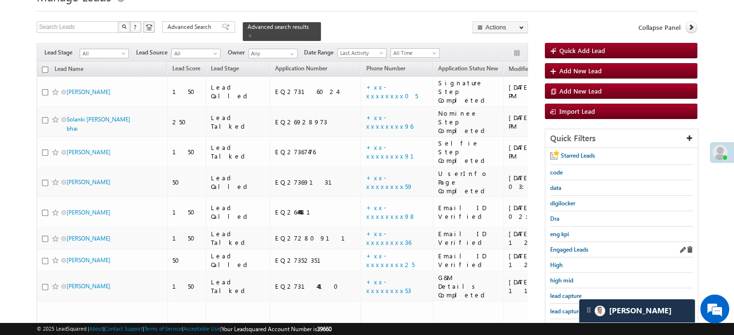
scroll to position [62, 0]
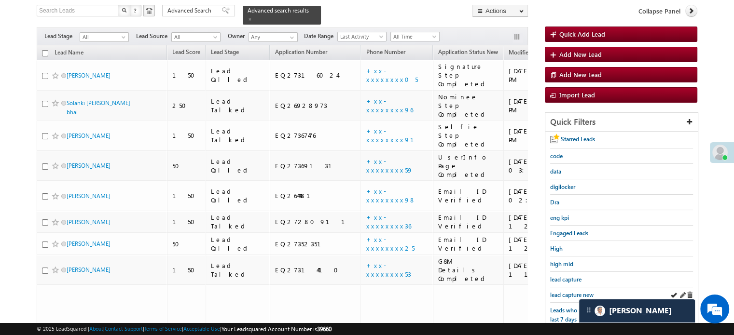
click at [572, 288] on div "lead capture new" at bounding box center [621, 295] width 143 height 15
click at [568, 291] on span "lead capture new" at bounding box center [571, 294] width 43 height 7
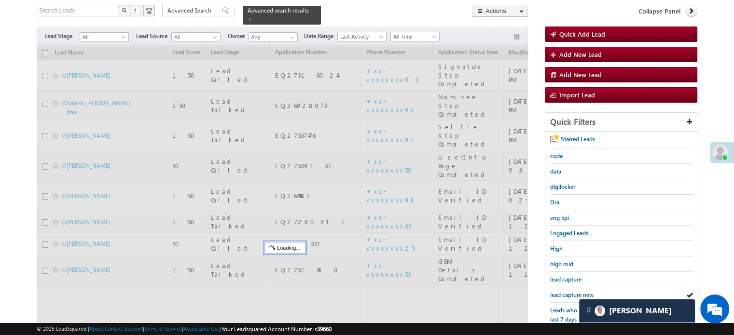
click at [551, 307] on span "Leads who visited website in the last 7 days" at bounding box center [591, 315] width 82 height 16
click at [556, 303] on div "Leads who visited website in the last 7 days" at bounding box center [621, 315] width 143 height 25
click at [565, 293] on span "lead capture new" at bounding box center [571, 294] width 43 height 7
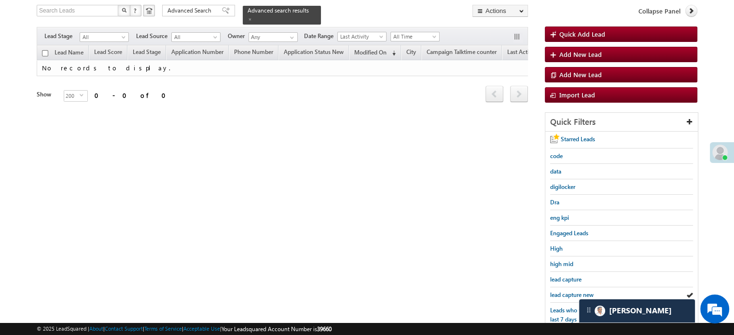
click at [565, 293] on span "lead capture new" at bounding box center [571, 294] width 43 height 7
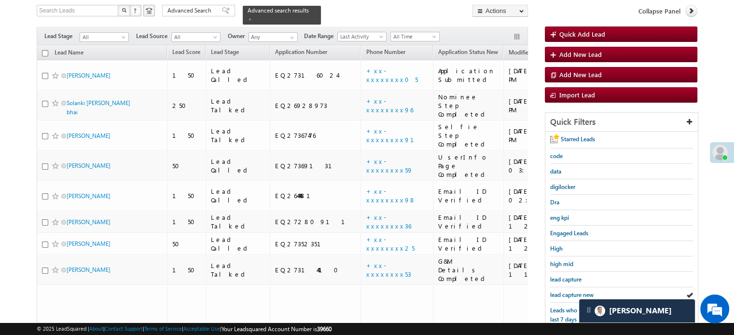
click at [565, 293] on span "lead capture new" at bounding box center [571, 294] width 43 height 7
click at [566, 295] on span "lead capture new" at bounding box center [571, 294] width 43 height 7
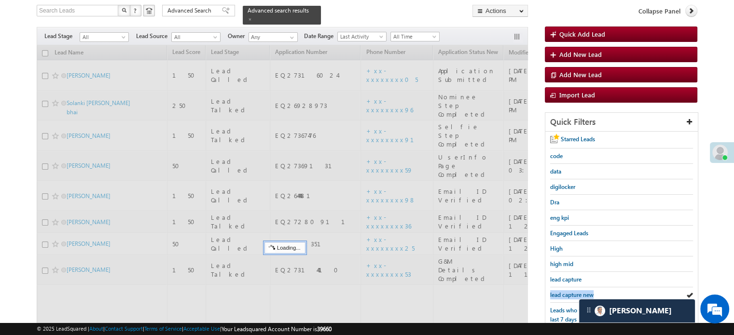
click at [566, 295] on span "lead capture new" at bounding box center [571, 294] width 43 height 7
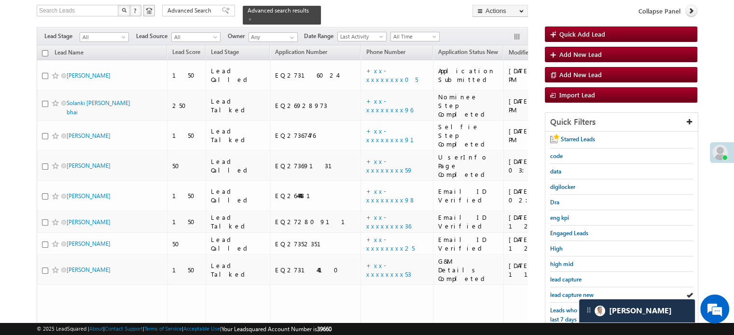
click at [566, 295] on span "lead capture new" at bounding box center [571, 294] width 43 height 7
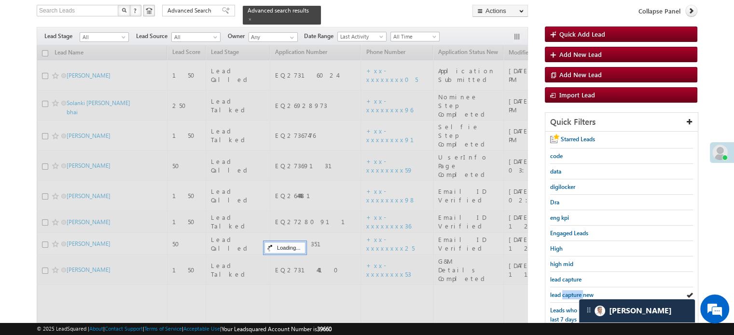
click at [566, 295] on span "lead capture new" at bounding box center [571, 294] width 43 height 7
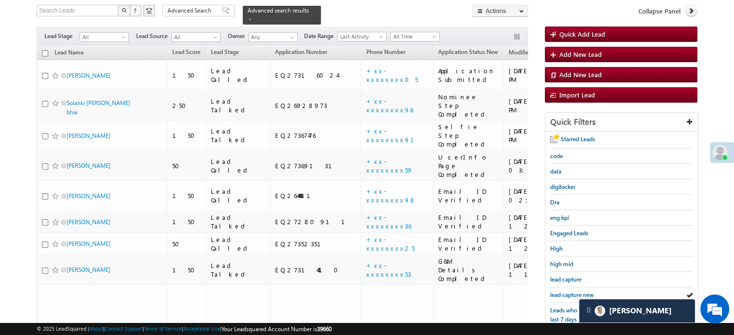
click at [566, 295] on span "lead capture new" at bounding box center [571, 294] width 43 height 7
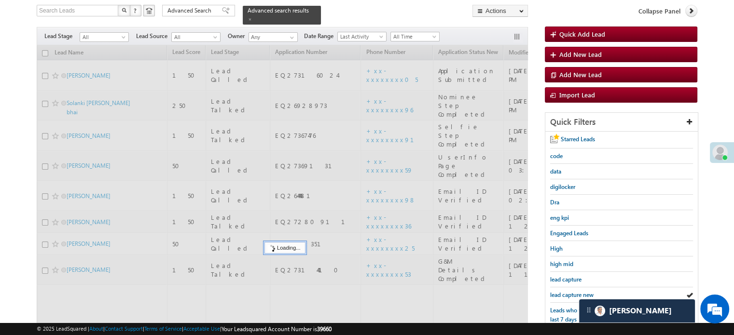
click at [566, 295] on span "lead capture new" at bounding box center [571, 294] width 43 height 7
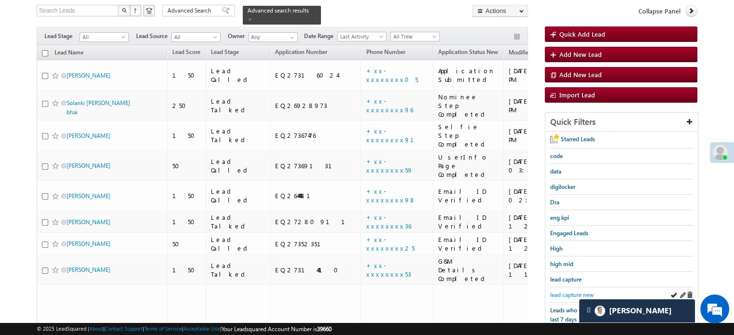
click at [564, 293] on span "lead capture new" at bounding box center [571, 294] width 43 height 7
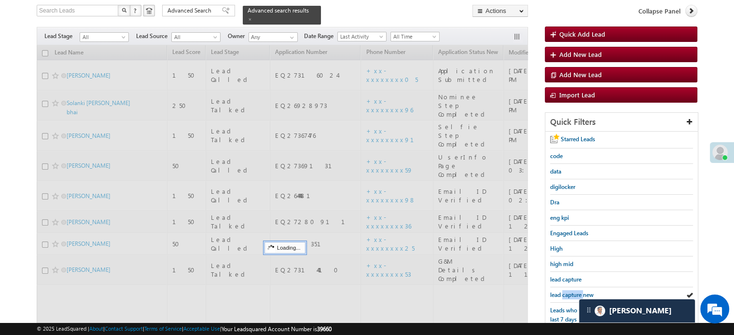
click at [564, 294] on span "lead capture new" at bounding box center [571, 294] width 43 height 7
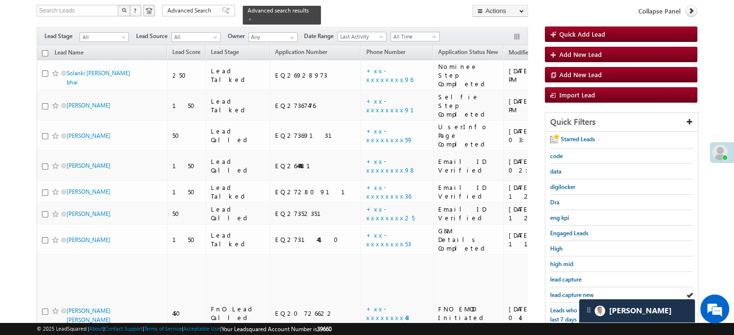
click at [564, 294] on span "lead capture new" at bounding box center [571, 294] width 43 height 7
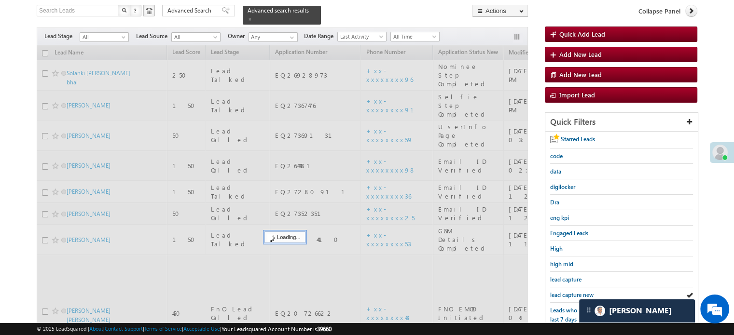
click at [564, 294] on span "lead capture new" at bounding box center [571, 294] width 43 height 7
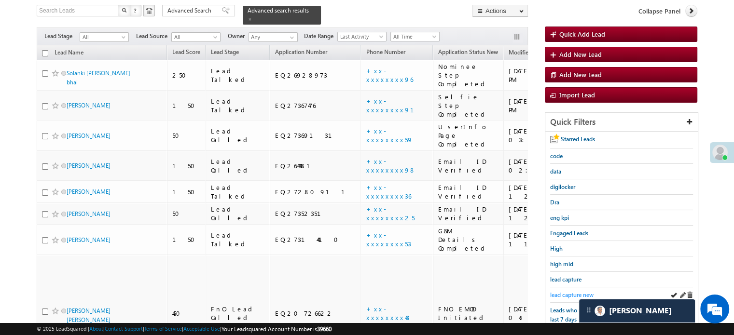
click at [577, 291] on span "lead capture new" at bounding box center [571, 294] width 43 height 7
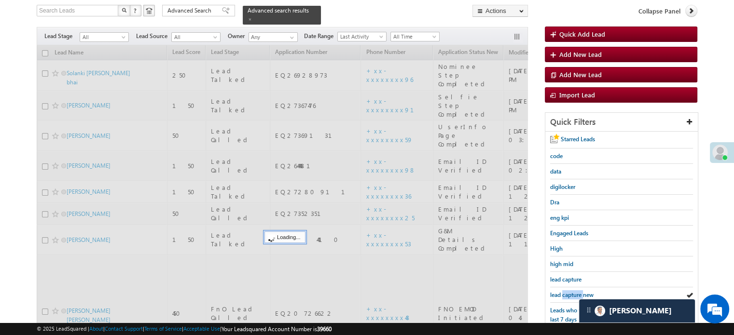
click at [577, 291] on span "lead capture new" at bounding box center [571, 294] width 43 height 7
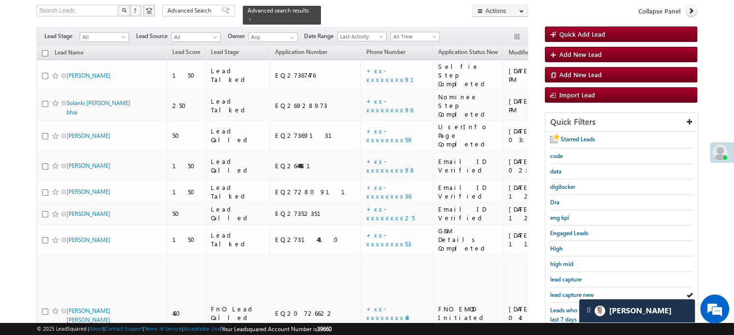
click at [577, 291] on span "lead capture new" at bounding box center [571, 294] width 43 height 7
click at [576, 294] on span "lead capture new" at bounding box center [571, 294] width 43 height 7
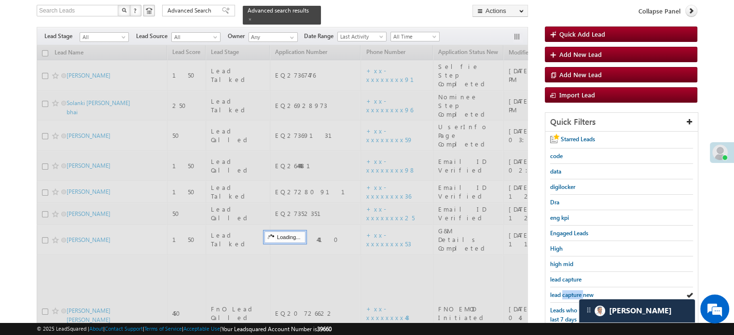
click at [576, 294] on span "lead capture new" at bounding box center [571, 294] width 43 height 7
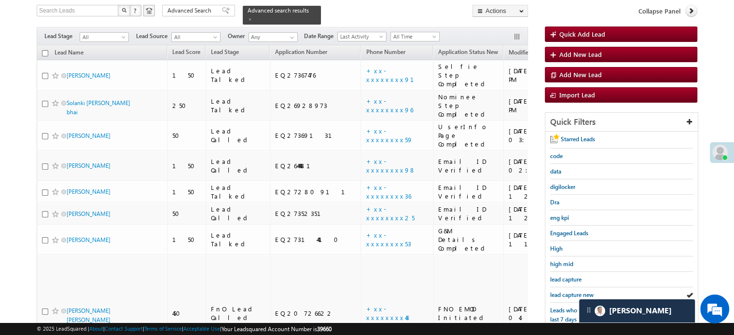
click at [576, 294] on span "lead capture new" at bounding box center [571, 294] width 43 height 7
click at [566, 291] on span "lead capture new" at bounding box center [571, 294] width 43 height 7
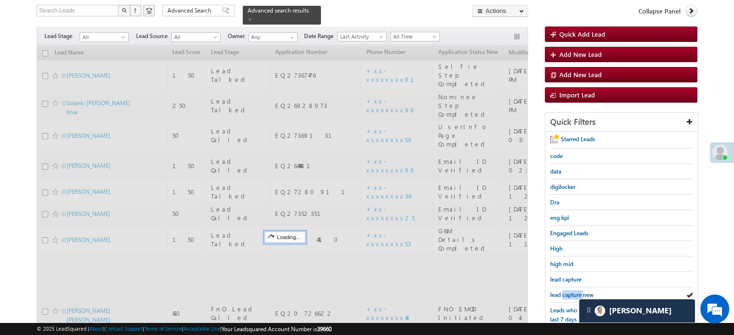
click at [566, 291] on span "lead capture new" at bounding box center [571, 294] width 43 height 7
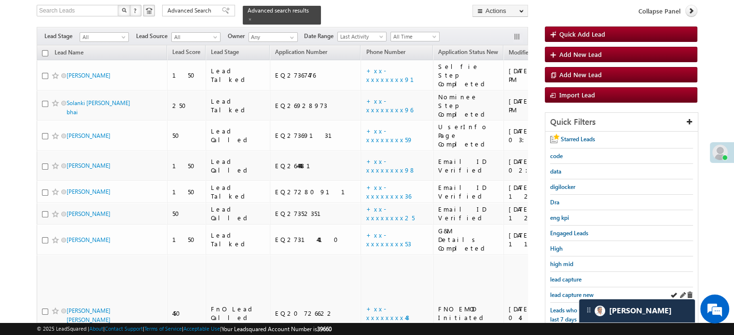
click at [552, 288] on div "lead capture new" at bounding box center [621, 295] width 143 height 15
click at [554, 291] on span "lead capture new" at bounding box center [571, 294] width 43 height 7
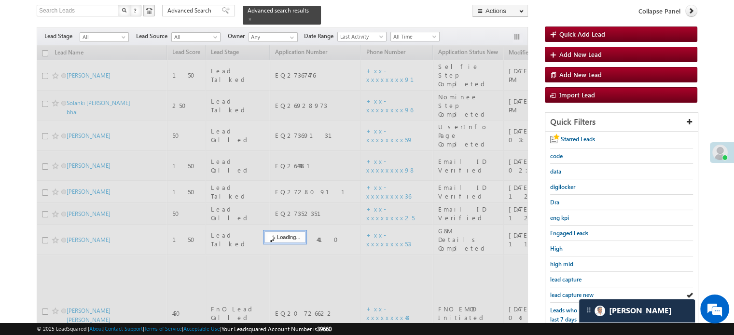
click at [554, 291] on span "lead capture new" at bounding box center [571, 294] width 43 height 7
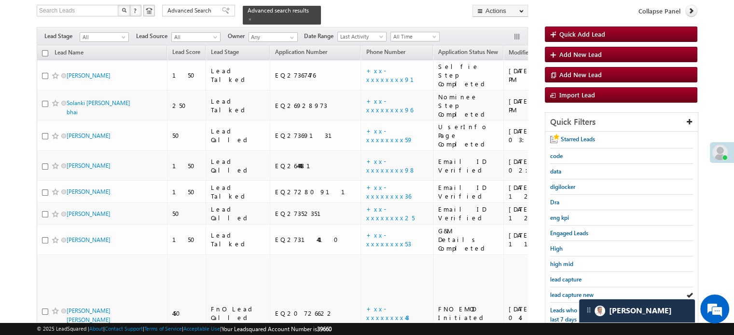
click at [554, 291] on span "lead capture new" at bounding box center [571, 294] width 43 height 7
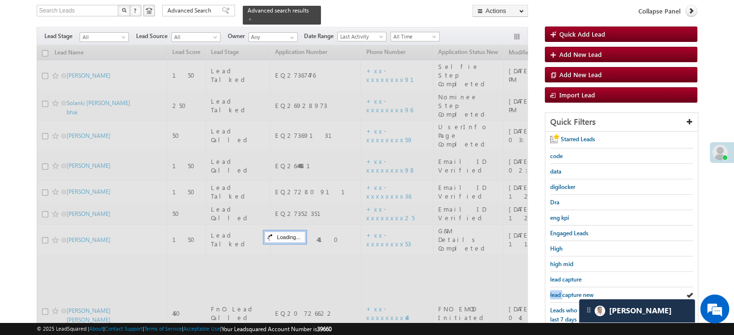
click at [554, 291] on span "lead capture new" at bounding box center [571, 294] width 43 height 7
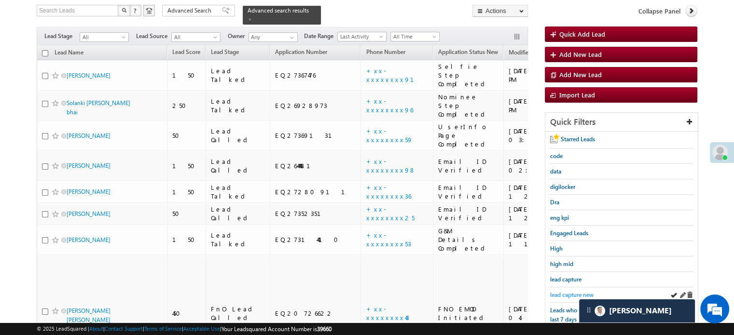
click at [567, 291] on span "lead capture new" at bounding box center [571, 294] width 43 height 7
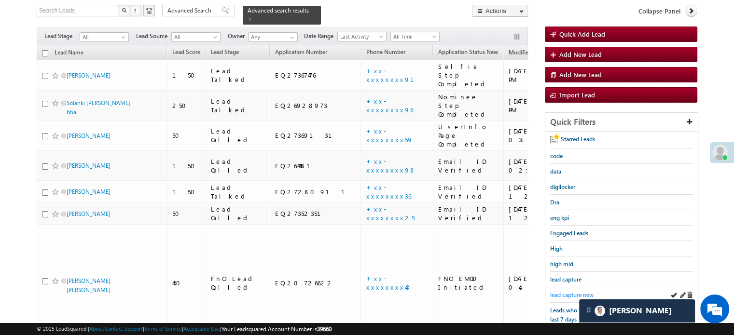
click at [567, 291] on span "lead capture new" at bounding box center [571, 294] width 43 height 7
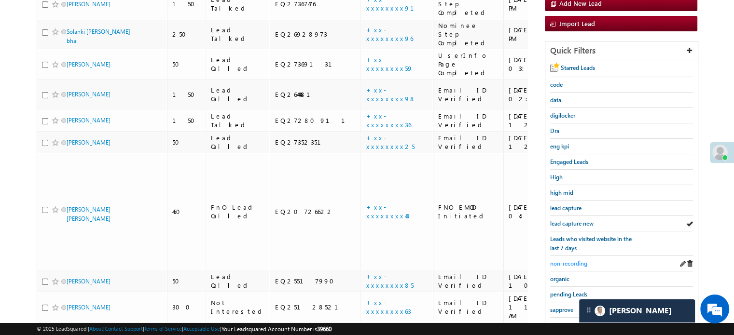
scroll to position [145, 0]
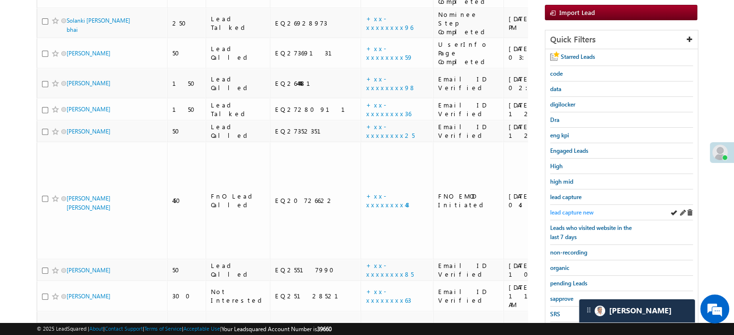
click at [569, 209] on span "lead capture new" at bounding box center [571, 212] width 43 height 7
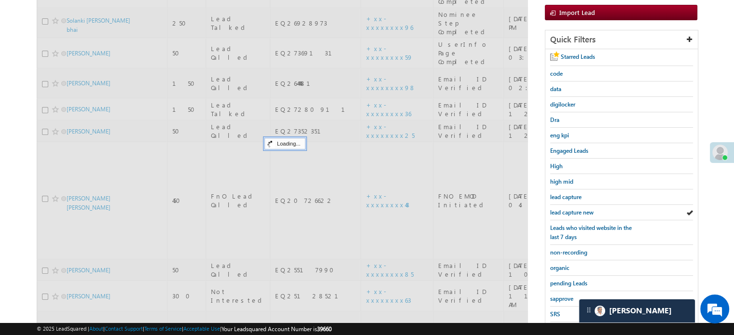
click at [569, 209] on span "lead capture new" at bounding box center [571, 212] width 43 height 7
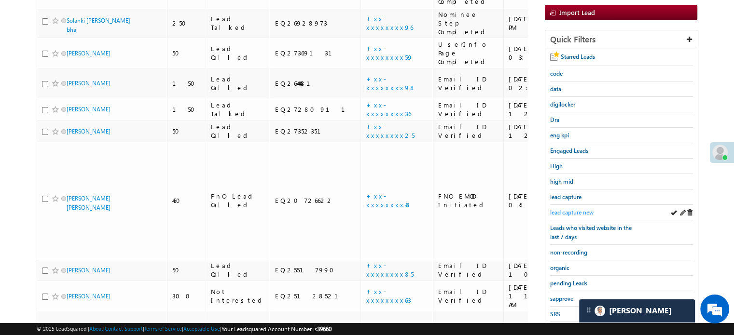
click at [567, 209] on span "lead capture new" at bounding box center [571, 212] width 43 height 7
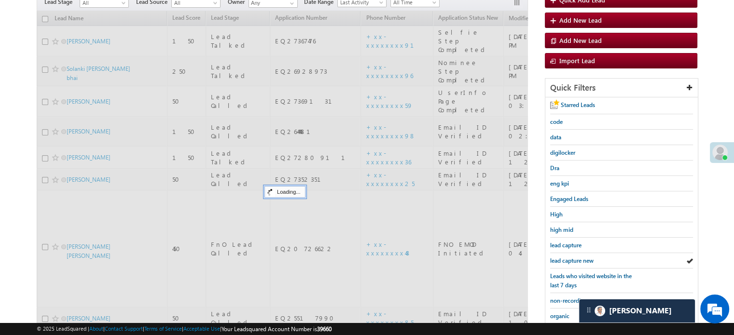
scroll to position [48, 0]
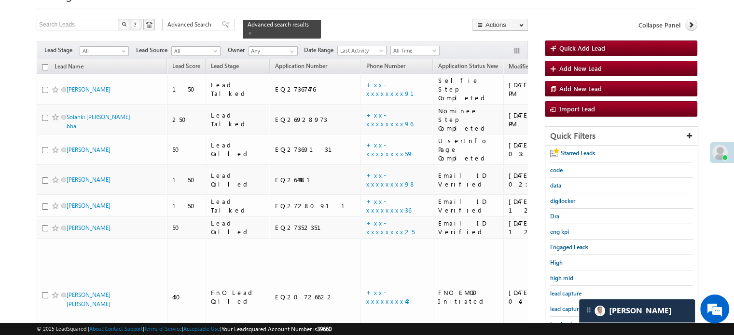
click at [565, 302] on div "lead capture new" at bounding box center [621, 309] width 143 height 15
click at [565, 305] on span "lead capture new" at bounding box center [571, 308] width 43 height 7
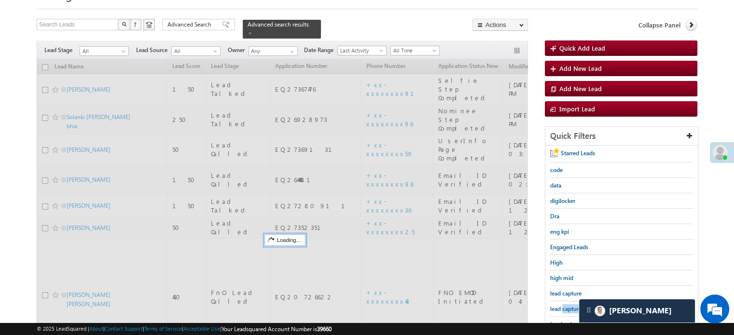
click at [565, 305] on span "lead capture new" at bounding box center [571, 308] width 43 height 7
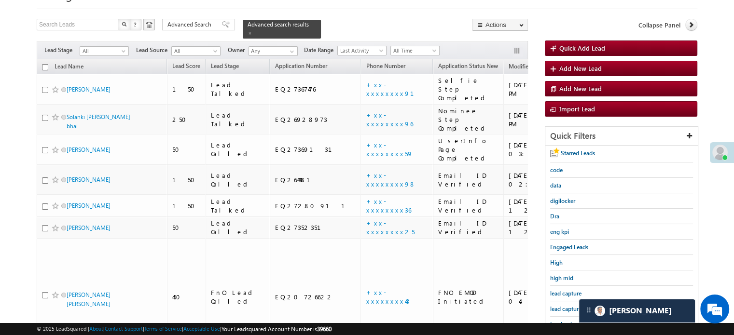
click at [565, 305] on span "lead capture new" at bounding box center [571, 308] width 43 height 7
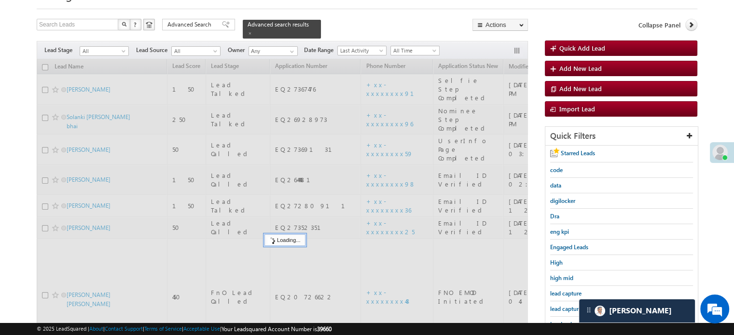
click at [565, 305] on span "lead capture new" at bounding box center [571, 308] width 43 height 7
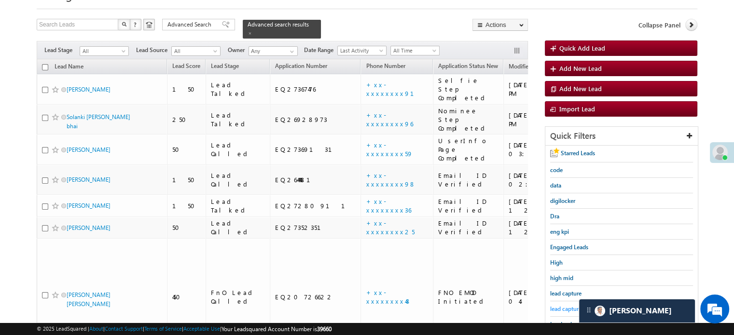
click at [561, 304] on link "lead capture new" at bounding box center [571, 308] width 43 height 9
click at [566, 302] on div "lead capture new" at bounding box center [621, 309] width 143 height 15
click at [567, 305] on span "lead capture new" at bounding box center [571, 308] width 43 height 7
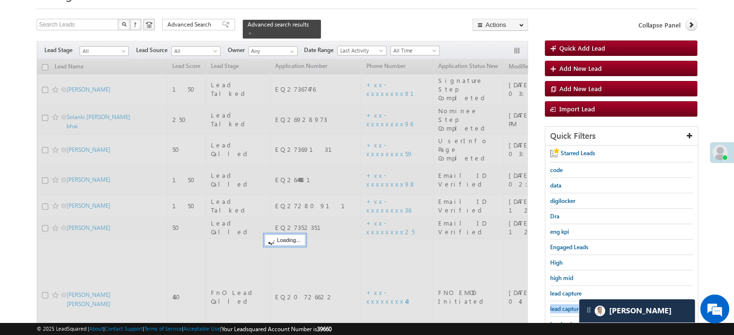
click at [567, 305] on span "lead capture new" at bounding box center [571, 308] width 43 height 7
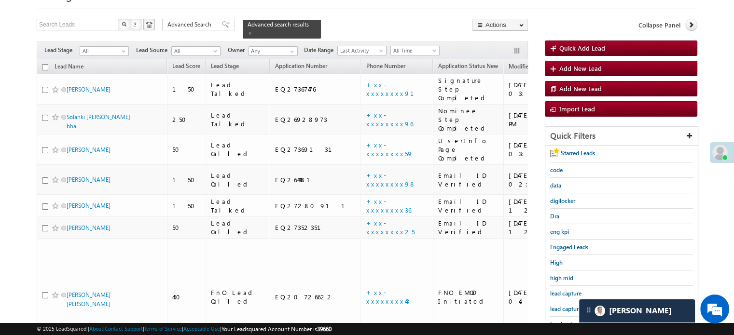
click at [567, 305] on span "lead capture new" at bounding box center [571, 308] width 43 height 7
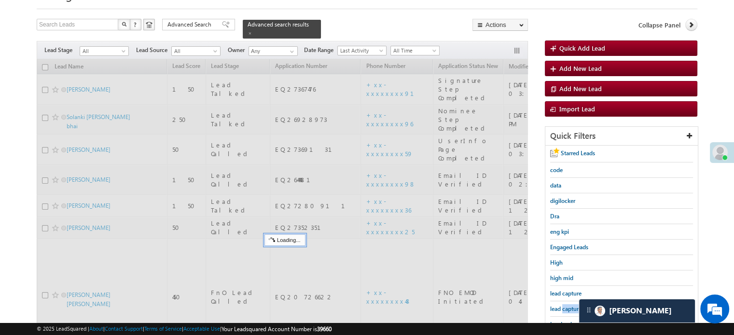
click at [567, 305] on span "lead capture new" at bounding box center [571, 308] width 43 height 7
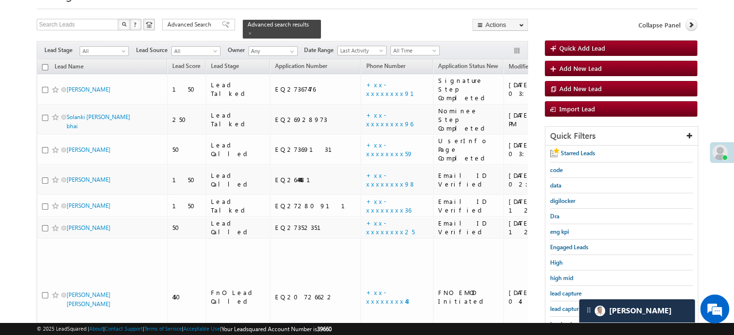
click at [567, 305] on span "lead capture new" at bounding box center [571, 308] width 43 height 7
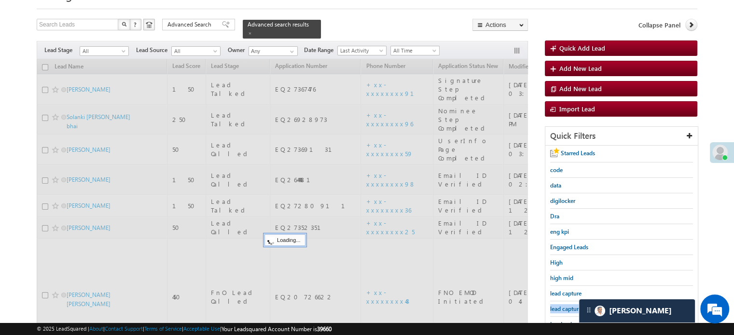
click at [567, 305] on span "lead capture new" at bounding box center [571, 308] width 43 height 7
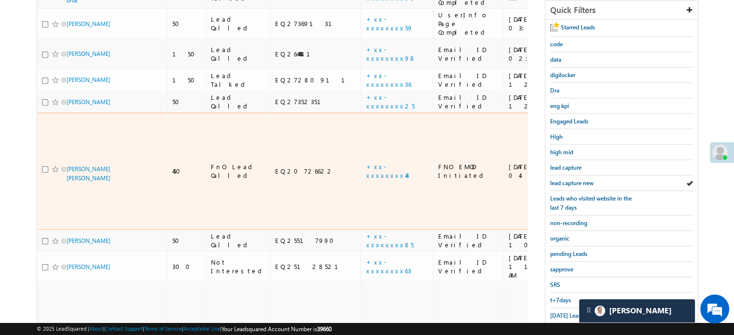
scroll to position [193, 0]
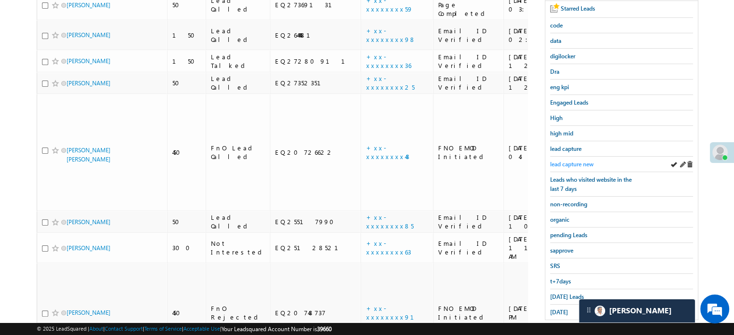
click at [580, 163] on span "lead capture new" at bounding box center [571, 164] width 43 height 7
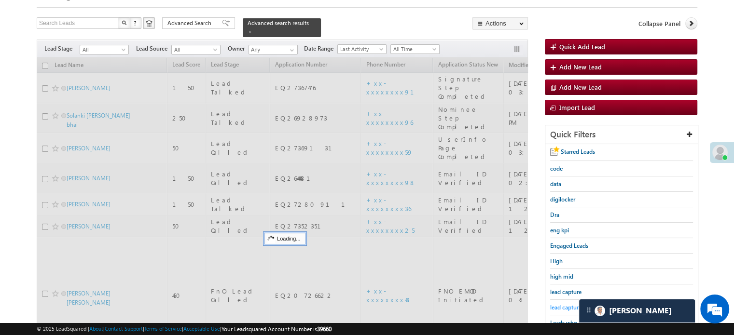
scroll to position [48, 0]
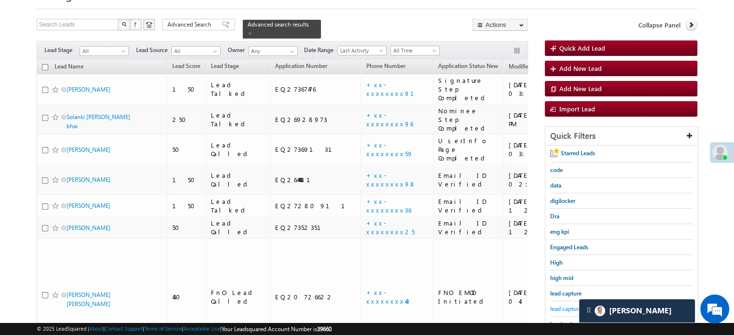
click at [560, 305] on span "lead capture new" at bounding box center [571, 308] width 43 height 7
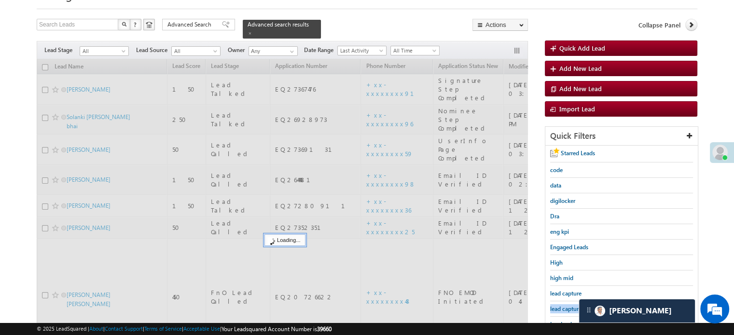
click at [560, 305] on span "lead capture new" at bounding box center [571, 308] width 43 height 7
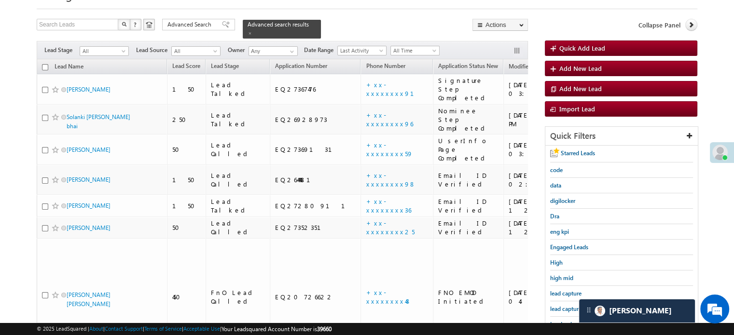
click at [560, 305] on span "lead capture new" at bounding box center [571, 308] width 43 height 7
click at [566, 307] on span "lead capture new" at bounding box center [571, 308] width 43 height 7
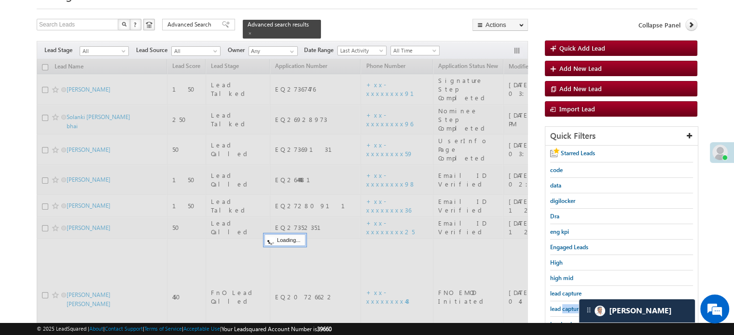
click at [566, 307] on span "lead capture new" at bounding box center [571, 308] width 43 height 7
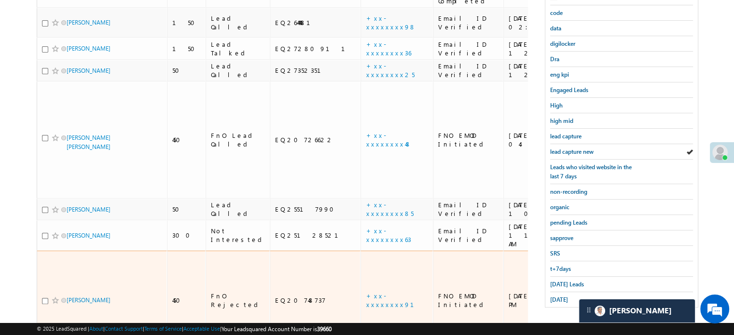
scroll to position [207, 0]
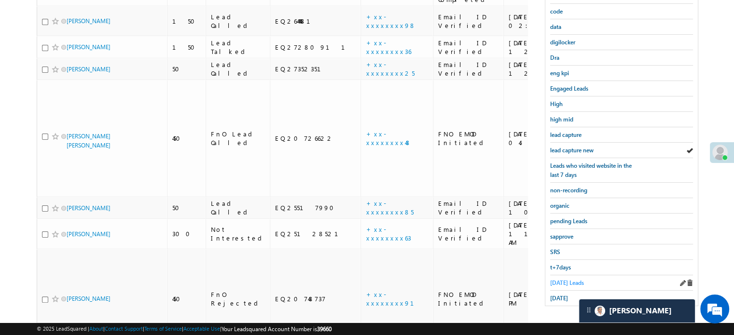
click at [567, 279] on span "Today's Leads" at bounding box center [567, 282] width 34 height 7
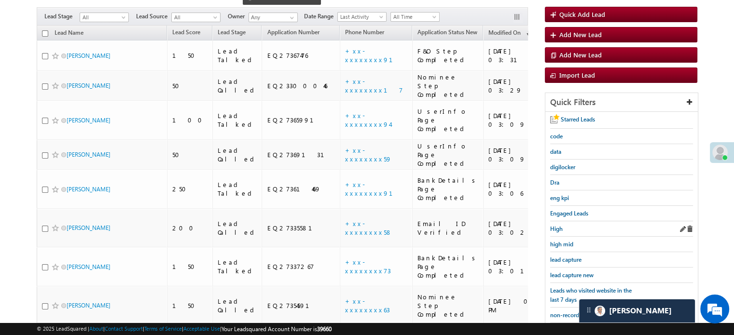
scroll to position [137, 0]
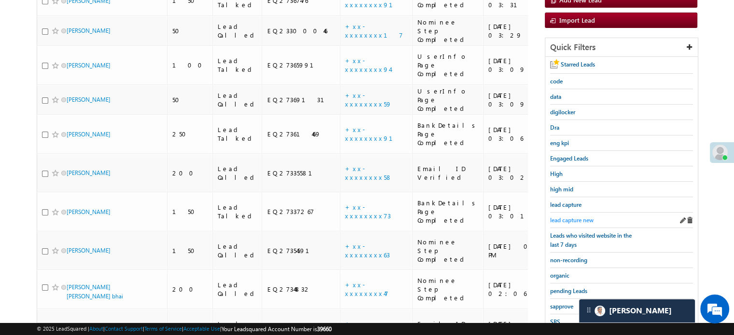
click at [560, 221] on link "lead capture new" at bounding box center [571, 220] width 43 height 9
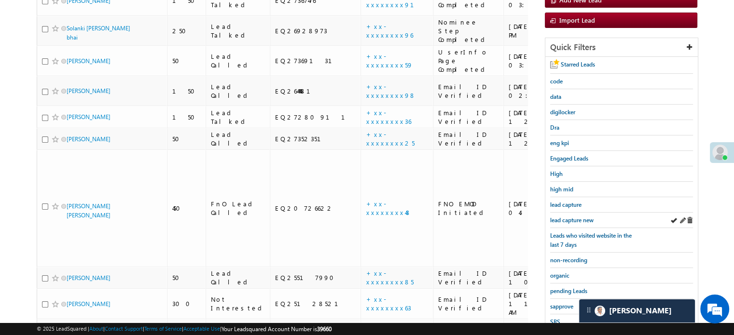
click at [560, 221] on div "lead capture new" at bounding box center [621, 220] width 143 height 15
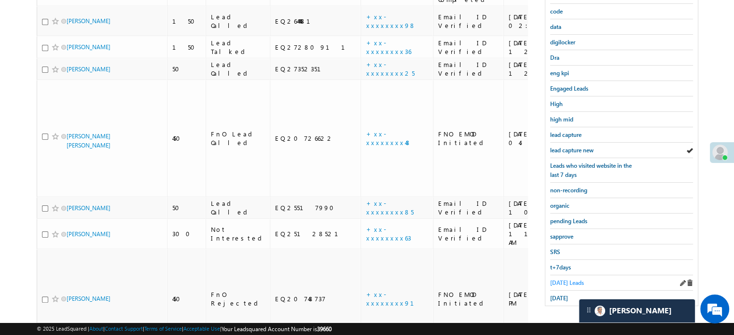
click at [570, 279] on span "Today's Leads" at bounding box center [567, 282] width 34 height 7
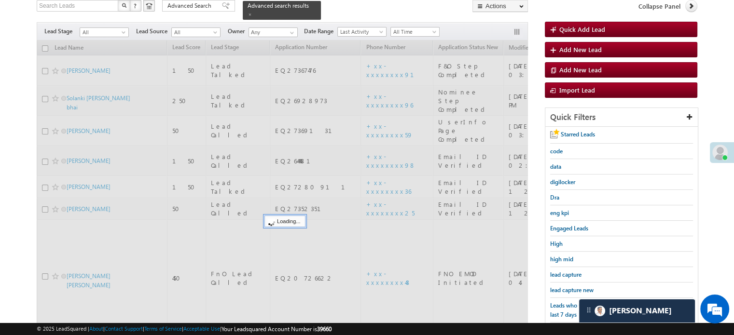
scroll to position [159, 0]
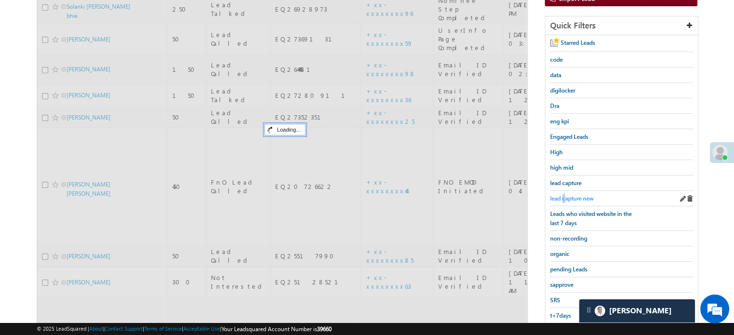
click at [564, 195] on span "lead capture new" at bounding box center [571, 198] width 43 height 7
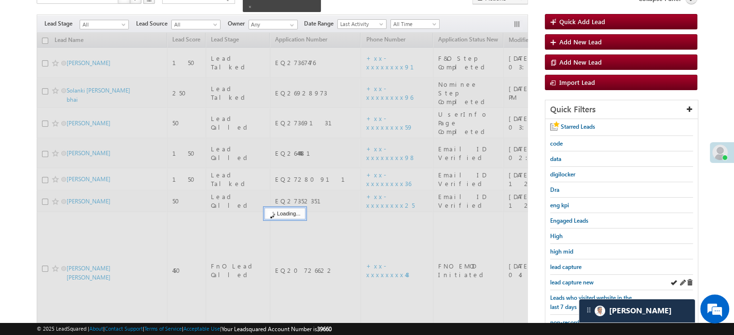
scroll to position [0, 0]
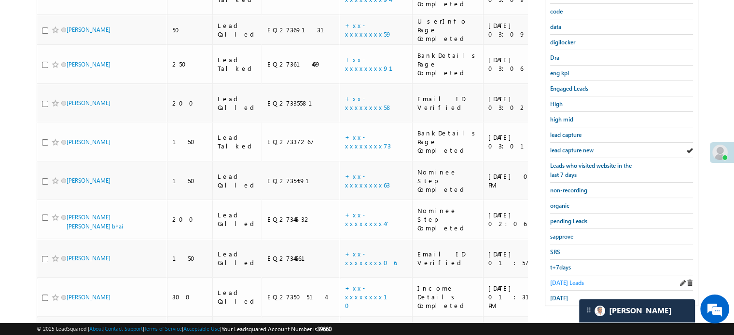
click at [551, 279] on span "Today's Leads" at bounding box center [567, 282] width 34 height 7
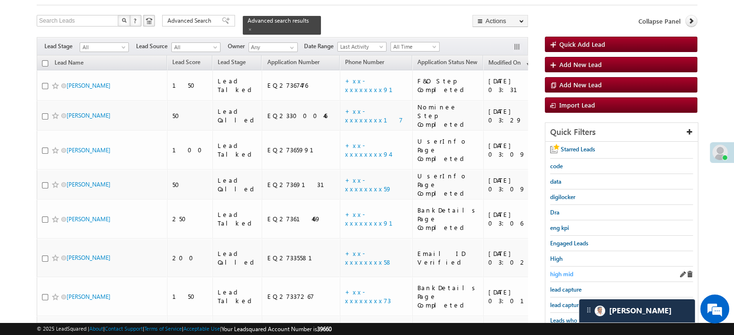
scroll to position [110, 0]
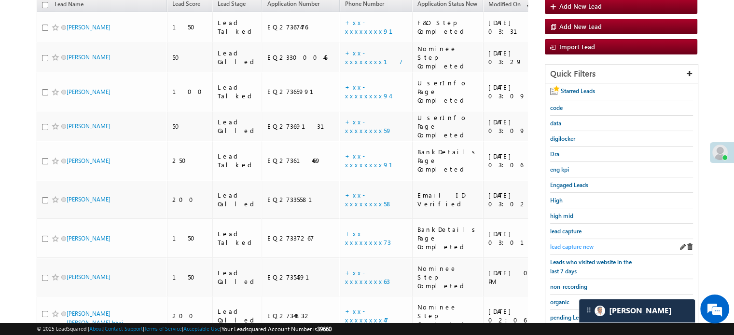
click at [567, 243] on span "lead capture new" at bounding box center [571, 246] width 43 height 7
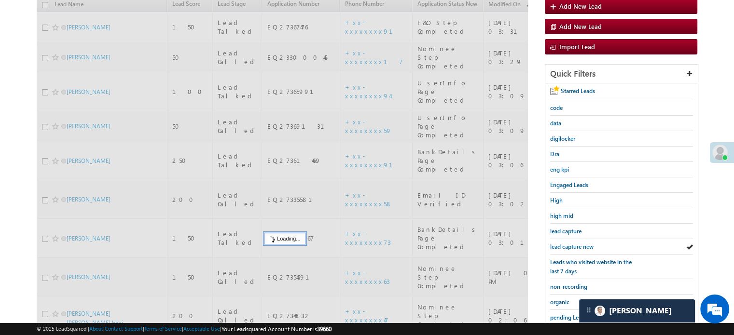
click at [567, 243] on span "lead capture new" at bounding box center [571, 246] width 43 height 7
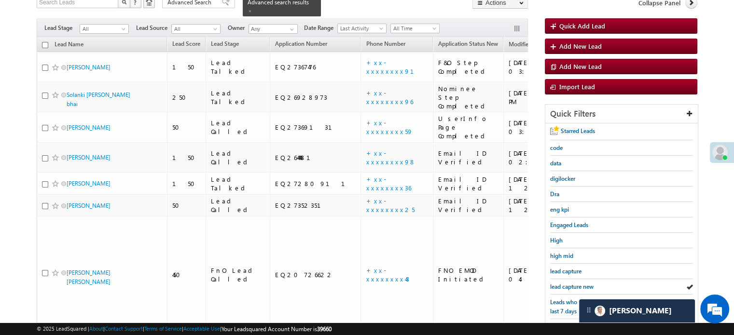
scroll to position [159, 0]
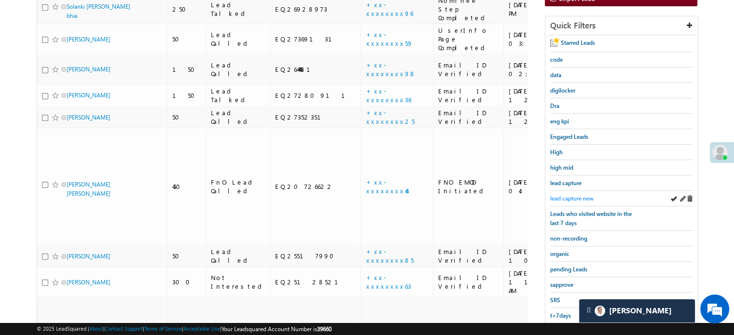
click at [572, 198] on span "lead capture new" at bounding box center [571, 198] width 43 height 7
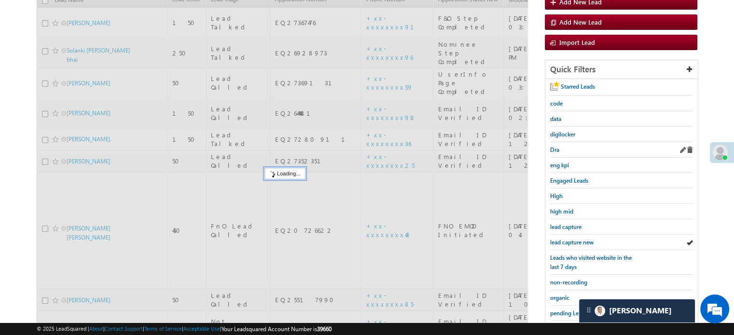
scroll to position [62, 0]
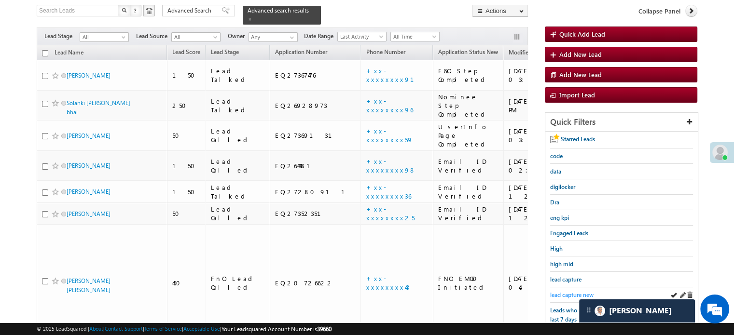
click at [574, 296] on span "lead capture new" at bounding box center [571, 294] width 43 height 7
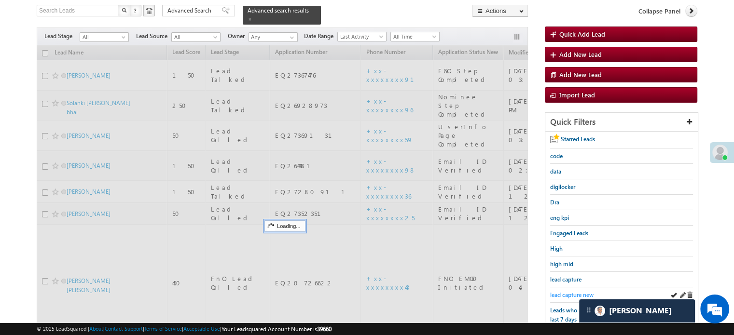
click at [571, 294] on span "lead capture new" at bounding box center [571, 294] width 43 height 7
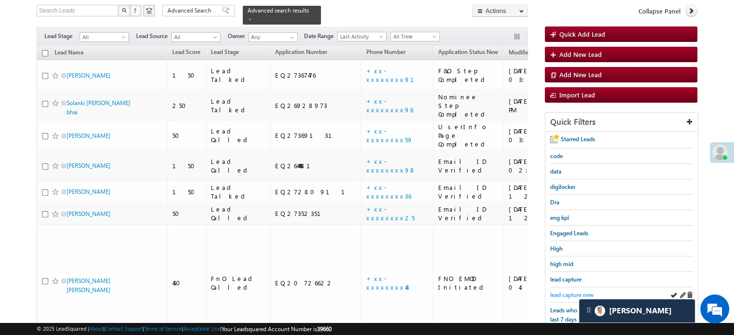
click at [570, 293] on span "lead capture new" at bounding box center [571, 294] width 43 height 7
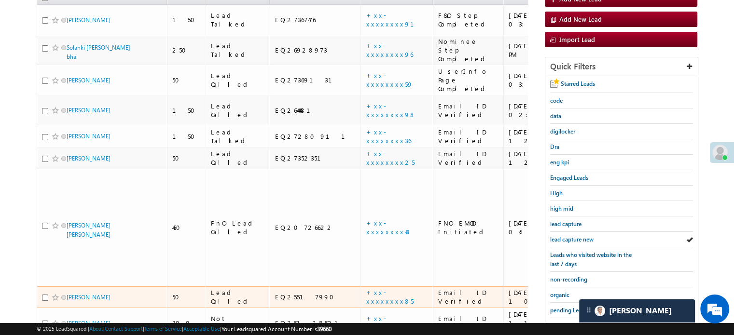
scroll to position [159, 0]
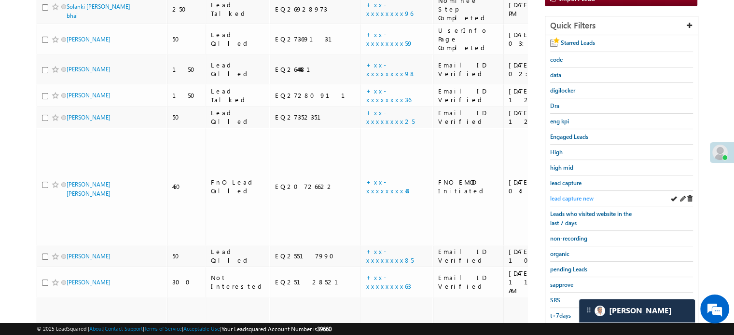
click at [571, 198] on span "lead capture new" at bounding box center [571, 198] width 43 height 7
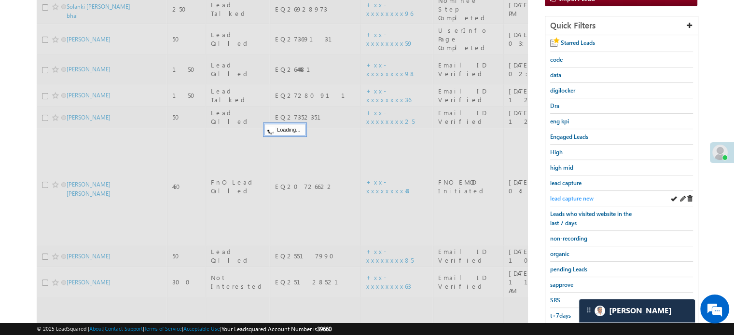
click at [571, 197] on span "lead capture new" at bounding box center [571, 198] width 43 height 7
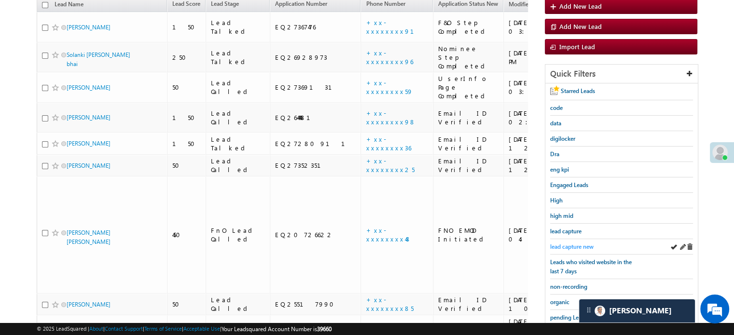
click at [567, 246] on span "lead capture new" at bounding box center [571, 246] width 43 height 7
click at [569, 243] on span "lead capture new" at bounding box center [571, 246] width 43 height 7
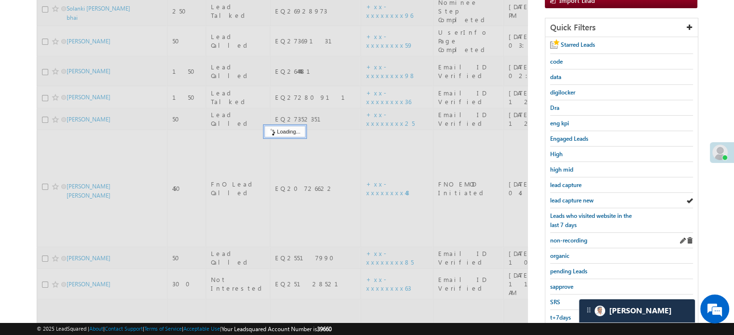
scroll to position [207, 0]
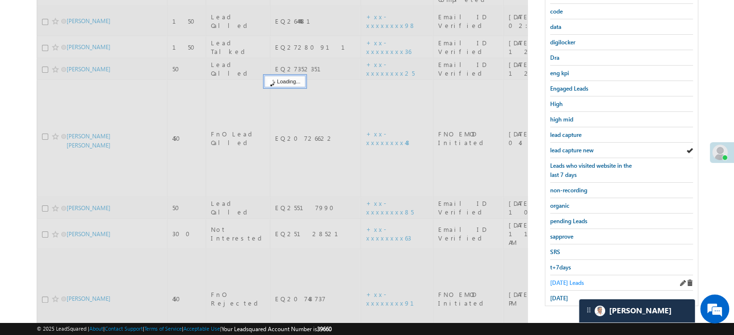
click at [564, 279] on span "Today's Leads" at bounding box center [567, 282] width 34 height 7
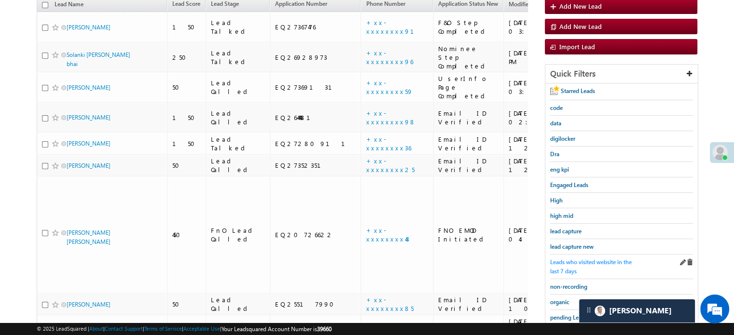
scroll to position [62, 0]
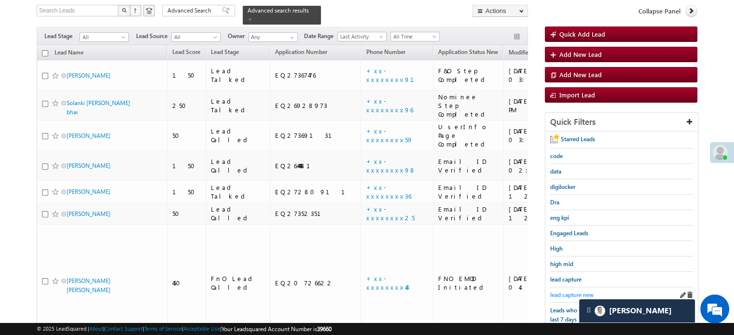
click at [567, 291] on span "lead capture new" at bounding box center [571, 294] width 43 height 7
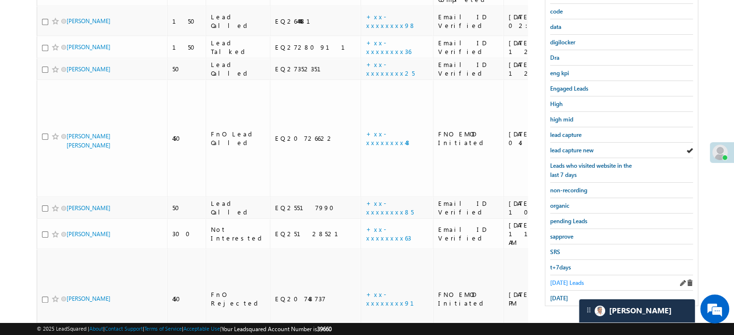
click at [567, 280] on span "Today's Leads" at bounding box center [567, 282] width 34 height 7
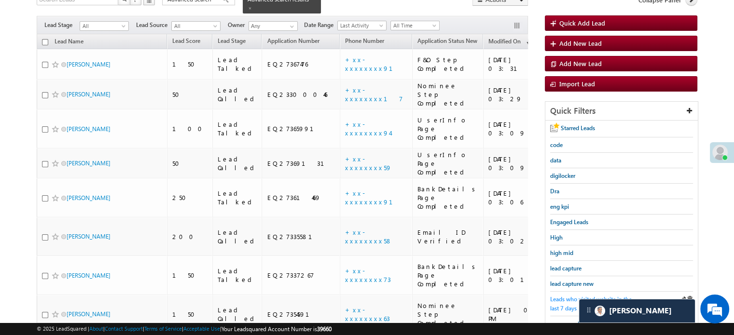
scroll to position [110, 0]
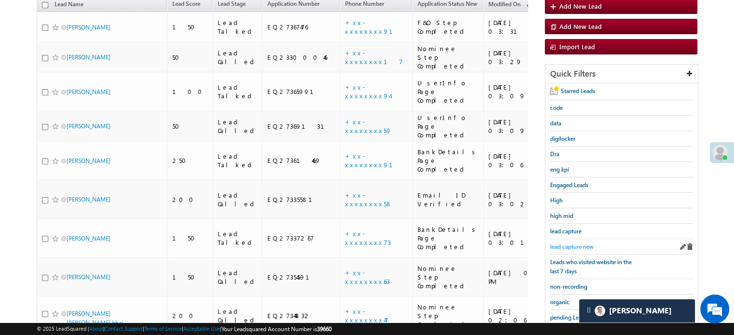
click at [571, 243] on span "lead capture new" at bounding box center [571, 246] width 43 height 7
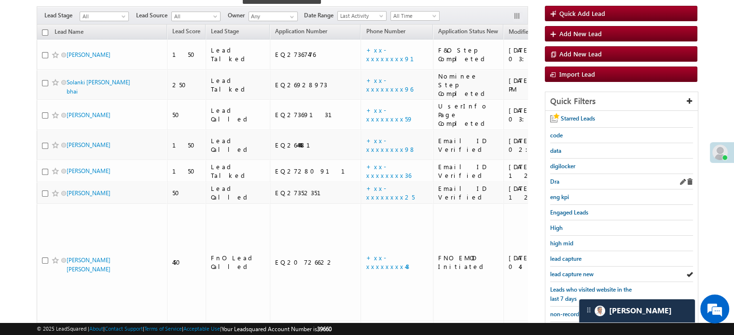
scroll to position [207, 0]
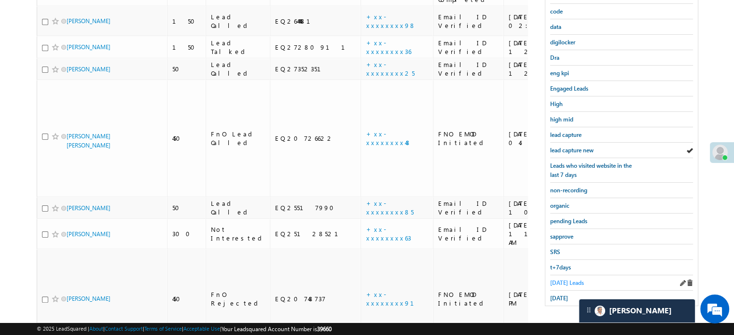
click at [565, 278] on link "Today's Leads" at bounding box center [567, 282] width 34 height 9
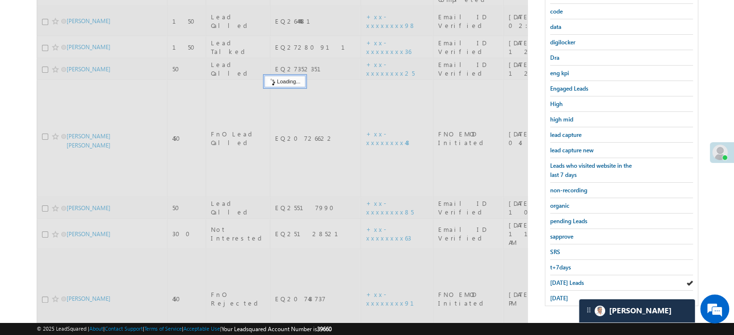
click at [565, 279] on span "Today's Leads" at bounding box center [567, 282] width 34 height 7
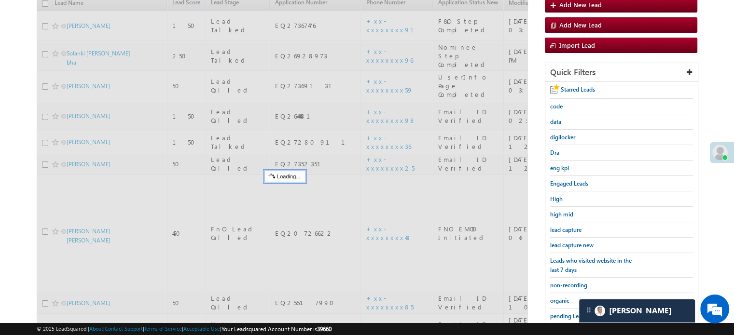
scroll to position [110, 0]
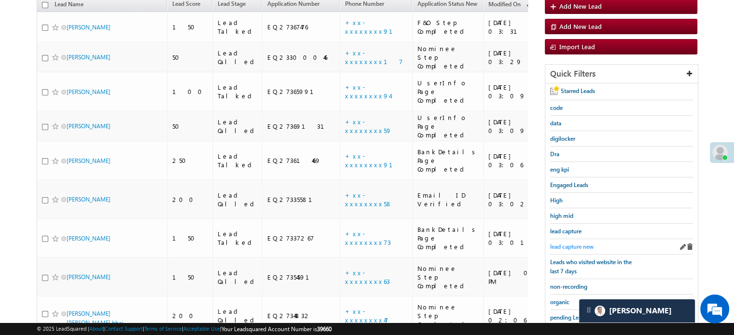
click at [569, 247] on span "lead capture new" at bounding box center [571, 246] width 43 height 7
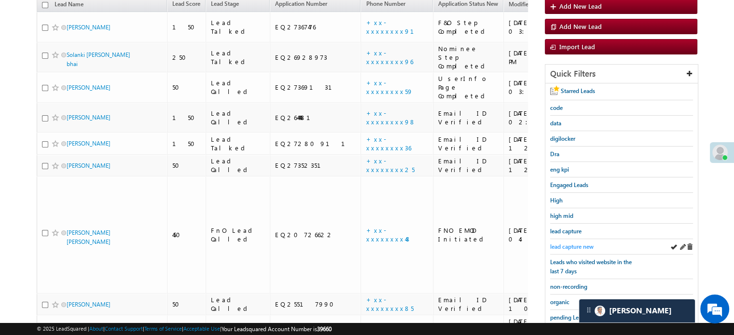
click at [570, 243] on span "lead capture new" at bounding box center [571, 246] width 43 height 7
click at [572, 243] on span "lead capture new" at bounding box center [571, 246] width 43 height 7
click at [568, 242] on link "lead capture new" at bounding box center [571, 246] width 43 height 9
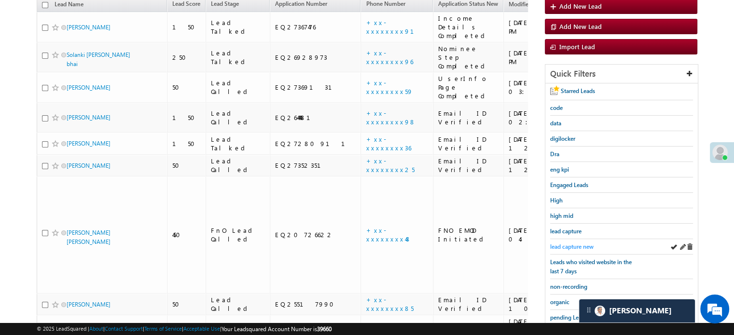
click at [579, 243] on span "lead capture new" at bounding box center [571, 246] width 43 height 7
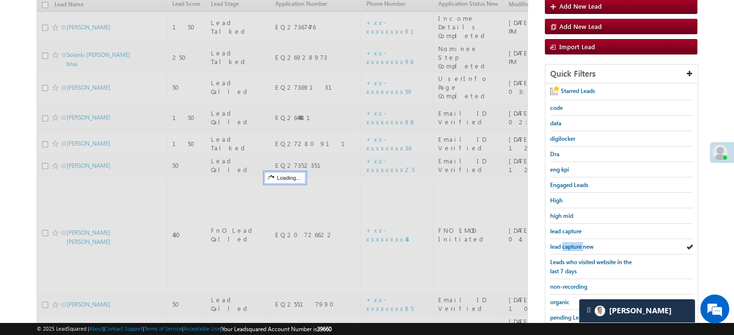
click at [579, 243] on span "lead capture new" at bounding box center [571, 246] width 43 height 7
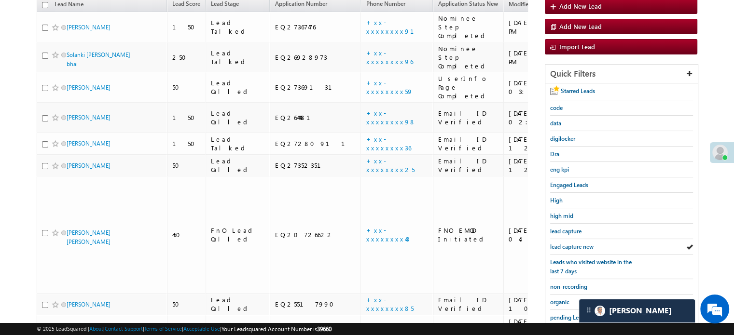
click at [579, 243] on span "lead capture new" at bounding box center [571, 246] width 43 height 7
click at [562, 246] on span "lead capture new" at bounding box center [571, 246] width 43 height 7
click at [567, 246] on span "lead capture new" at bounding box center [571, 246] width 43 height 7
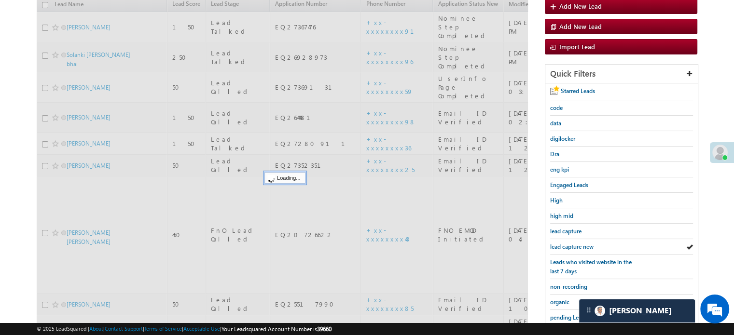
click at [567, 246] on span "lead capture new" at bounding box center [571, 246] width 43 height 7
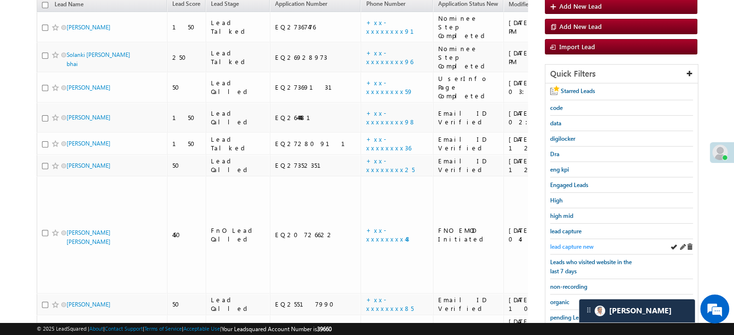
click at [558, 243] on span "lead capture new" at bounding box center [571, 246] width 43 height 7
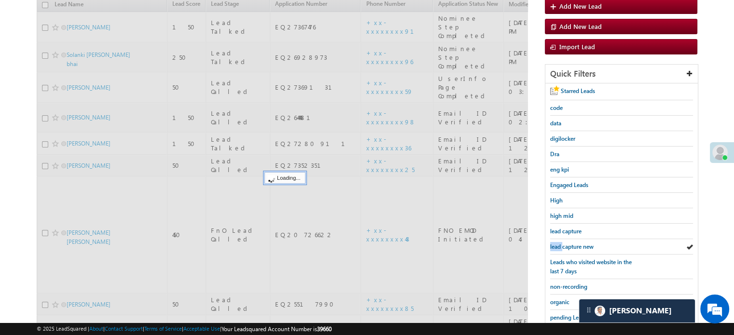
click at [558, 243] on span "lead capture new" at bounding box center [571, 246] width 43 height 7
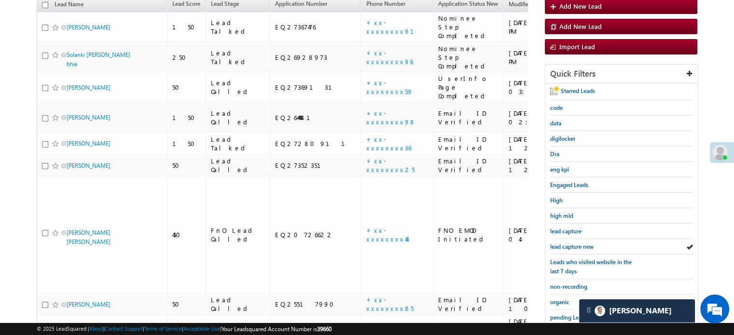
click at [558, 243] on span "lead capture new" at bounding box center [571, 246] width 43 height 7
click at [578, 244] on span "lead capture new" at bounding box center [571, 246] width 43 height 7
click at [571, 244] on span "lead capture new" at bounding box center [571, 246] width 43 height 7
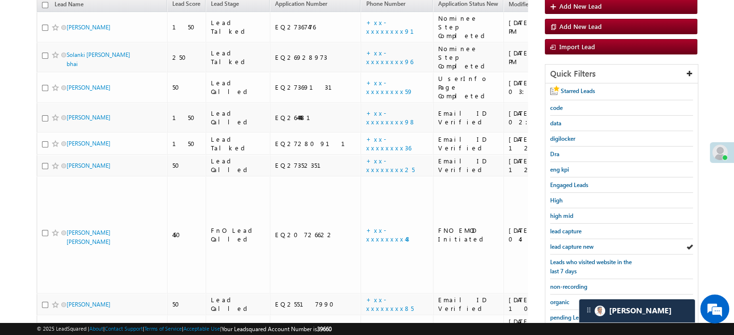
click at [571, 244] on span "lead capture new" at bounding box center [571, 246] width 43 height 7
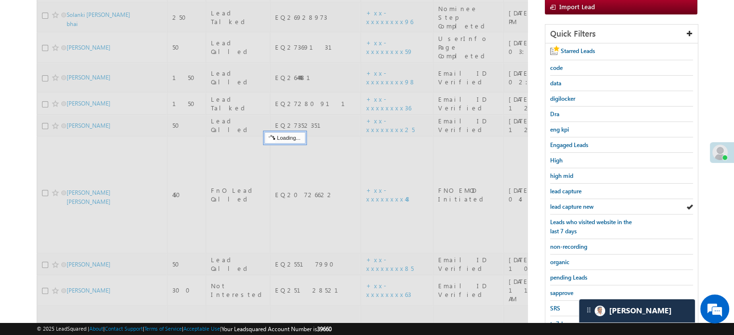
scroll to position [207, 0]
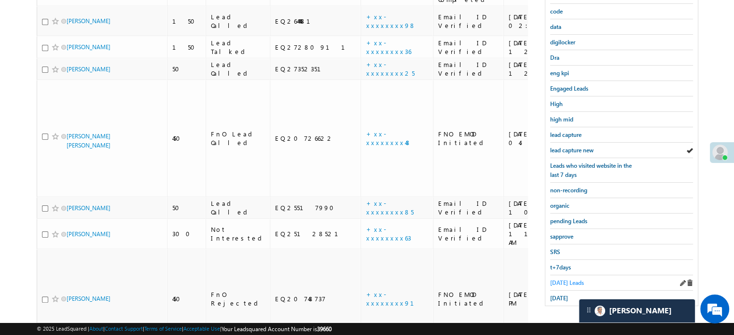
click at [564, 279] on span "Today's Leads" at bounding box center [567, 282] width 34 height 7
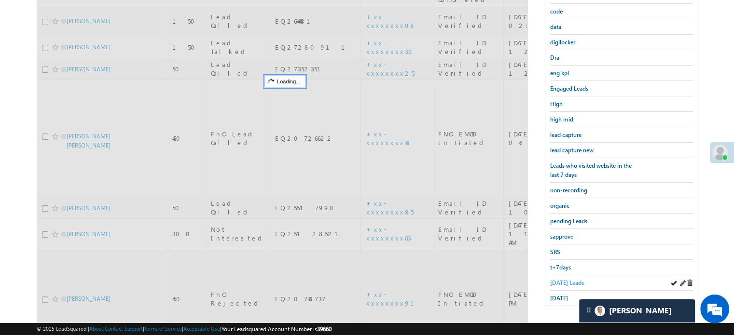
scroll to position [110, 0]
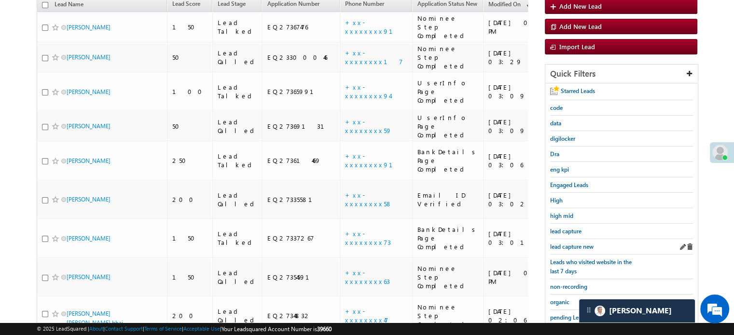
click at [572, 239] on div "lead capture new" at bounding box center [621, 246] width 143 height 15
click at [569, 243] on span "lead capture new" at bounding box center [571, 246] width 43 height 7
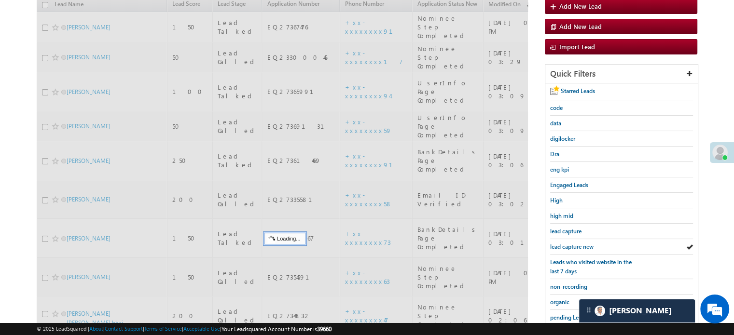
click at [569, 244] on span "lead capture new" at bounding box center [571, 246] width 43 height 7
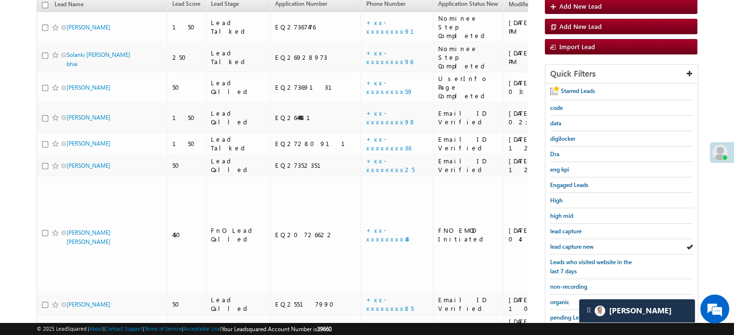
click at [569, 244] on span "lead capture new" at bounding box center [571, 246] width 43 height 7
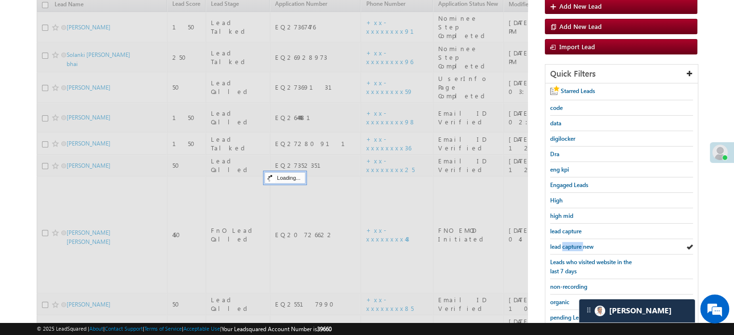
click at [569, 244] on span "lead capture new" at bounding box center [571, 246] width 43 height 7
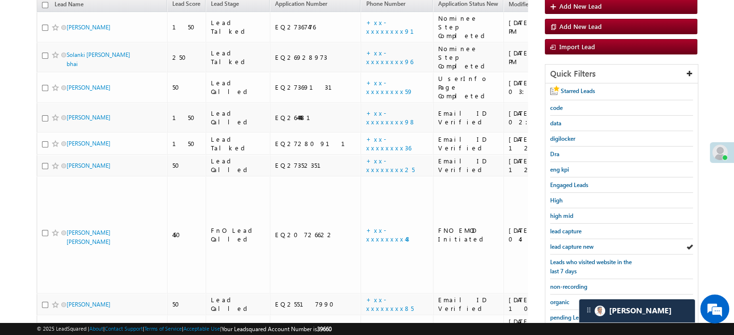
click at [569, 244] on span "lead capture new" at bounding box center [571, 246] width 43 height 7
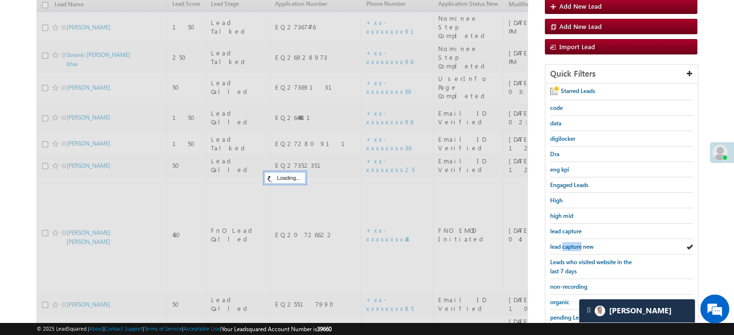
click at [569, 244] on span "lead capture new" at bounding box center [571, 246] width 43 height 7
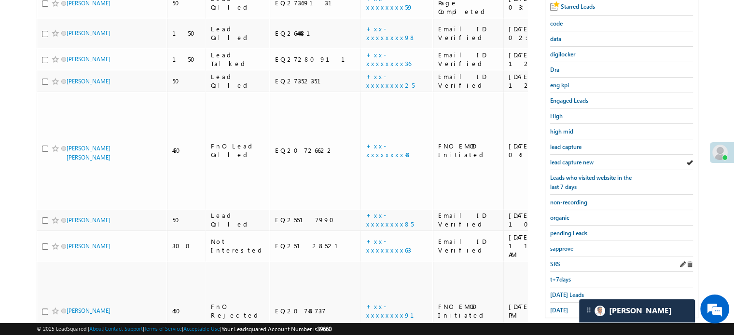
scroll to position [207, 0]
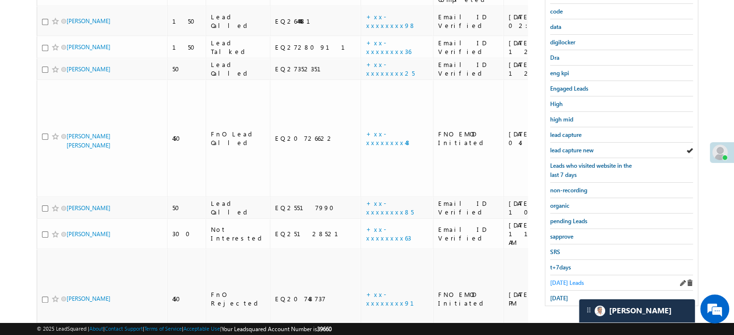
click at [558, 279] on span "Today's Leads" at bounding box center [567, 282] width 34 height 7
click at [572, 154] on span "lead capture new" at bounding box center [571, 150] width 43 height 7
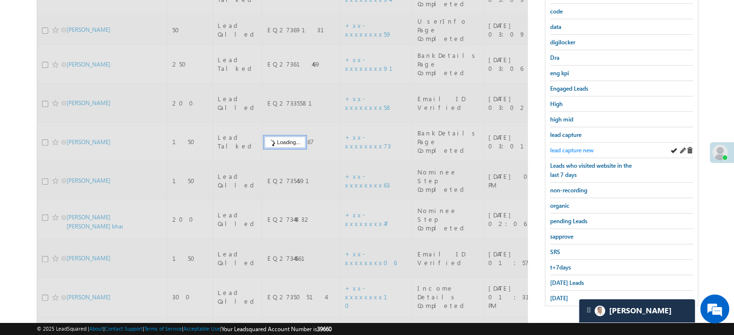
click at [570, 154] on span "lead capture new" at bounding box center [571, 150] width 43 height 7
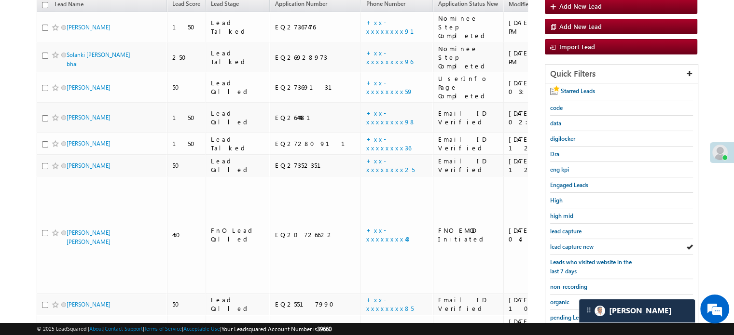
click at [570, 243] on span "lead capture new" at bounding box center [571, 246] width 43 height 7
click at [568, 243] on span "lead capture new" at bounding box center [571, 246] width 43 height 7
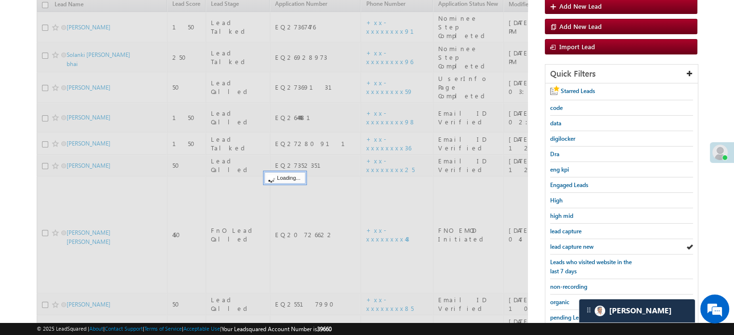
click at [568, 243] on span "lead capture new" at bounding box center [571, 246] width 43 height 7
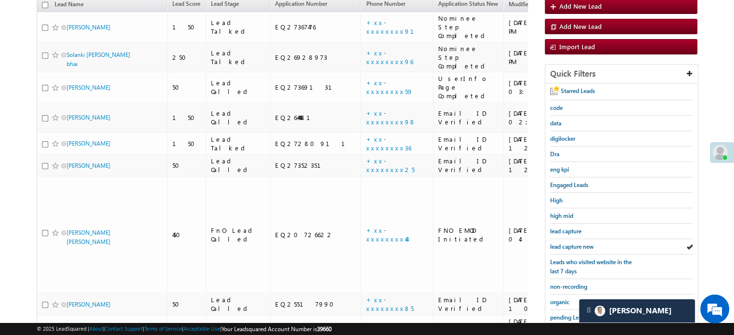
click at [568, 243] on span "lead capture new" at bounding box center [571, 246] width 43 height 7
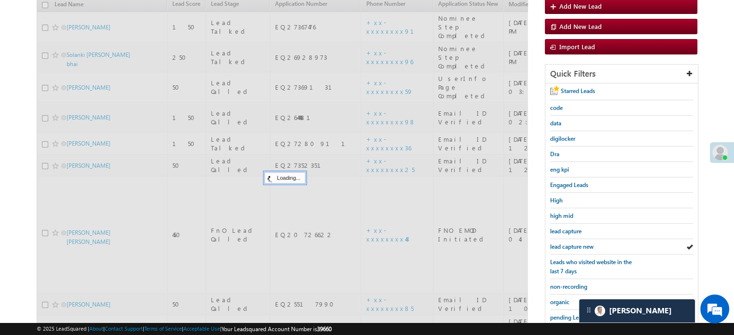
click at [568, 243] on span "lead capture new" at bounding box center [571, 246] width 43 height 7
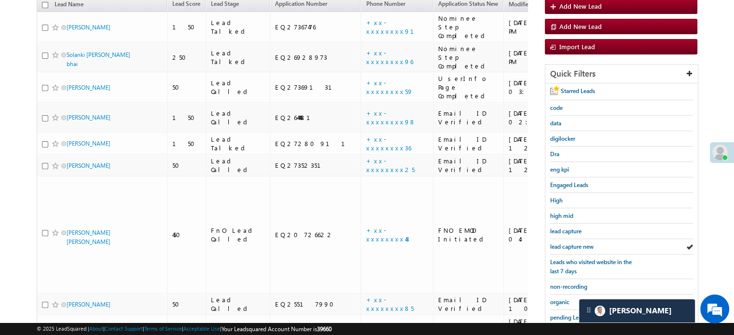
click at [568, 243] on span "lead capture new" at bounding box center [571, 246] width 43 height 7
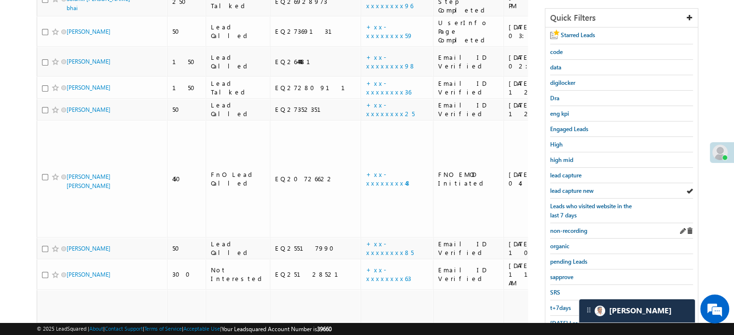
scroll to position [207, 0]
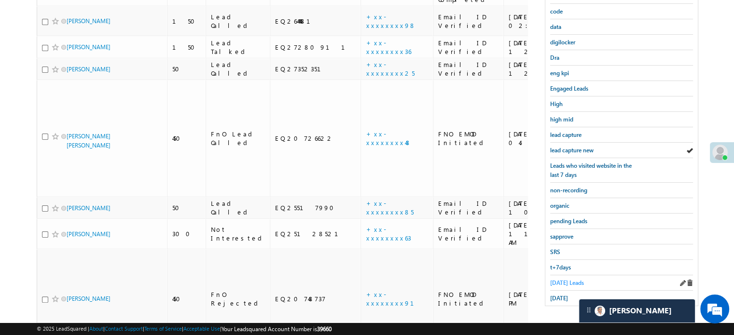
click at [562, 279] on span "Today's Leads" at bounding box center [567, 282] width 34 height 7
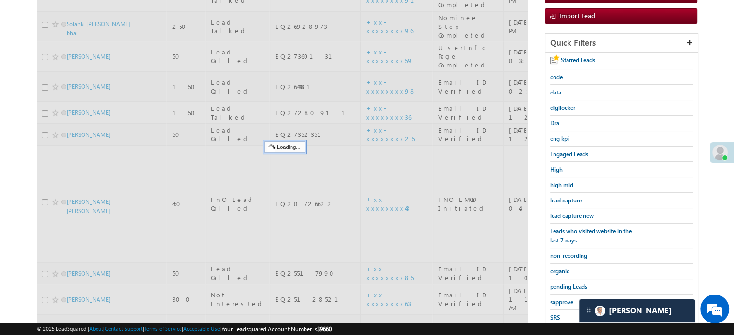
scroll to position [62, 0]
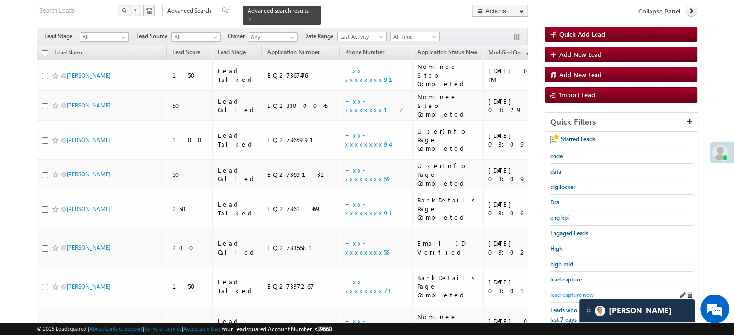
click at [567, 291] on span "lead capture new" at bounding box center [571, 294] width 43 height 7
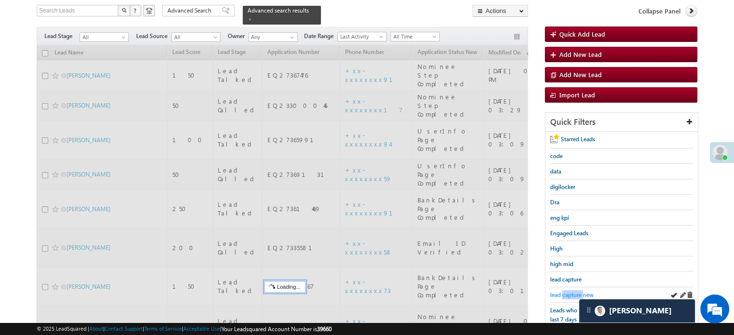
click at [567, 291] on span "lead capture new" at bounding box center [571, 294] width 43 height 7
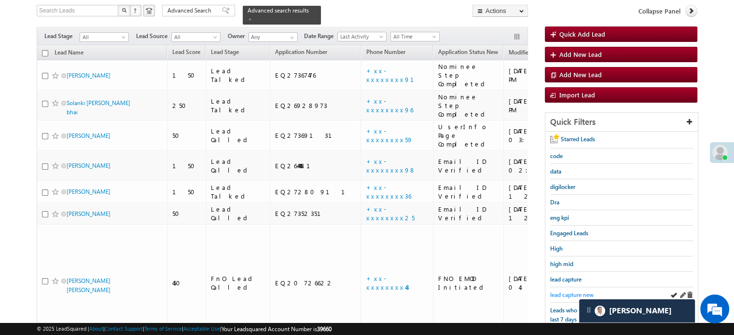
click at [568, 291] on span "lead capture new" at bounding box center [571, 294] width 43 height 7
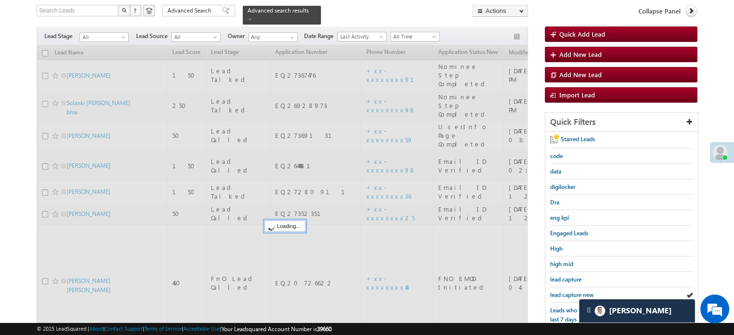
click at [567, 291] on span "lead capture new" at bounding box center [571, 294] width 43 height 7
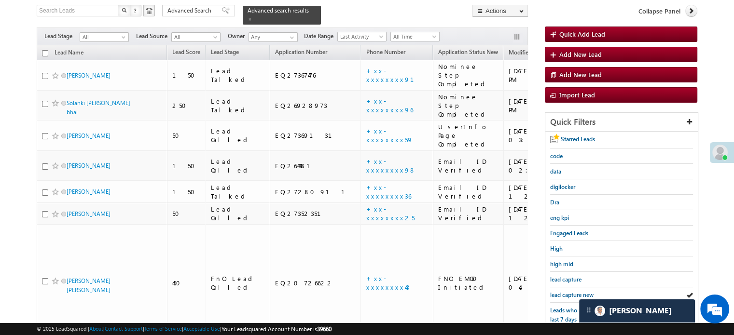
click at [567, 291] on span "lead capture new" at bounding box center [571, 294] width 43 height 7
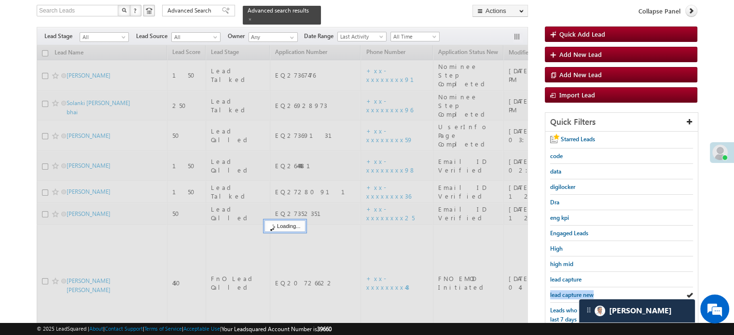
click at [567, 291] on span "lead capture new" at bounding box center [571, 294] width 43 height 7
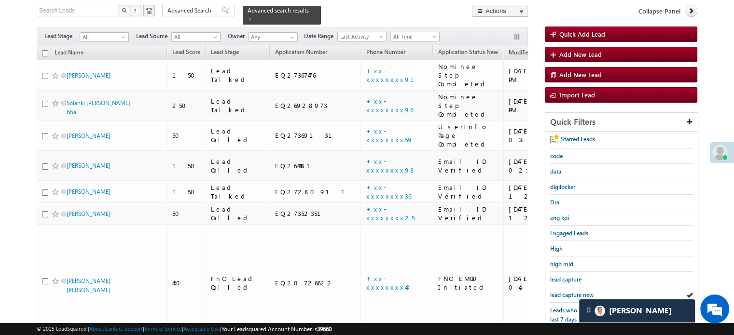
click at [567, 291] on span "lead capture new" at bounding box center [571, 294] width 43 height 7
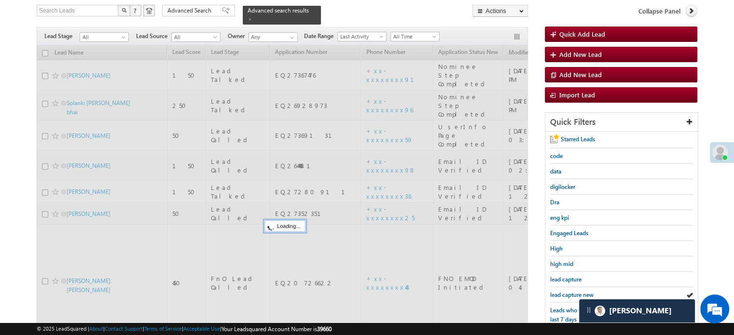
click at [567, 291] on span "lead capture new" at bounding box center [571, 294] width 43 height 7
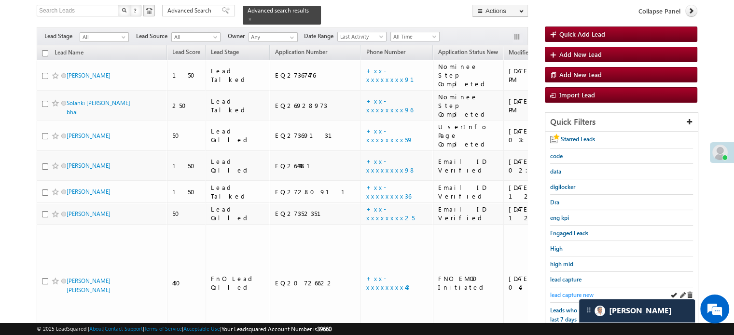
click at [566, 290] on link "lead capture new" at bounding box center [571, 294] width 43 height 9
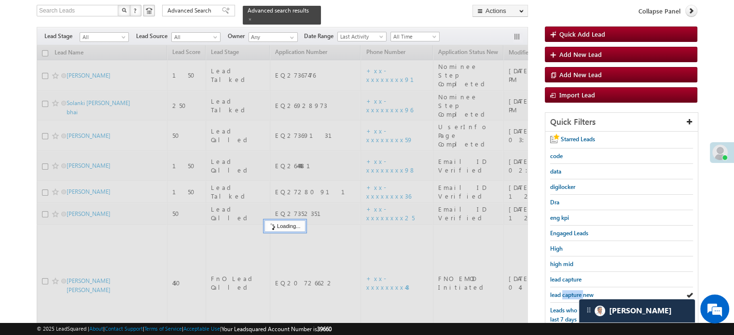
click at [566, 290] on link "lead capture new" at bounding box center [571, 294] width 43 height 9
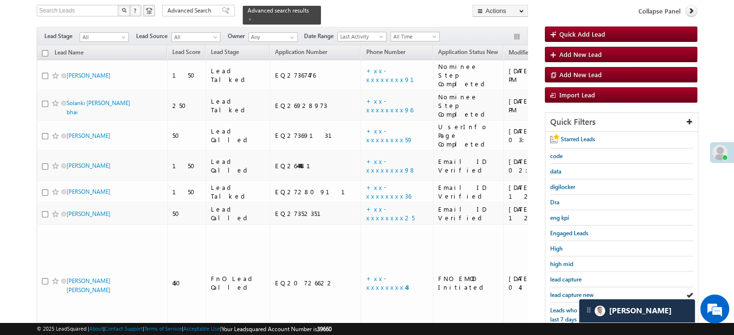
click at [566, 290] on link "lead capture new" at bounding box center [571, 294] width 43 height 9
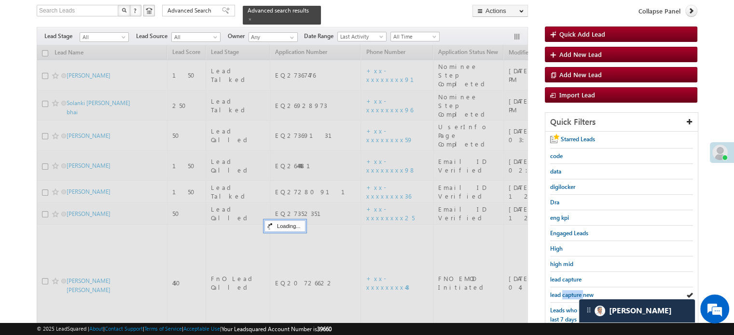
click at [566, 290] on link "lead capture new" at bounding box center [571, 294] width 43 height 9
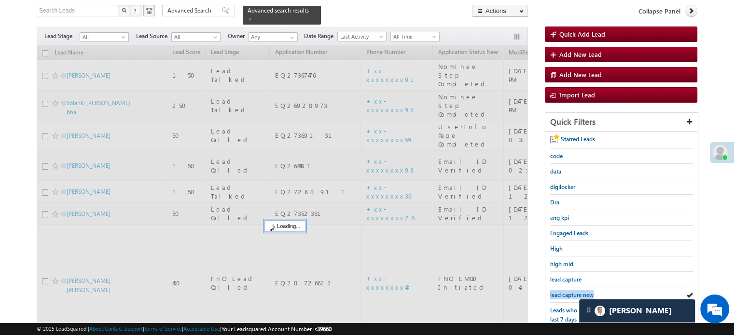
click at [566, 290] on link "lead capture new" at bounding box center [571, 294] width 43 height 9
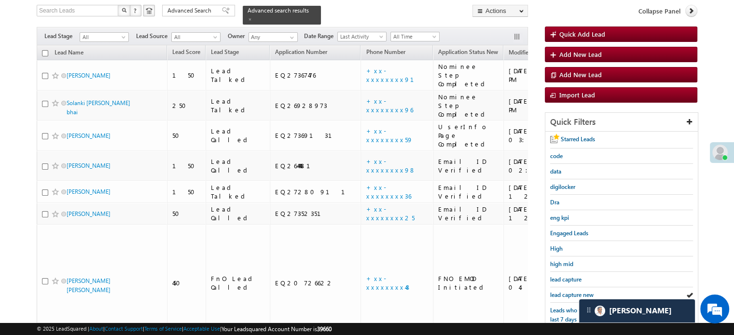
click at [566, 290] on link "lead capture new" at bounding box center [571, 294] width 43 height 9
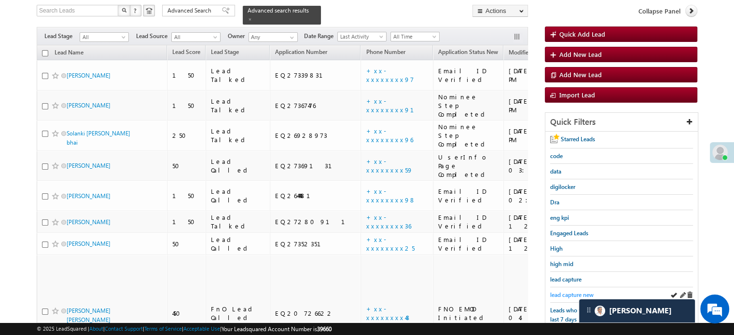
click at [564, 291] on span "lead capture new" at bounding box center [571, 294] width 43 height 7
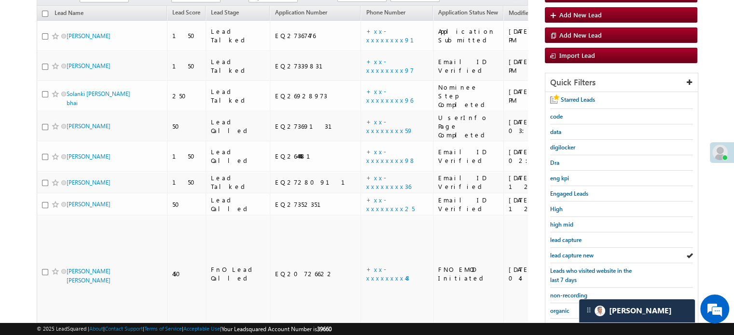
scroll to position [159, 0]
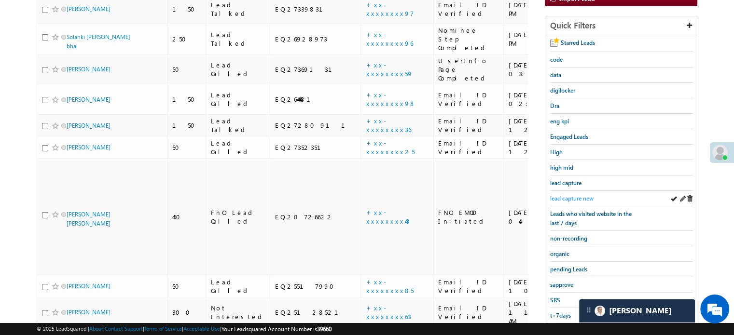
click at [569, 195] on span "lead capture new" at bounding box center [571, 198] width 43 height 7
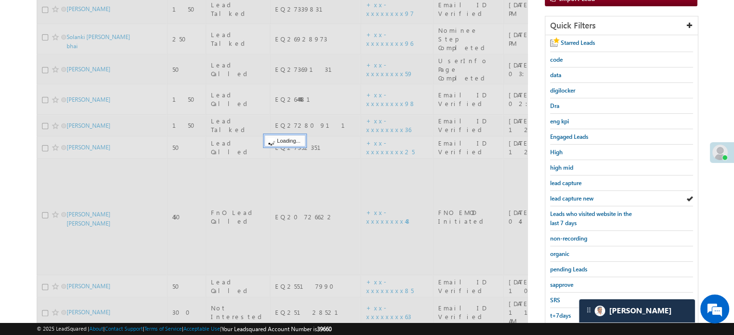
click at [569, 195] on span "lead capture new" at bounding box center [571, 198] width 43 height 7
click at [568, 195] on span "lead capture new" at bounding box center [571, 198] width 43 height 7
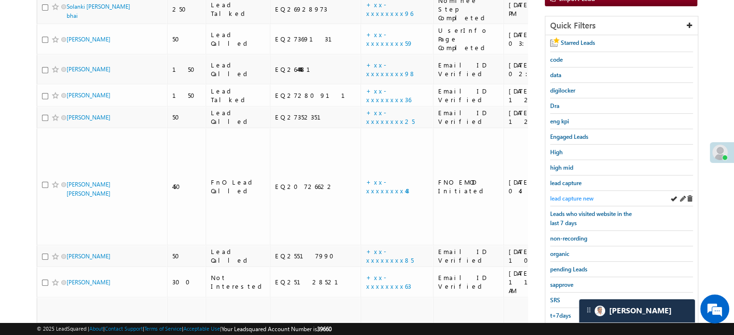
click at [574, 198] on span "lead capture new" at bounding box center [571, 198] width 43 height 7
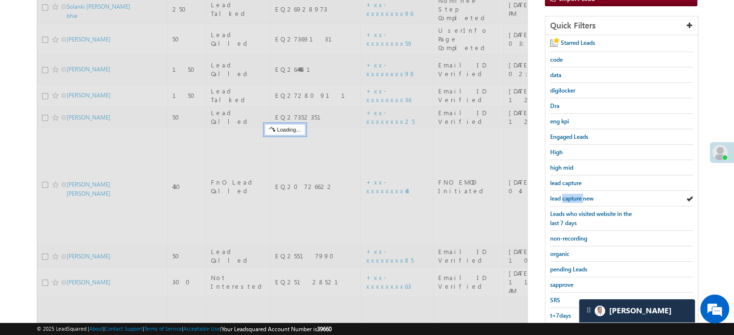
click at [574, 198] on span "lead capture new" at bounding box center [571, 198] width 43 height 7
click at [575, 198] on span "lead capture new" at bounding box center [571, 198] width 43 height 7
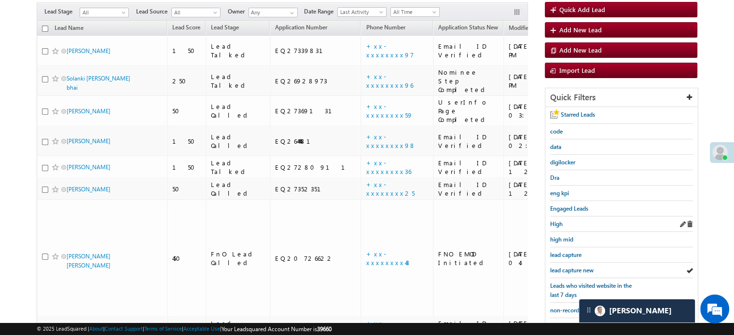
scroll to position [110, 0]
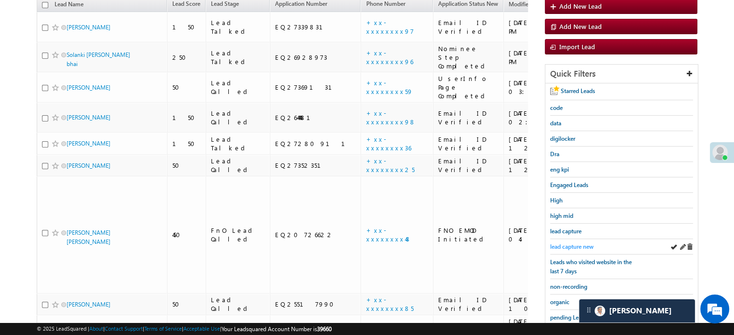
click at [560, 246] on span "lead capture new" at bounding box center [571, 246] width 43 height 7
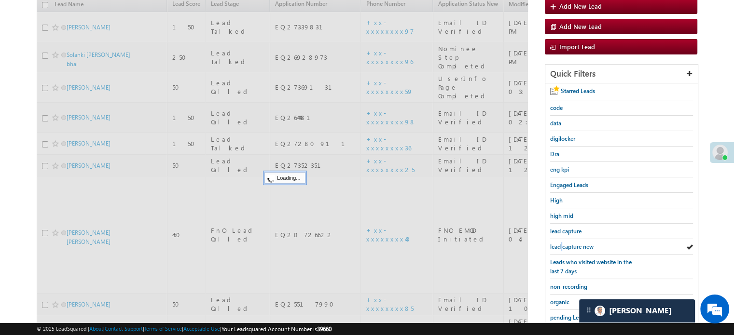
click at [560, 246] on span "lead capture new" at bounding box center [571, 246] width 43 height 7
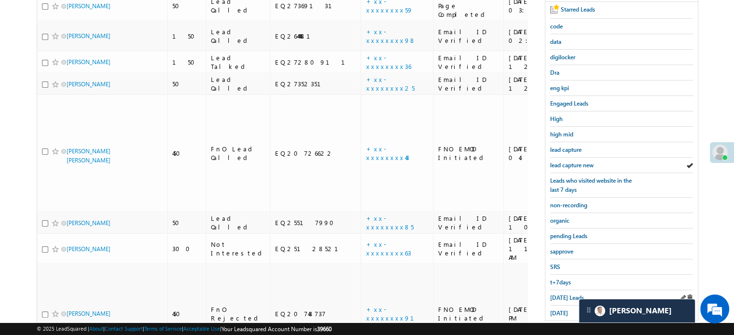
scroll to position [207, 0]
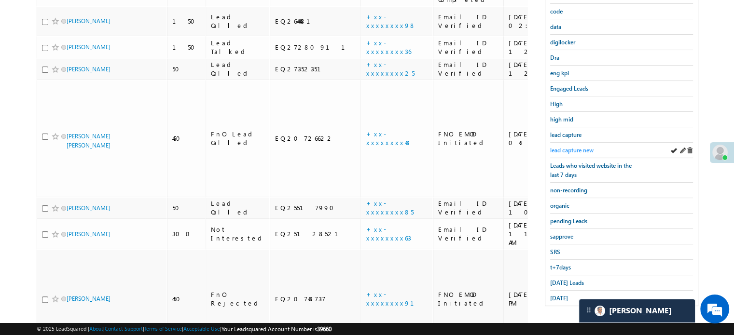
click at [562, 147] on span "lead capture new" at bounding box center [571, 150] width 43 height 7
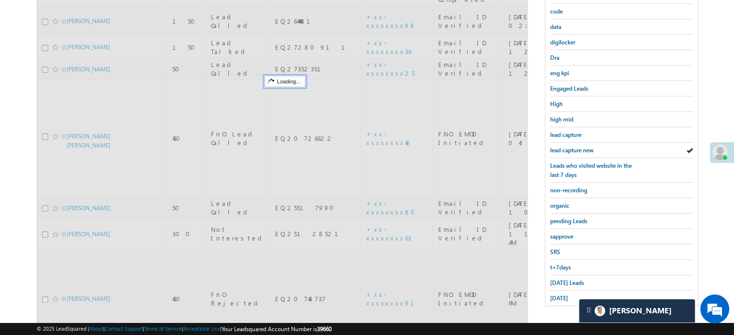
click at [562, 147] on span "lead capture new" at bounding box center [571, 150] width 43 height 7
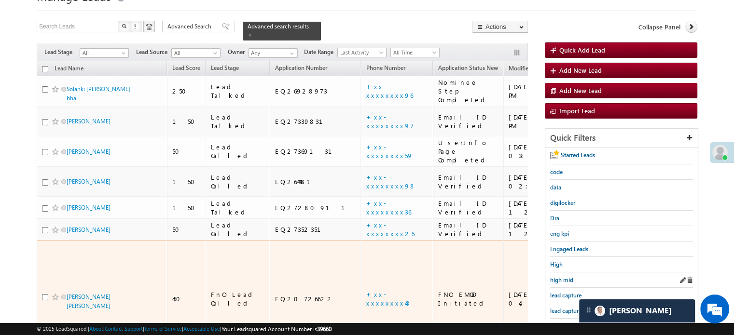
scroll to position [62, 0]
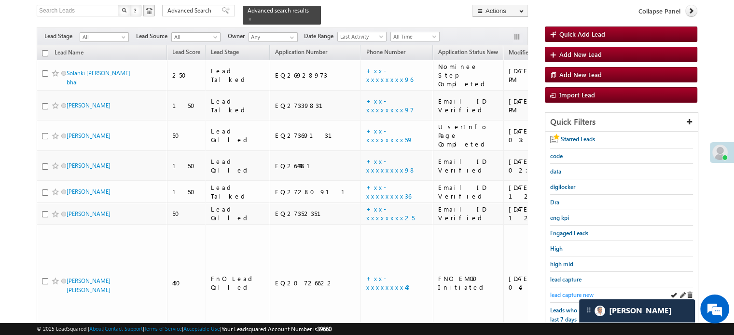
click at [566, 291] on span "lead capture new" at bounding box center [571, 294] width 43 height 7
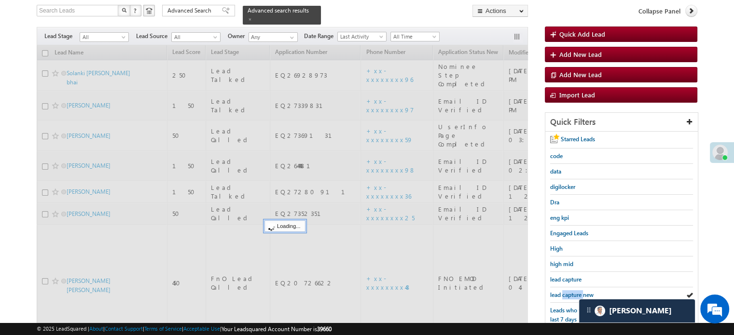
click at [566, 291] on span "lead capture new" at bounding box center [571, 294] width 43 height 7
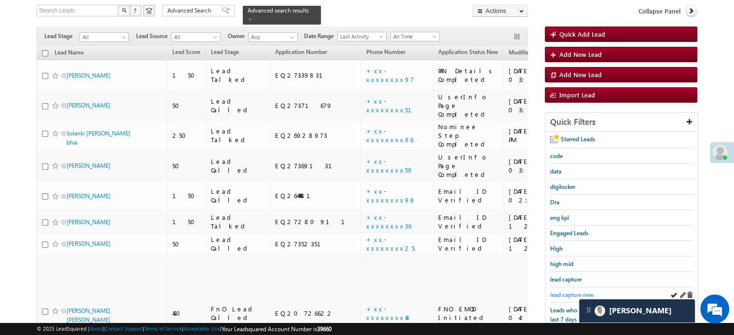
click at [550, 292] on span "lead capture new" at bounding box center [571, 294] width 43 height 7
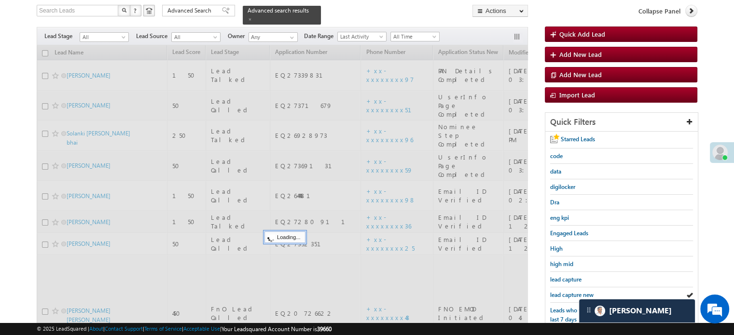
click at [550, 292] on span "lead capture new" at bounding box center [571, 294] width 43 height 7
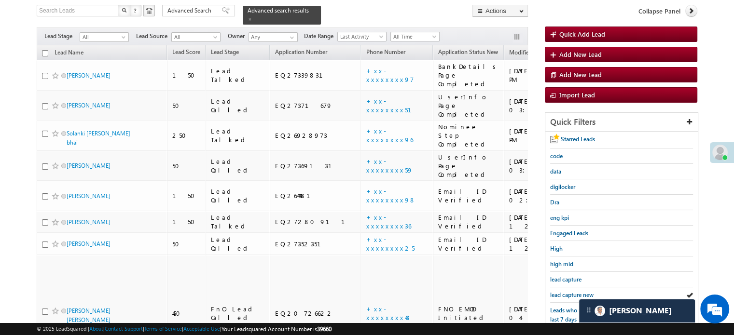
click at [550, 292] on span "lead capture new" at bounding box center [571, 294] width 43 height 7
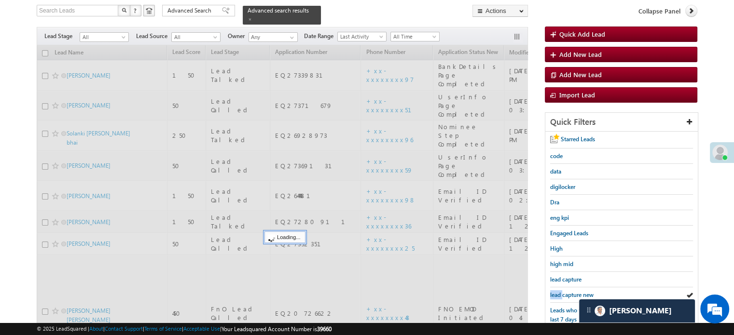
click at [550, 292] on span "lead capture new" at bounding box center [571, 294] width 43 height 7
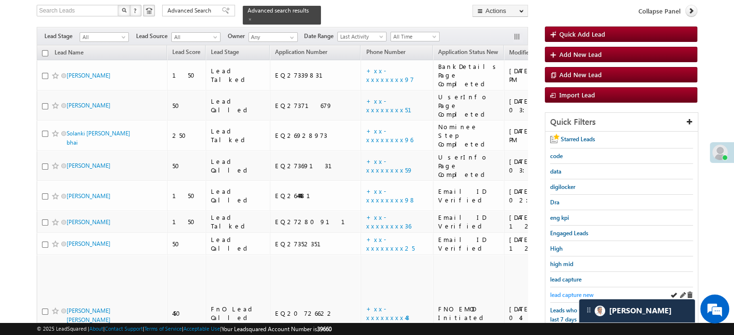
click at [567, 292] on span "lead capture new" at bounding box center [571, 294] width 43 height 7
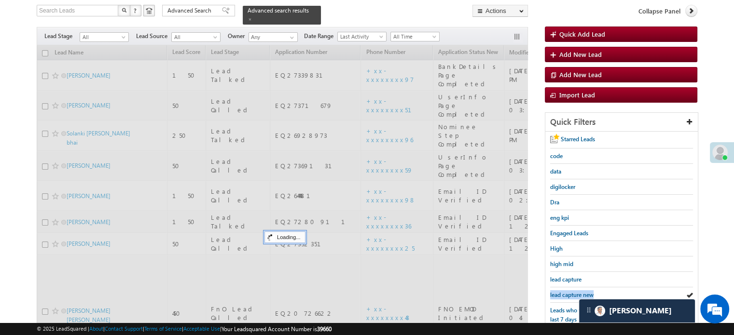
click at [567, 293] on span "lead capture new" at bounding box center [571, 294] width 43 height 7
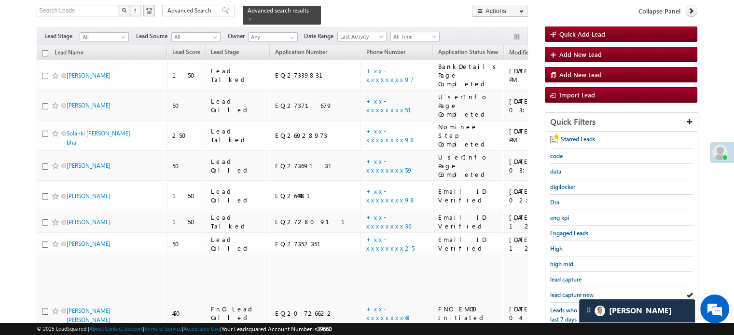
click at [567, 293] on span "lead capture new" at bounding box center [571, 294] width 43 height 7
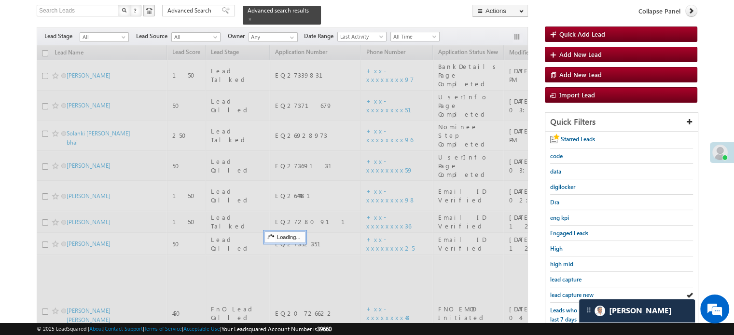
click at [567, 293] on span "lead capture new" at bounding box center [571, 294] width 43 height 7
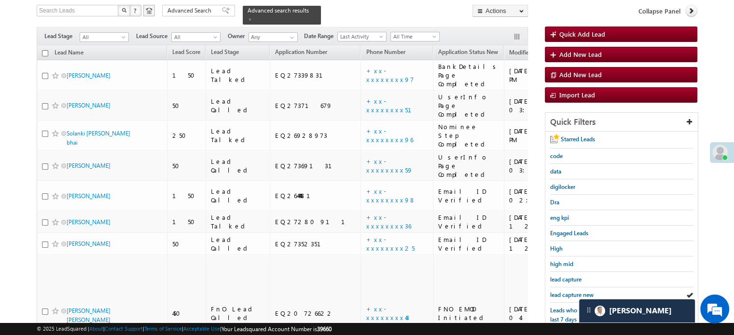
click at [567, 293] on span "lead capture new" at bounding box center [571, 294] width 43 height 7
click at [565, 298] on div "lead capture new" at bounding box center [621, 295] width 143 height 15
click at [568, 294] on span "lead capture new" at bounding box center [571, 294] width 43 height 7
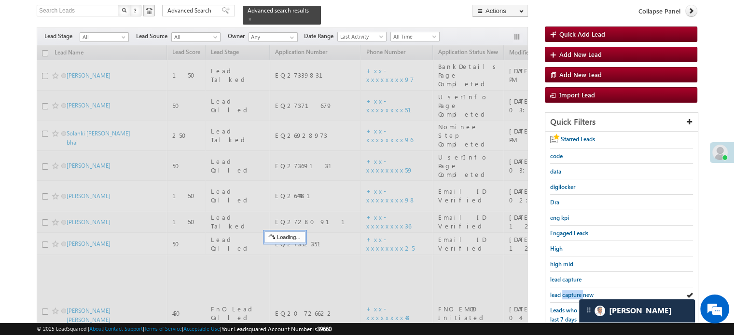
click at [568, 294] on span "lead capture new" at bounding box center [571, 294] width 43 height 7
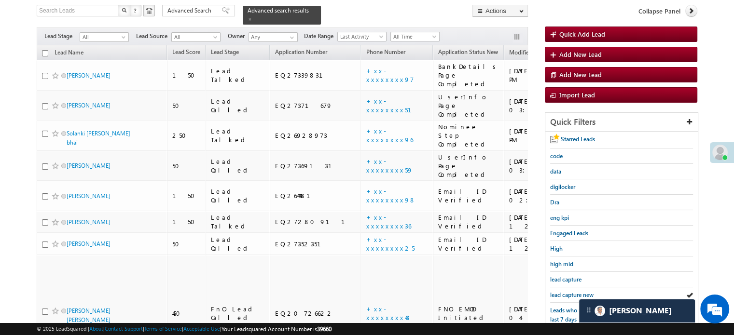
click at [568, 294] on span "lead capture new" at bounding box center [571, 294] width 43 height 7
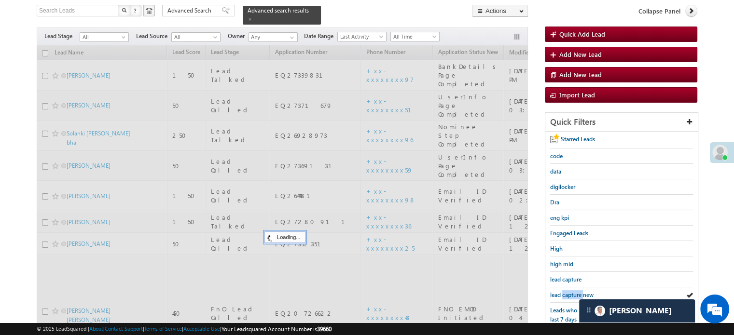
click at [568, 294] on span "lead capture new" at bounding box center [571, 294] width 43 height 7
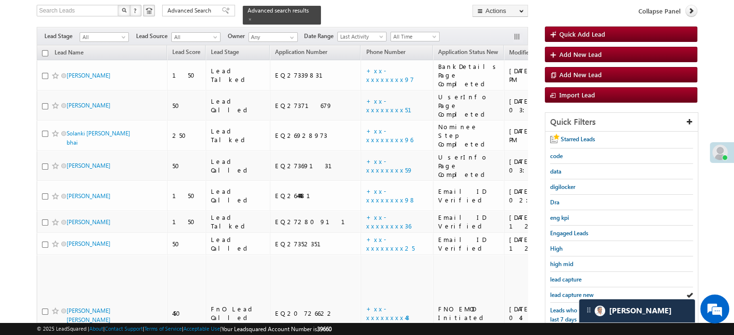
click at [568, 294] on span "lead capture new" at bounding box center [571, 294] width 43 height 7
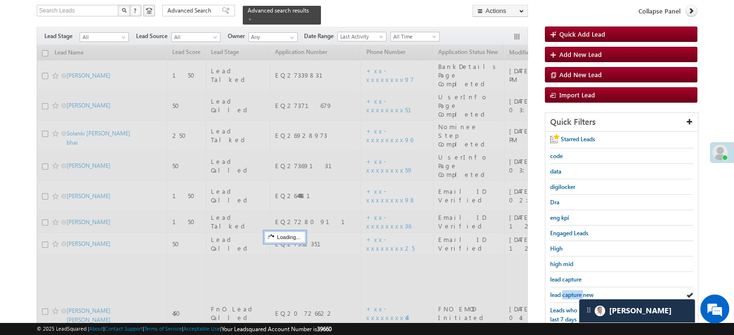
click at [568, 294] on span "lead capture new" at bounding box center [571, 294] width 43 height 7
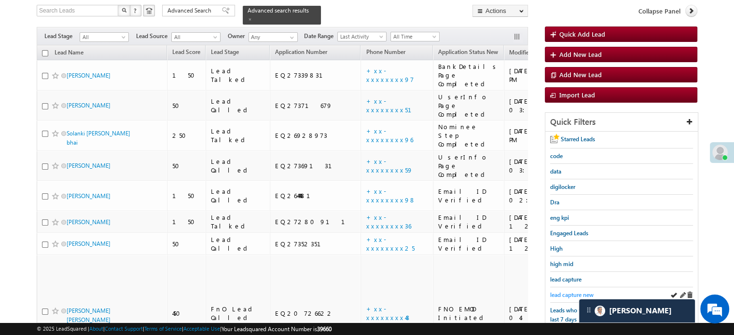
click at [558, 291] on span "lead capture new" at bounding box center [571, 294] width 43 height 7
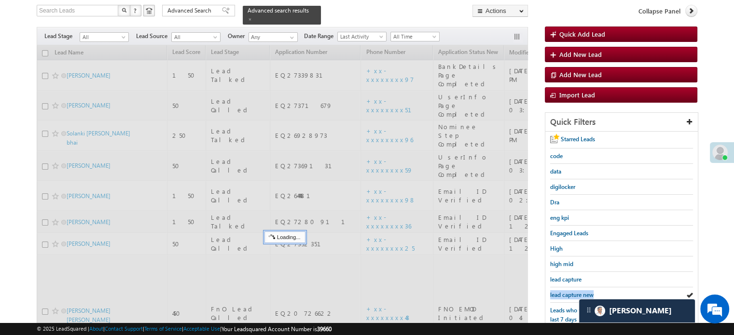
click at [558, 291] on span "lead capture new" at bounding box center [571, 294] width 43 height 7
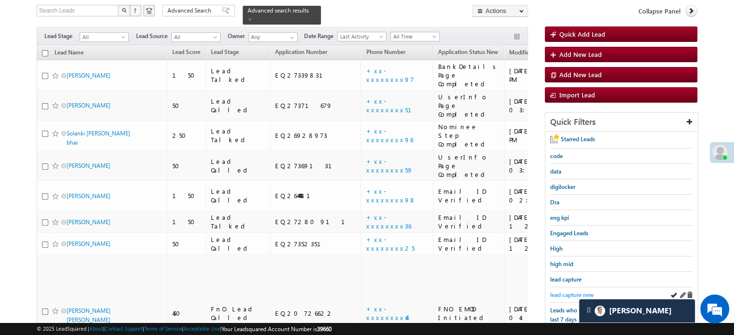
scroll to position [207, 0]
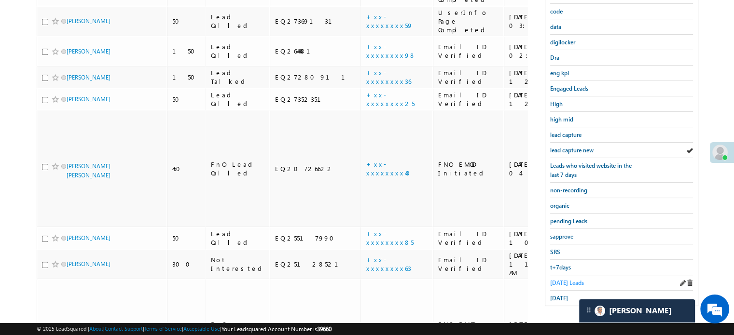
click at [558, 281] on span "Today's Leads" at bounding box center [567, 282] width 34 height 7
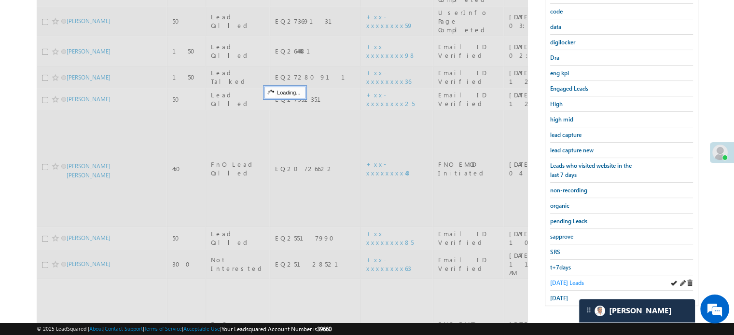
click at [558, 279] on span "Today's Leads" at bounding box center [567, 282] width 34 height 7
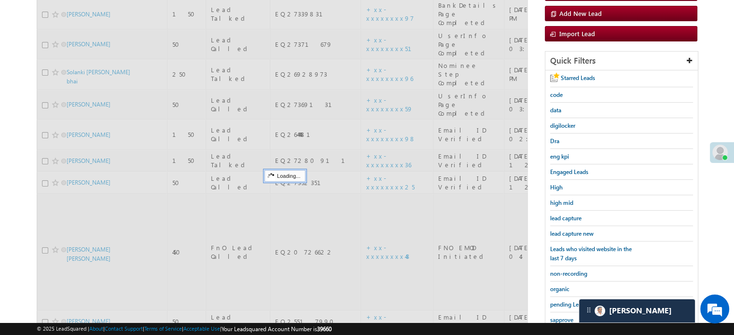
scroll to position [110, 0]
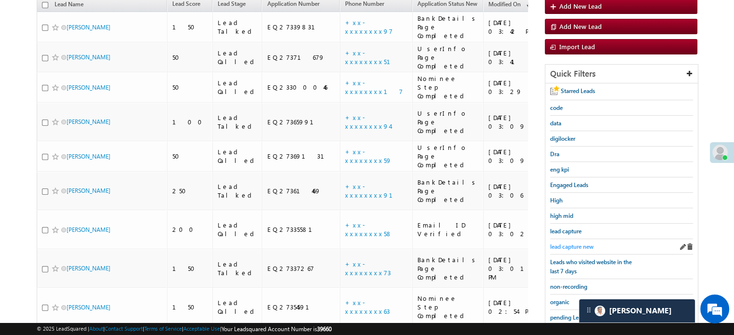
click at [563, 242] on link "lead capture new" at bounding box center [571, 246] width 43 height 9
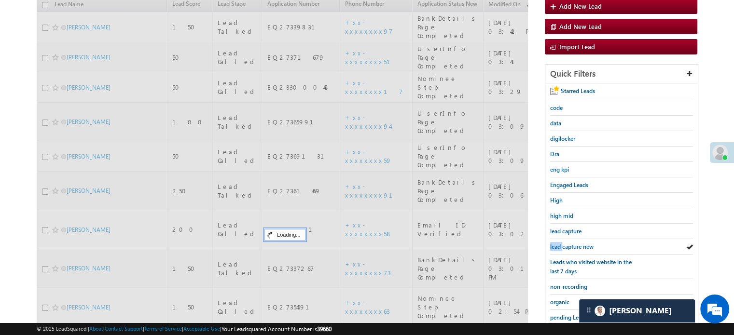
click at [563, 242] on link "lead capture new" at bounding box center [571, 246] width 43 height 9
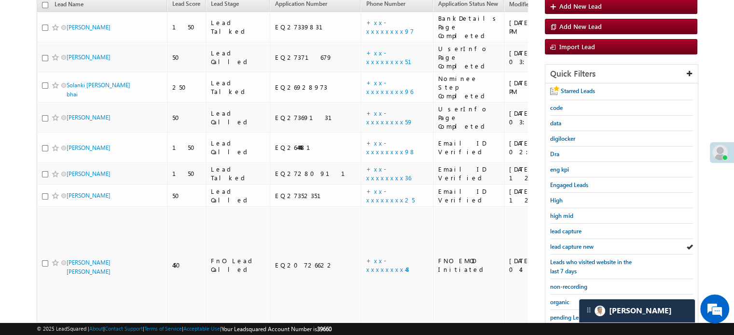
click at [563, 242] on link "lead capture new" at bounding box center [571, 246] width 43 height 9
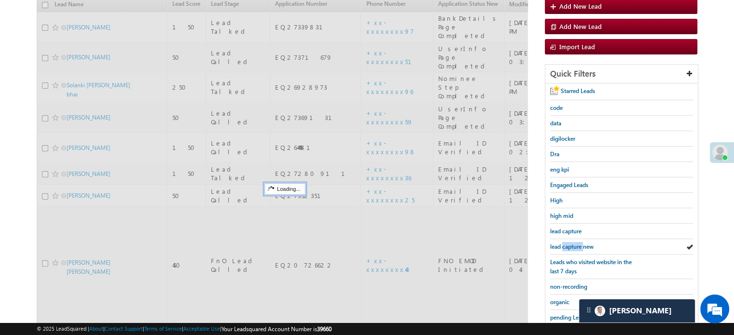
click at [563, 242] on link "lead capture new" at bounding box center [571, 246] width 43 height 9
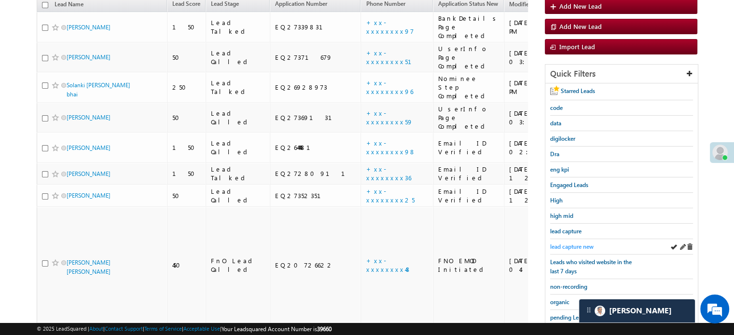
click at [578, 246] on span "lead capture new" at bounding box center [571, 246] width 43 height 7
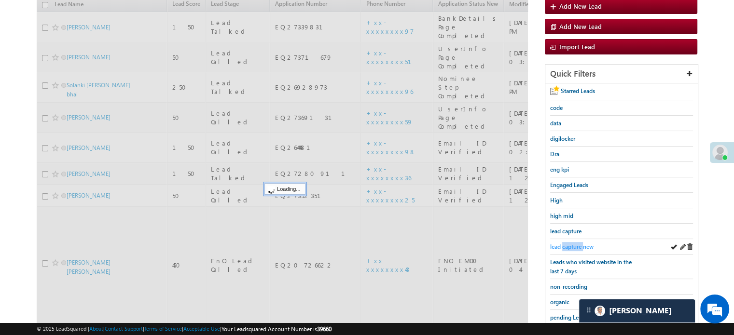
click at [578, 246] on span "lead capture new" at bounding box center [571, 246] width 43 height 7
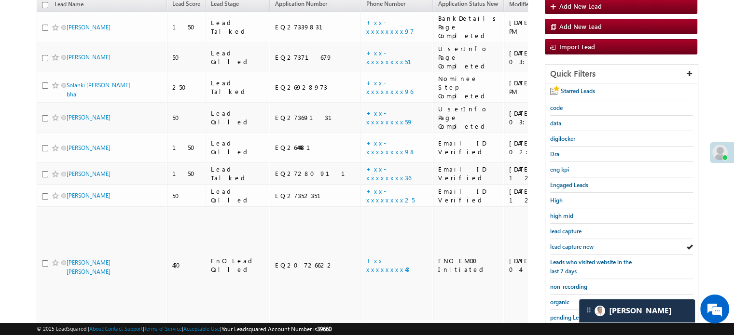
click at [578, 246] on span "lead capture new" at bounding box center [571, 246] width 43 height 7
click at [566, 246] on span "lead capture new" at bounding box center [571, 246] width 43 height 7
click at [568, 244] on span "lead capture new" at bounding box center [571, 246] width 43 height 7
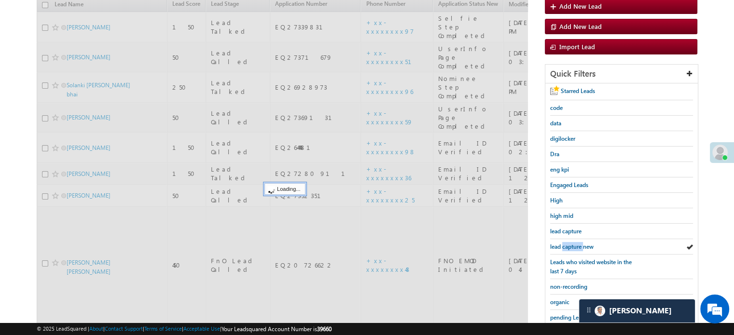
click at [568, 244] on span "lead capture new" at bounding box center [571, 246] width 43 height 7
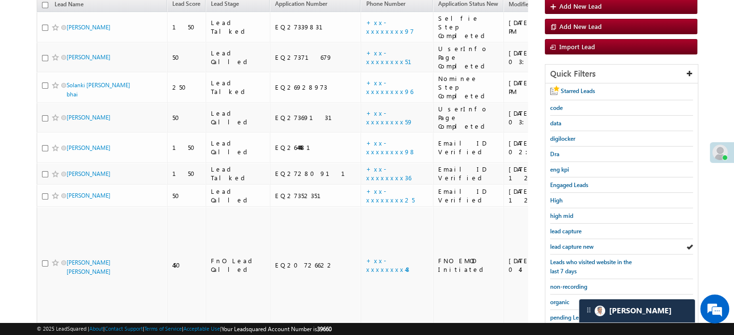
click at [568, 244] on span "lead capture new" at bounding box center [571, 246] width 43 height 7
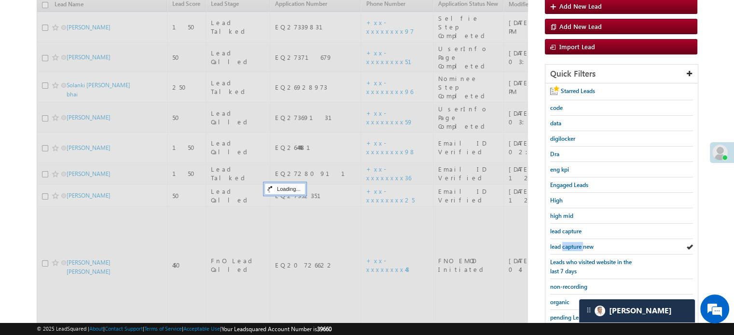
click at [568, 244] on span "lead capture new" at bounding box center [571, 246] width 43 height 7
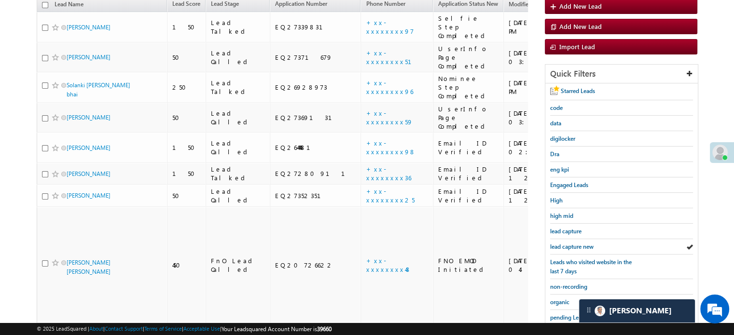
click at [568, 244] on span "lead capture new" at bounding box center [571, 246] width 43 height 7
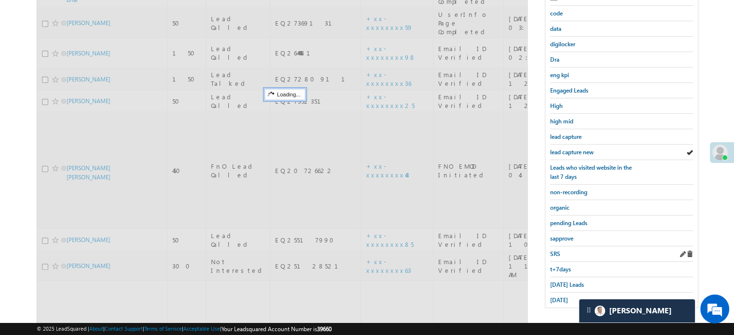
scroll to position [207, 0]
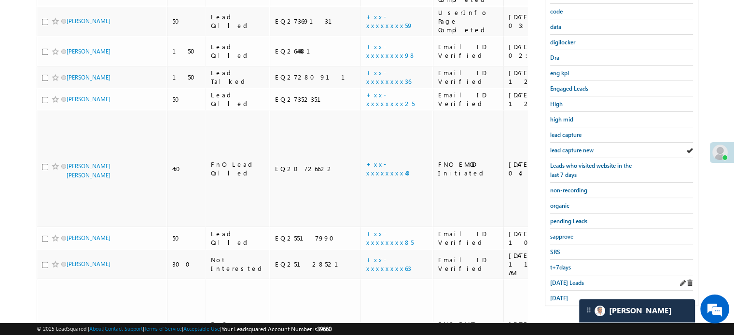
click at [564, 285] on div "Today's Leads" at bounding box center [621, 282] width 143 height 15
click at [564, 281] on span "Today's Leads" at bounding box center [567, 282] width 34 height 7
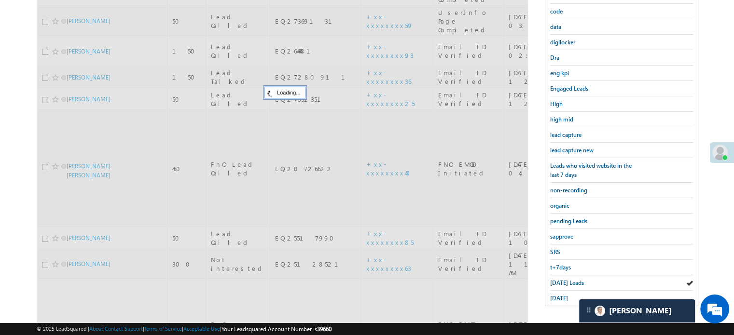
scroll to position [62, 0]
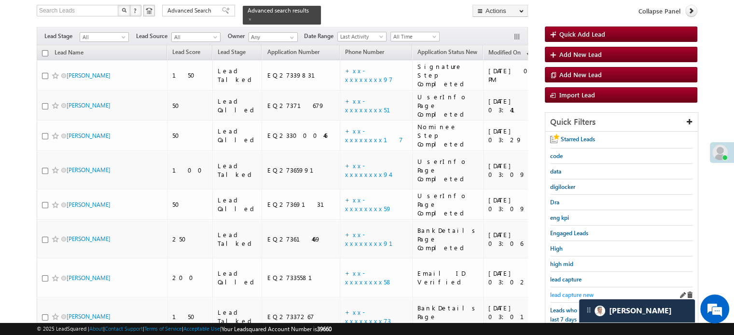
click at [567, 291] on span "lead capture new" at bounding box center [571, 294] width 43 height 7
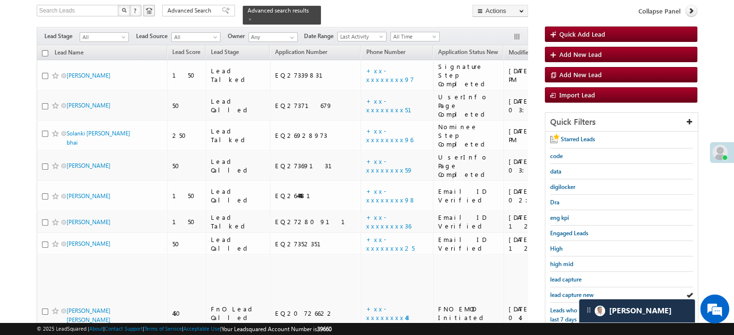
click at [567, 291] on span "lead capture new" at bounding box center [571, 294] width 43 height 7
click at [557, 291] on span "lead capture new" at bounding box center [571, 294] width 43 height 7
click at [558, 291] on span "lead capture new" at bounding box center [571, 294] width 43 height 7
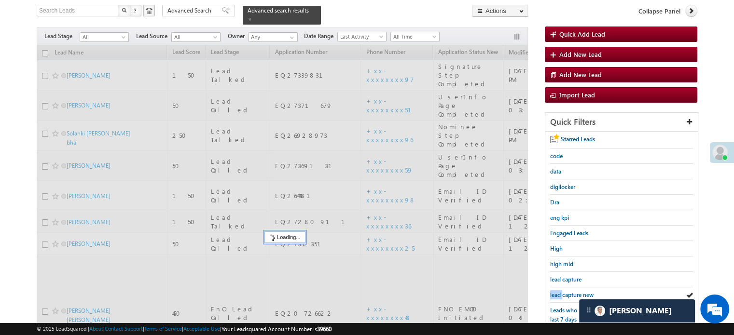
click at [558, 291] on span "lead capture new" at bounding box center [571, 294] width 43 height 7
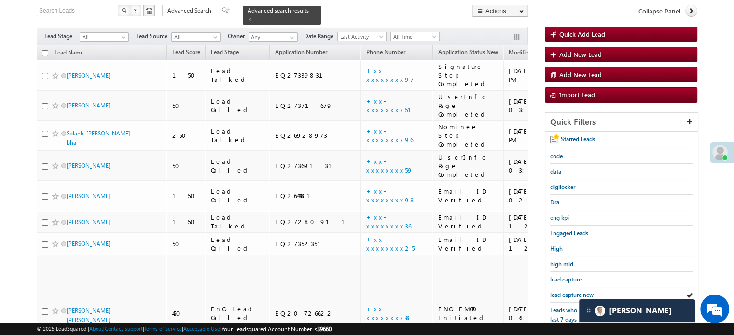
click at [558, 291] on span "lead capture new" at bounding box center [571, 294] width 43 height 7
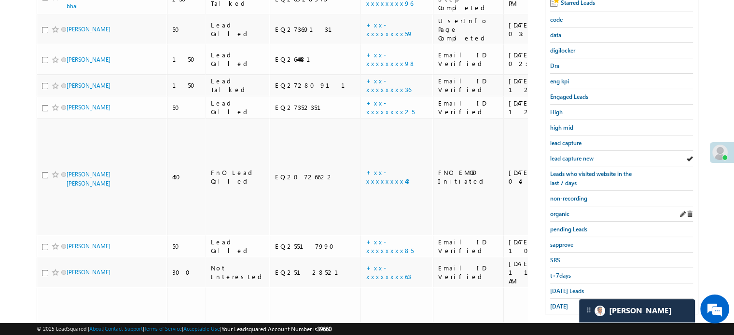
scroll to position [207, 0]
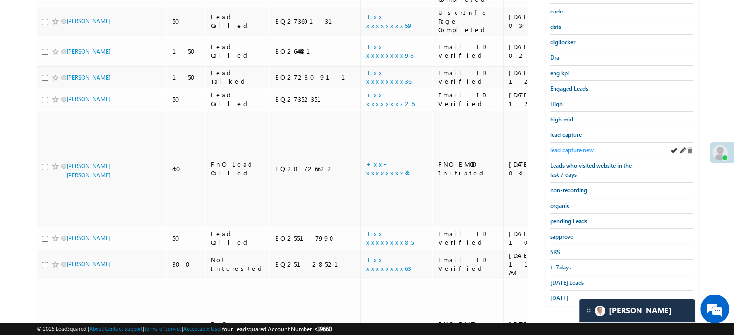
click at [576, 148] on span "lead capture new" at bounding box center [571, 150] width 43 height 7
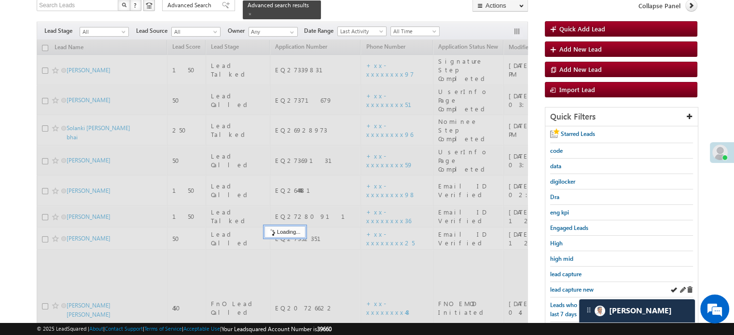
scroll to position [62, 0]
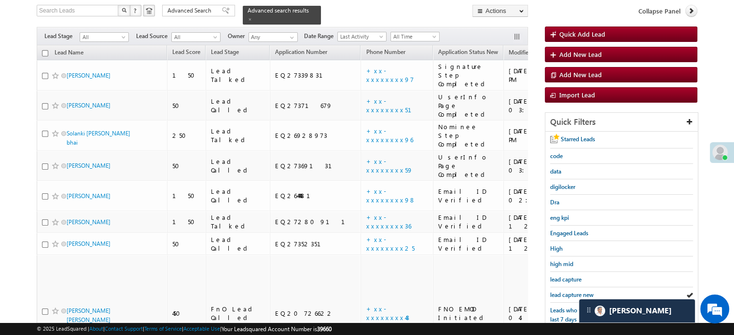
click at [573, 295] on span "lead capture new" at bounding box center [571, 294] width 43 height 7
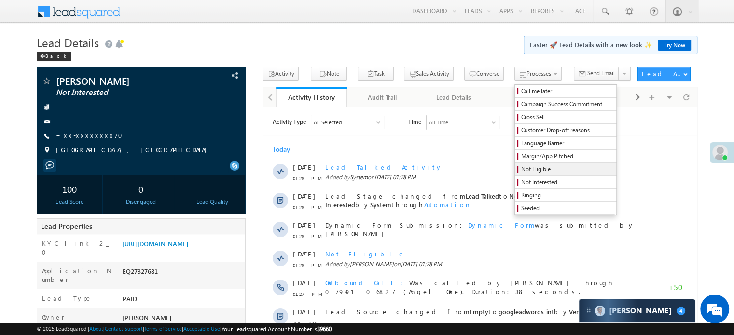
click at [521, 169] on span "Not Eligible" at bounding box center [567, 169] width 92 height 9
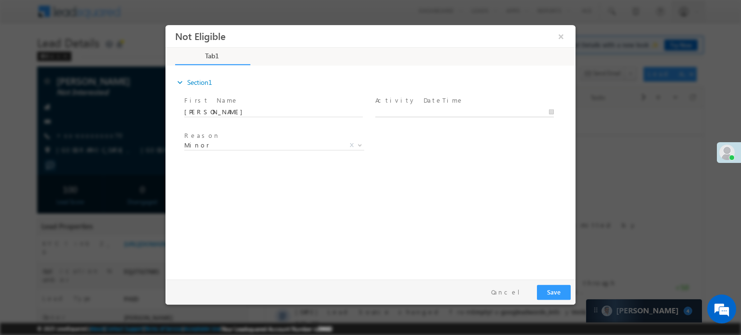
type input "08/18/25 3:08 PM"
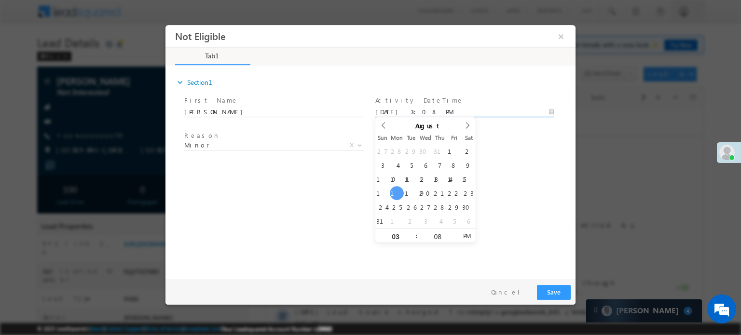
click at [447, 111] on input "08/18/25 3:08 PM" at bounding box center [464, 112] width 178 height 10
click at [558, 288] on button "Save" at bounding box center [554, 292] width 34 height 15
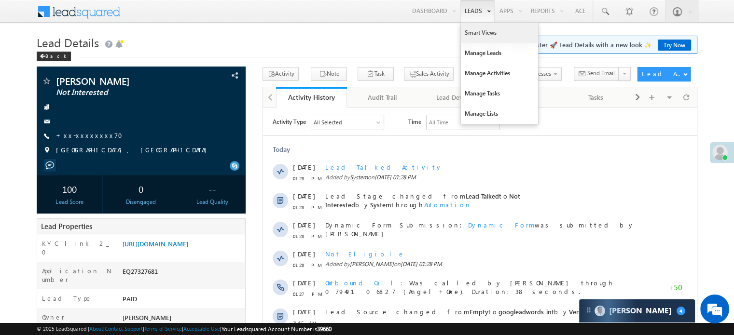
click at [471, 26] on link "Smart Views" at bounding box center [499, 33] width 77 height 20
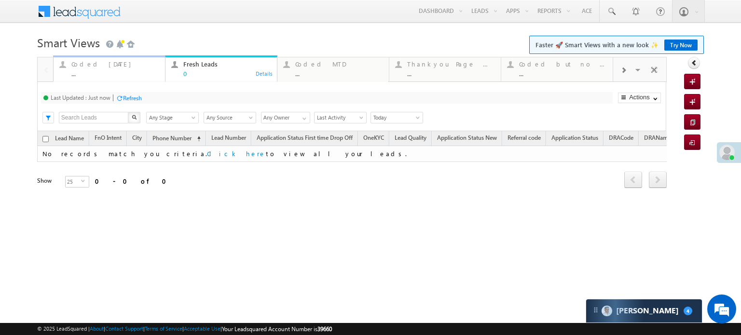
click at [90, 63] on div "Coded [DATE]" at bounding box center [115, 64] width 88 height 8
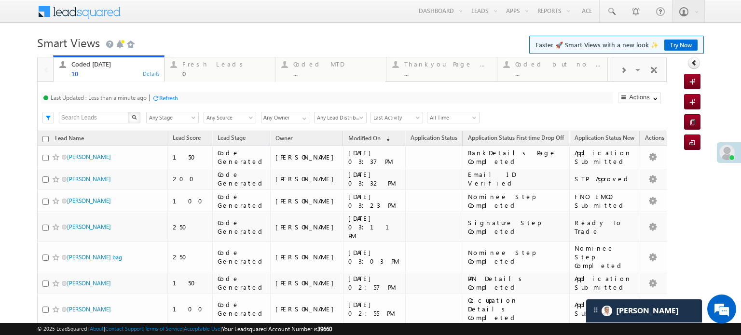
click at [157, 98] on div at bounding box center [155, 98] width 7 height 7
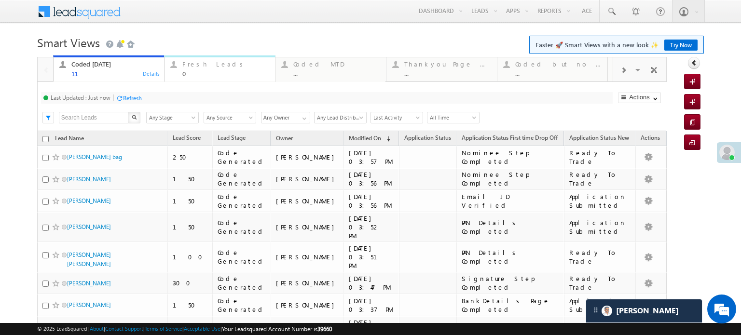
click at [205, 64] on div "Fresh Leads" at bounding box center [225, 64] width 87 height 8
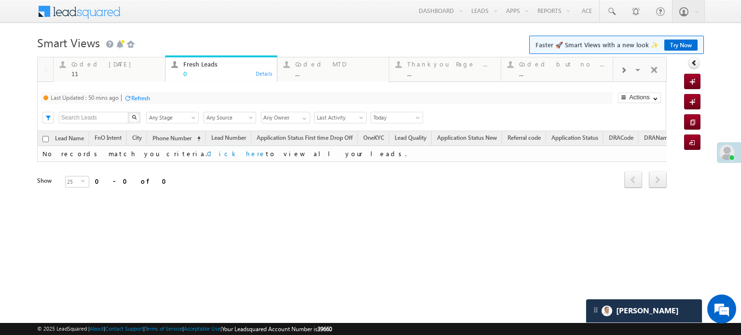
click at [148, 99] on div "Refresh" at bounding box center [140, 98] width 19 height 7
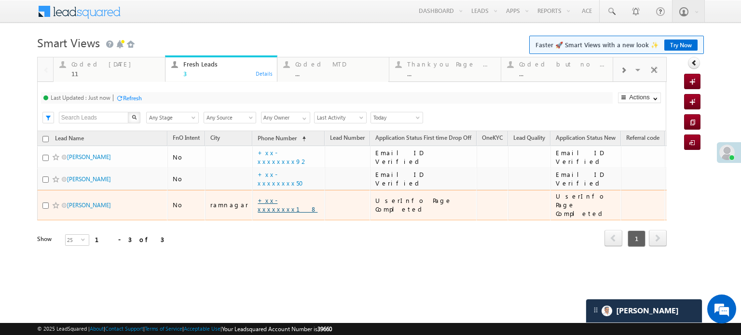
click at [278, 197] on link "+xx-xxxxxxxx18" at bounding box center [288, 204] width 60 height 17
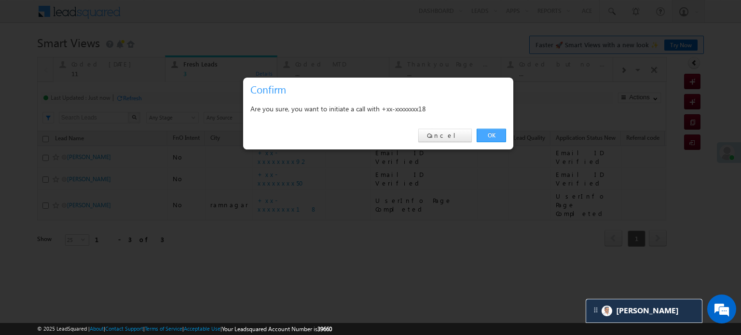
click at [490, 135] on link "OK" at bounding box center [491, 136] width 29 height 14
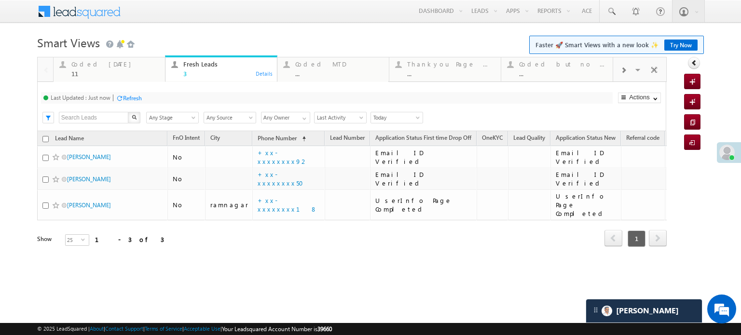
click at [132, 96] on div "Refresh" at bounding box center [132, 98] width 19 height 7
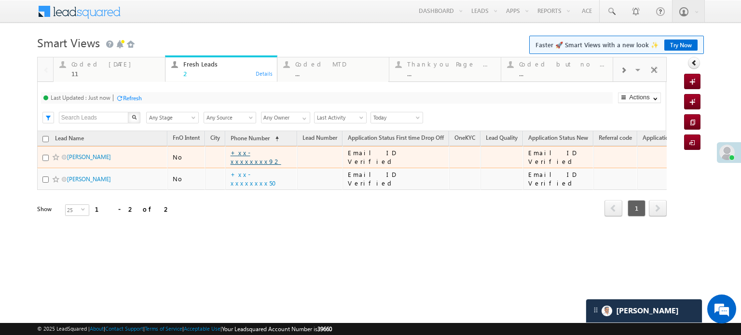
click at [253, 154] on link "+xx-xxxxxxxx92" at bounding box center [256, 157] width 51 height 17
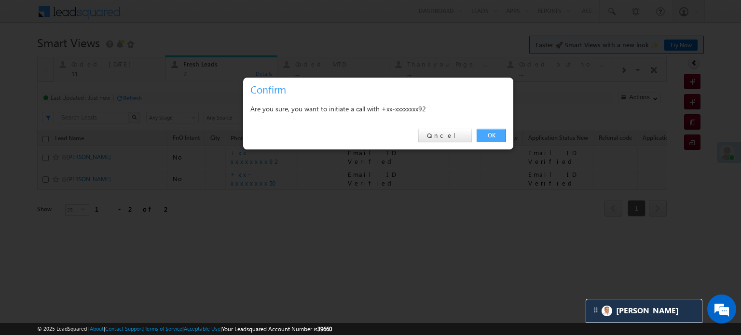
click at [492, 137] on link "OK" at bounding box center [491, 136] width 29 height 14
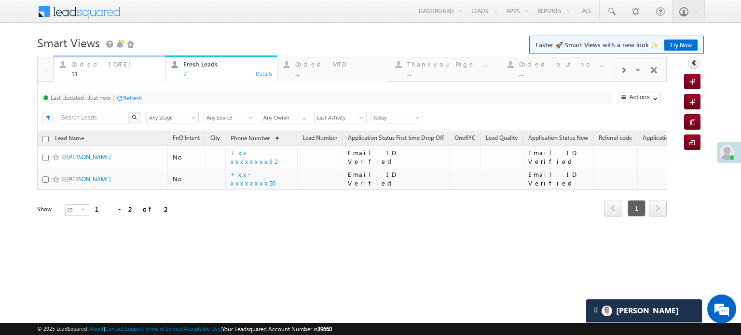
click at [83, 67] on div "Quick Add Lead Coded [DATE] 11 Details Fresh Leads 2 Details Coded MTD ... Deta…" at bounding box center [370, 150] width 667 height 187
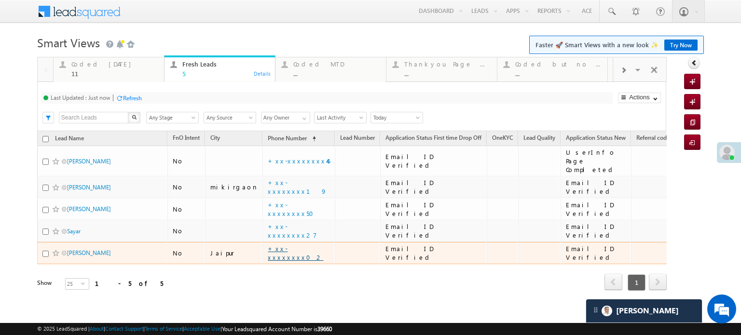
click at [268, 245] on link "+xx-xxxxxxxx02" at bounding box center [295, 253] width 55 height 17
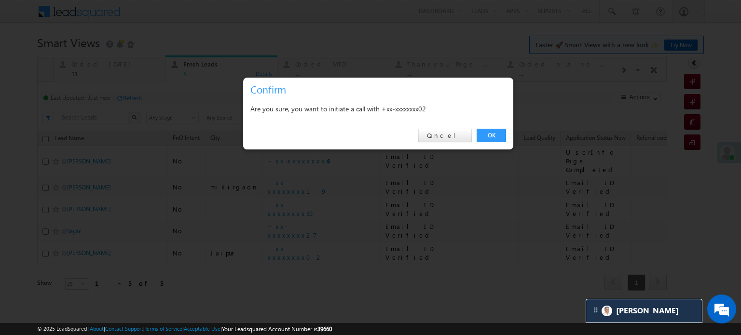
drag, startPoint x: 486, startPoint y: 130, endPoint x: 470, endPoint y: 127, distance: 15.7
click at [486, 131] on link "OK" at bounding box center [491, 136] width 29 height 14
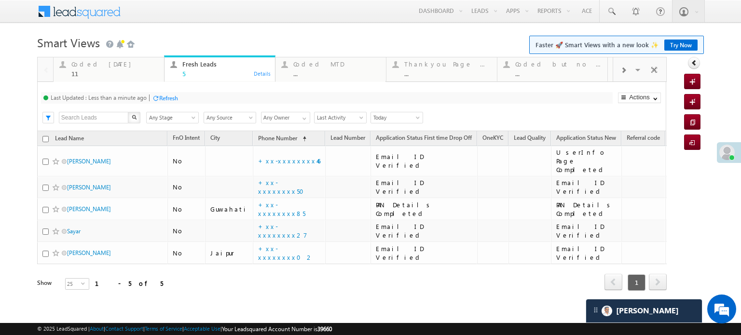
click at [168, 100] on div "Refresh" at bounding box center [168, 98] width 19 height 7
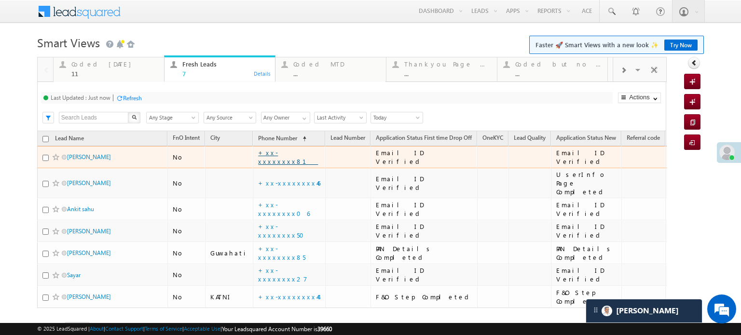
click at [278, 155] on link "+xx-xxxxxxxx81" at bounding box center [288, 157] width 60 height 17
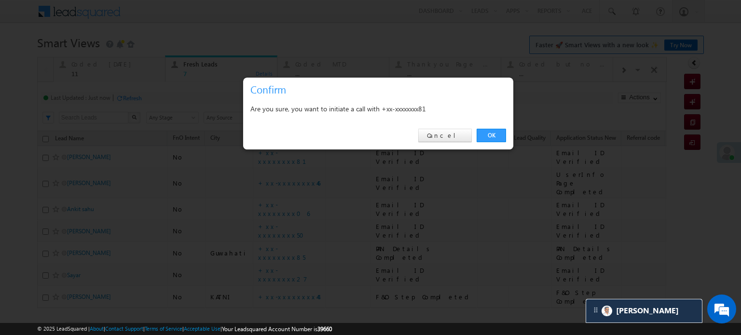
click at [497, 127] on div "OK Cancel" at bounding box center [378, 135] width 270 height 27
click at [496, 130] on link "OK" at bounding box center [491, 136] width 29 height 14
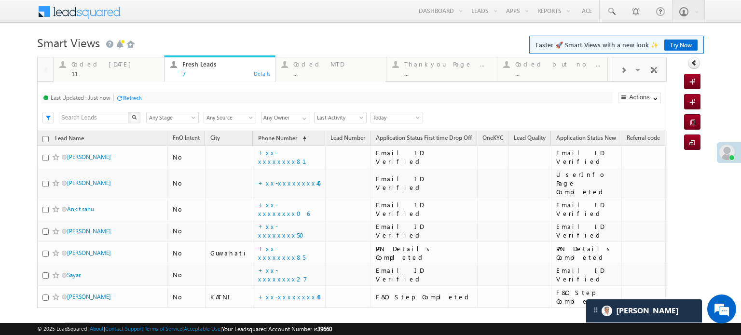
click at [137, 94] on div "Refresh" at bounding box center [129, 97] width 26 height 9
click at [140, 95] on div "Refresh" at bounding box center [132, 98] width 19 height 7
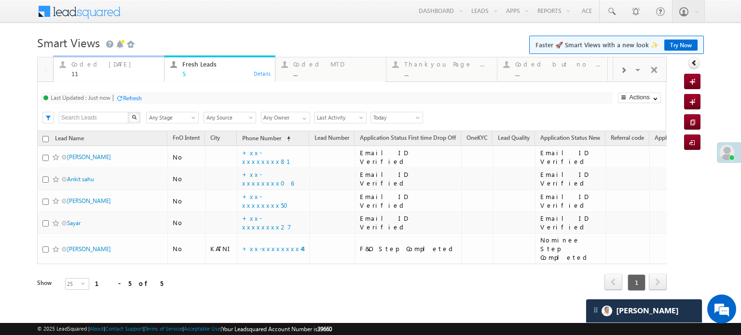
click at [110, 64] on div "Coded [DATE]" at bounding box center [114, 64] width 87 height 8
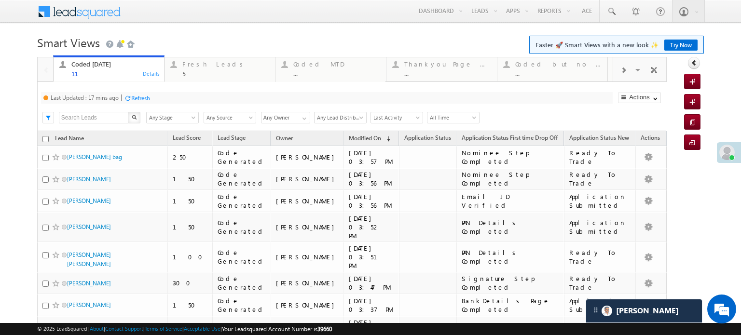
click at [143, 96] on div "Refresh" at bounding box center [140, 98] width 19 height 7
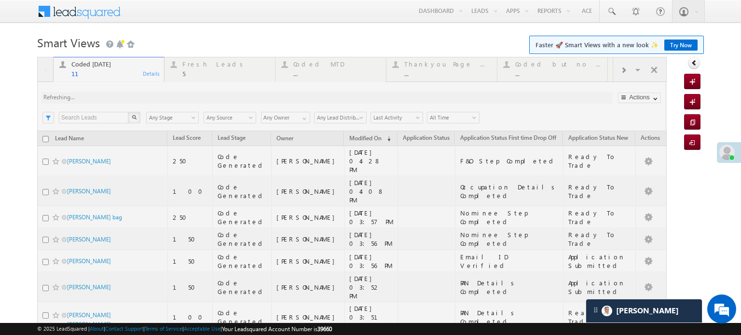
click at [172, 100] on div at bounding box center [352, 277] width 630 height 441
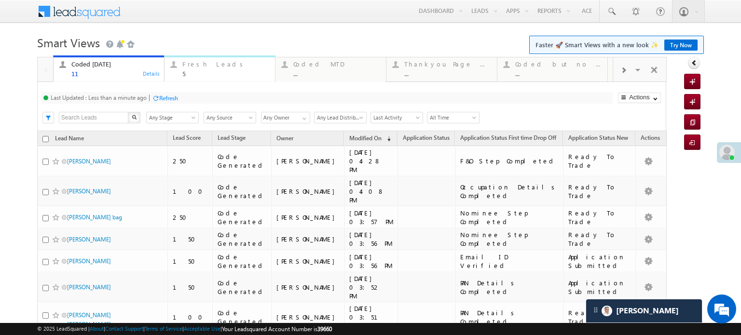
click at [203, 65] on div "Fresh Leads" at bounding box center [225, 64] width 87 height 8
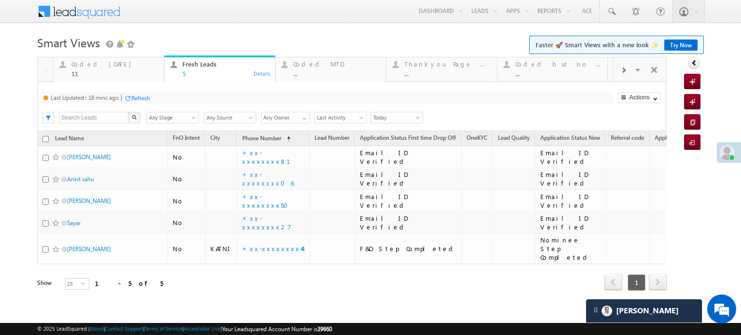
click at [150, 102] on div "Refresh" at bounding box center [137, 97] width 26 height 9
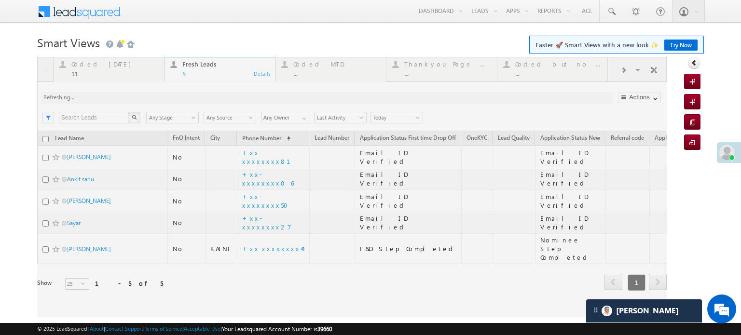
click at [143, 100] on div at bounding box center [352, 187] width 630 height 260
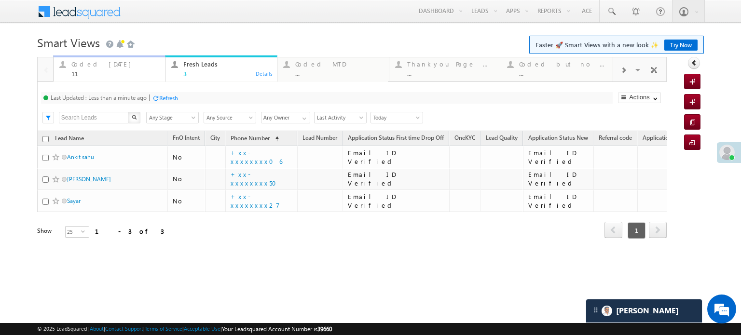
click at [103, 66] on div "Coded [DATE]" at bounding box center [115, 64] width 88 height 8
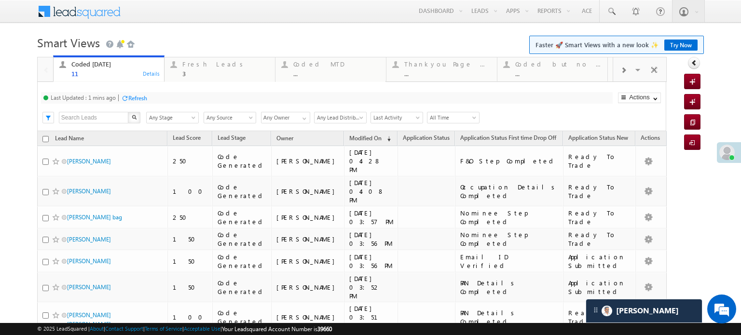
click at [142, 95] on div "Refresh" at bounding box center [137, 98] width 19 height 7
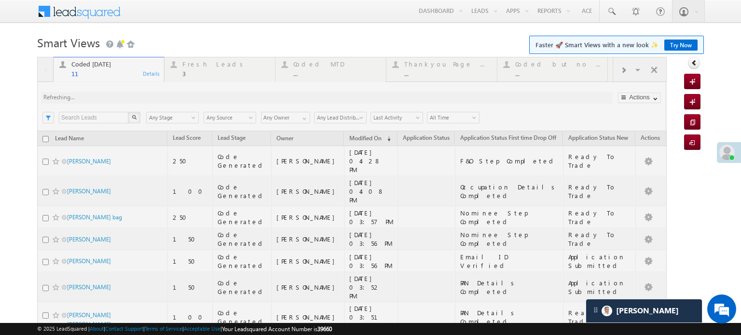
click at [142, 95] on div at bounding box center [352, 277] width 630 height 441
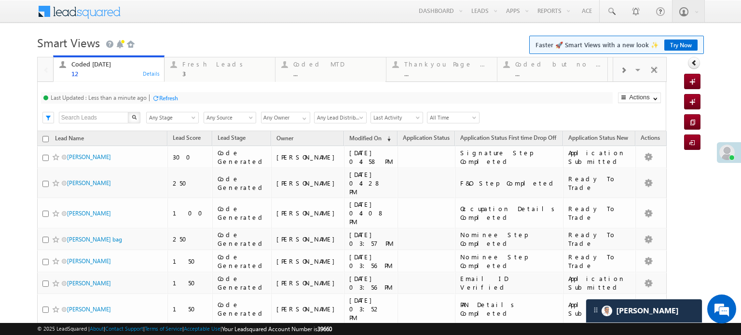
click at [169, 96] on div "Refresh" at bounding box center [168, 98] width 19 height 7
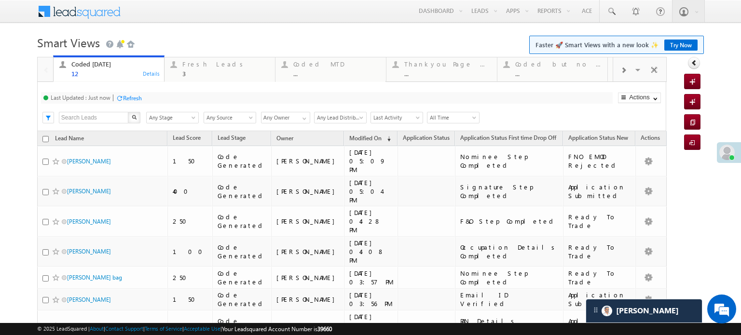
click at [137, 98] on div "Refresh" at bounding box center [132, 98] width 19 height 7
click at [135, 97] on div "Refresh" at bounding box center [132, 98] width 19 height 7
